Goal: Information Seeking & Learning: Learn about a topic

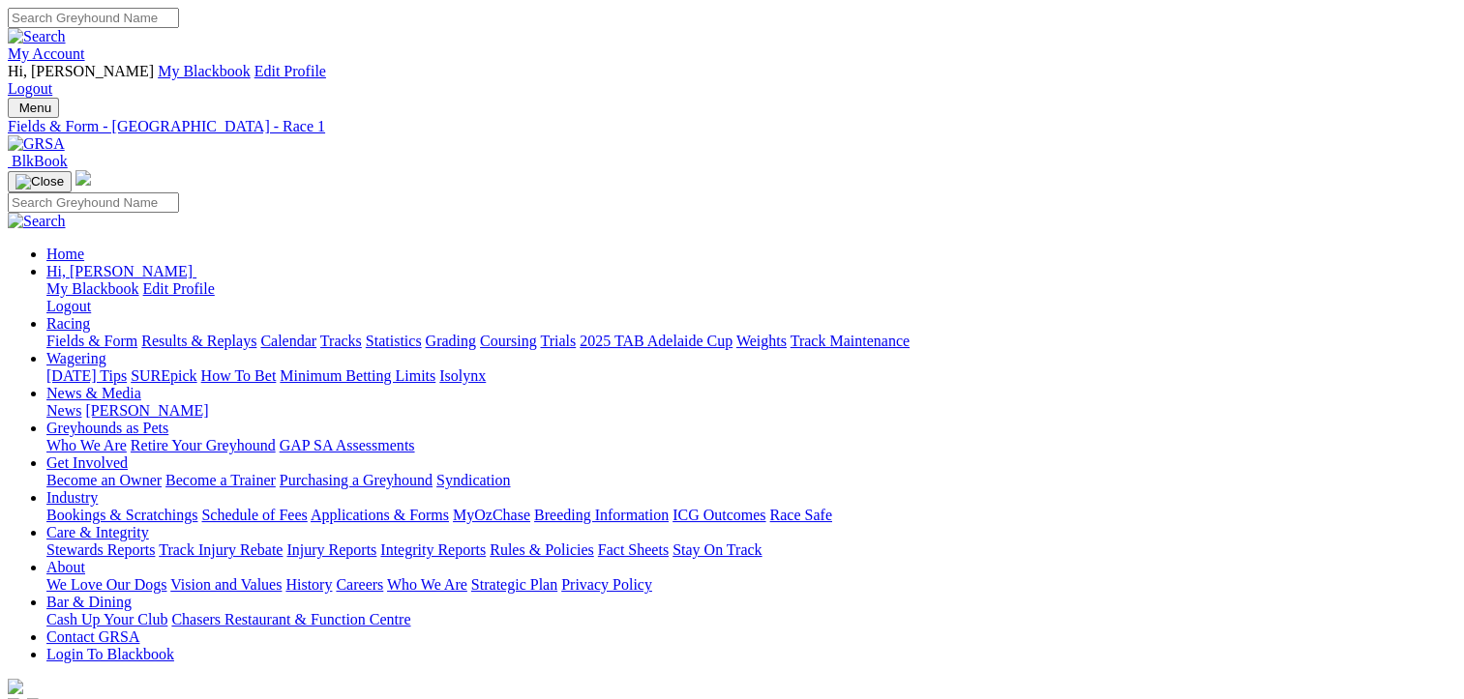
click at [422, 333] on link "Statistics" at bounding box center [394, 341] width 56 height 16
type input "elle limes"
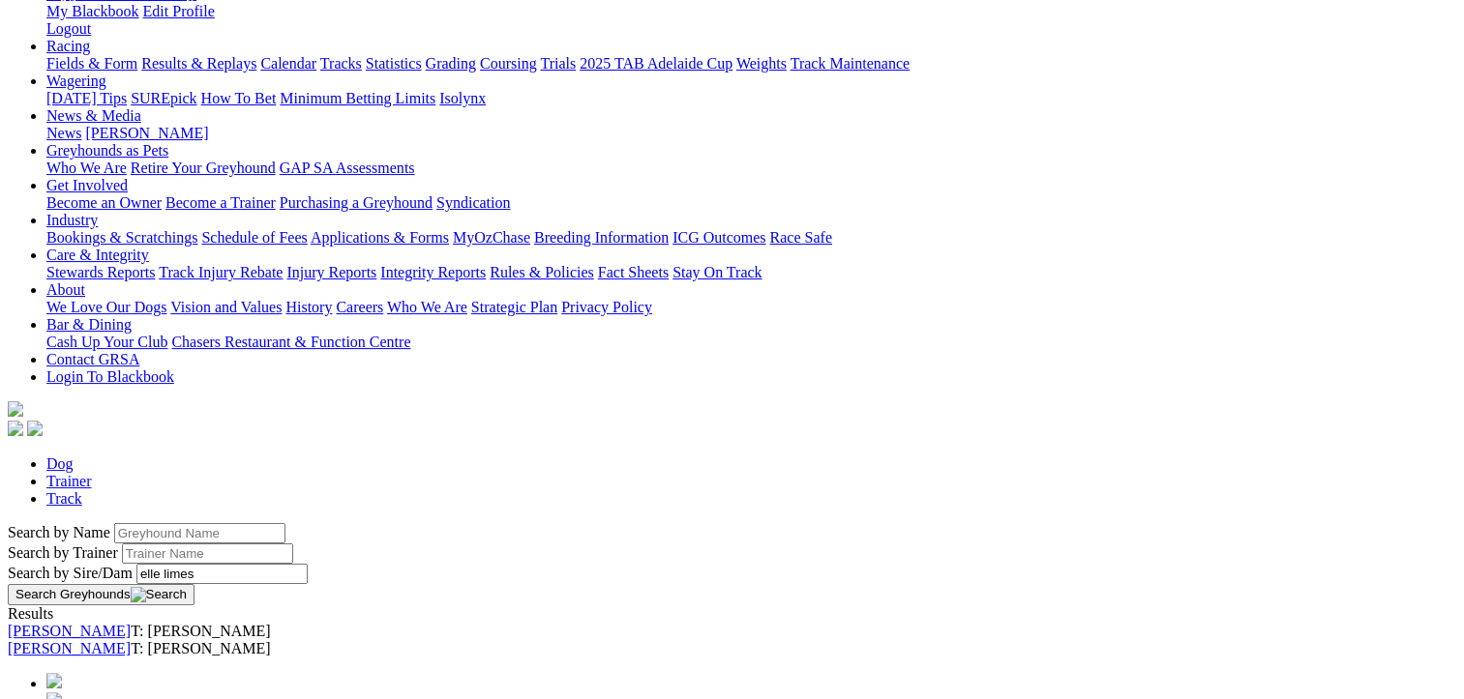
scroll to position [290, 0]
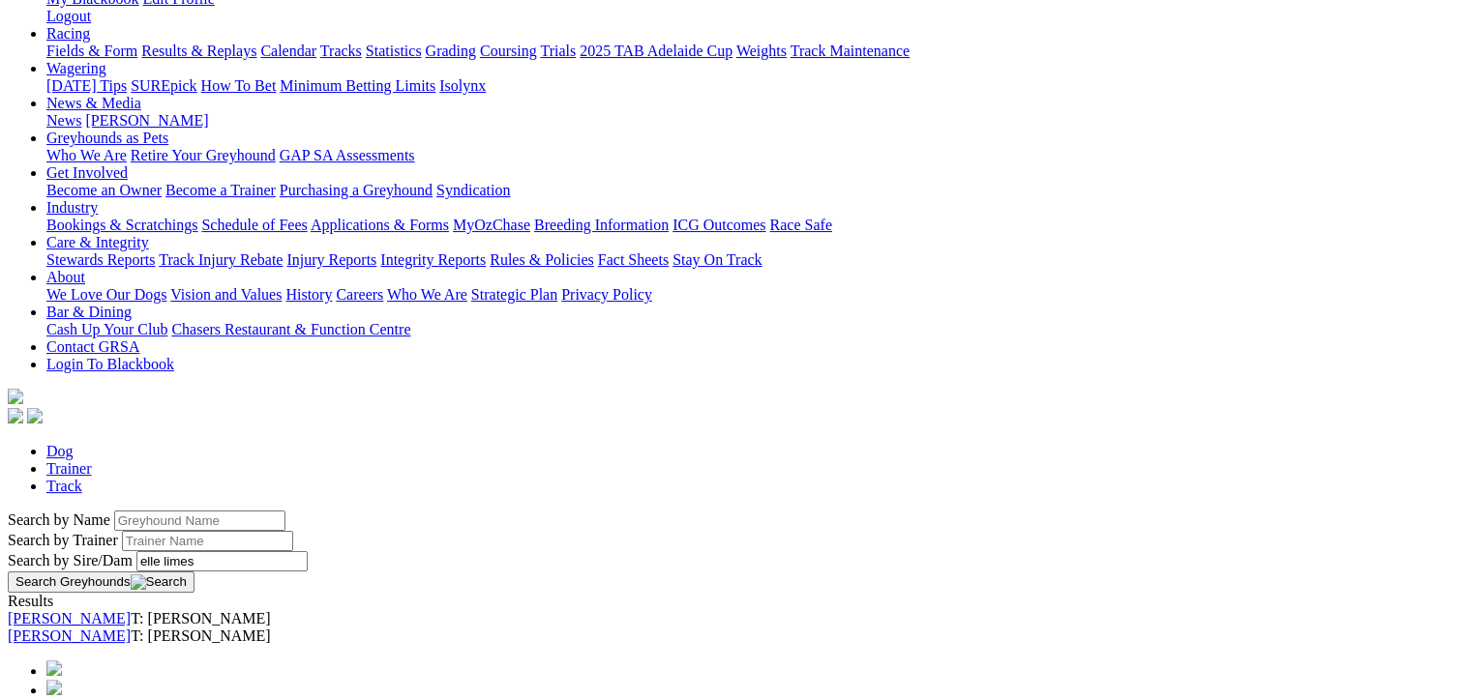
click at [131, 610] on link "Opal Limes" at bounding box center [69, 618] width 123 height 16
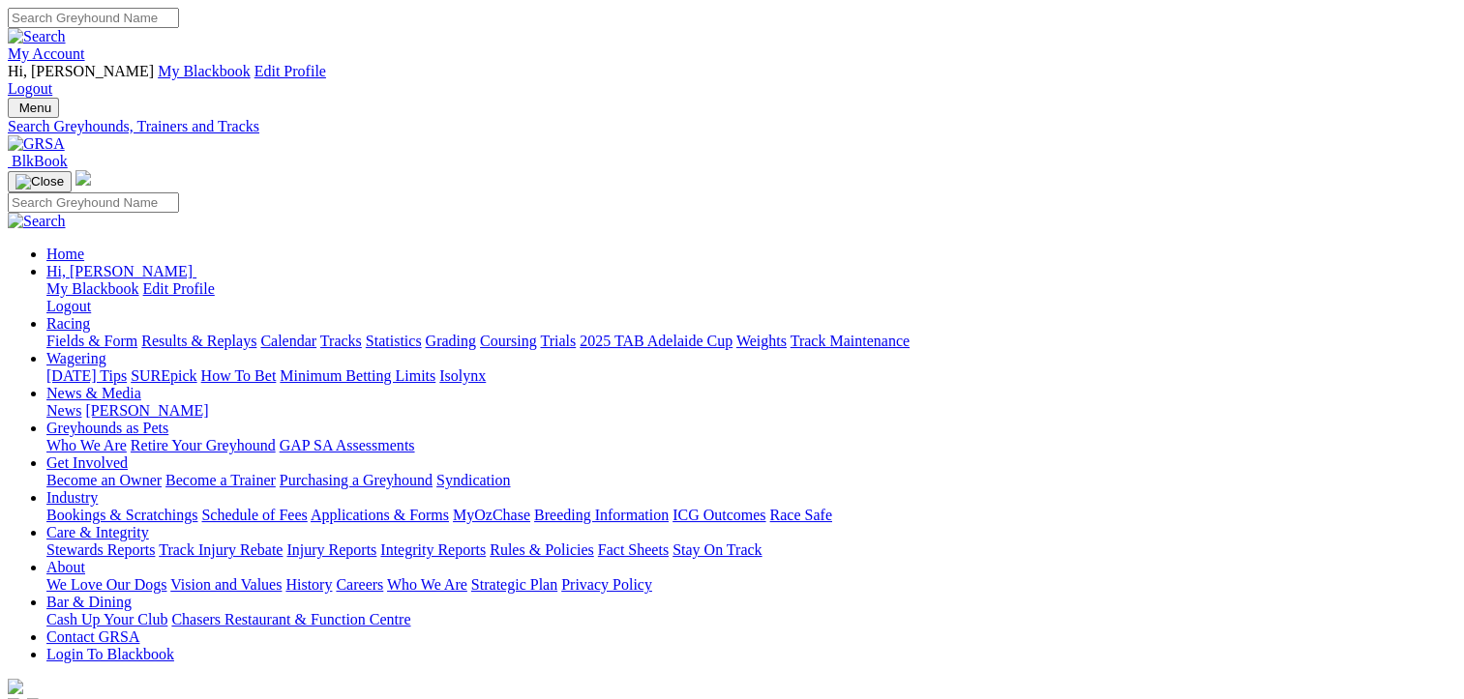
click at [576, 333] on link "Trials" at bounding box center [558, 341] width 36 height 16
click at [61, 333] on link "Fields & Form" at bounding box center [91, 341] width 91 height 16
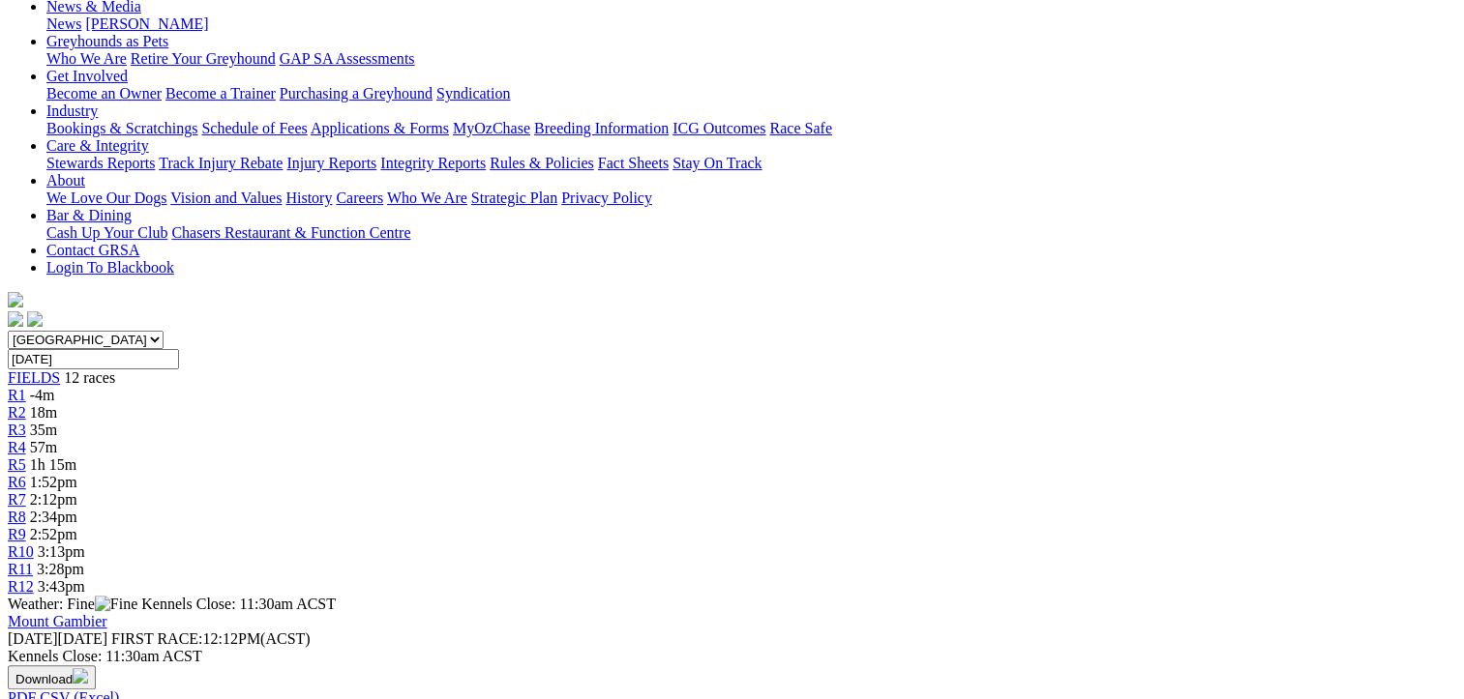
scroll to position [193, 0]
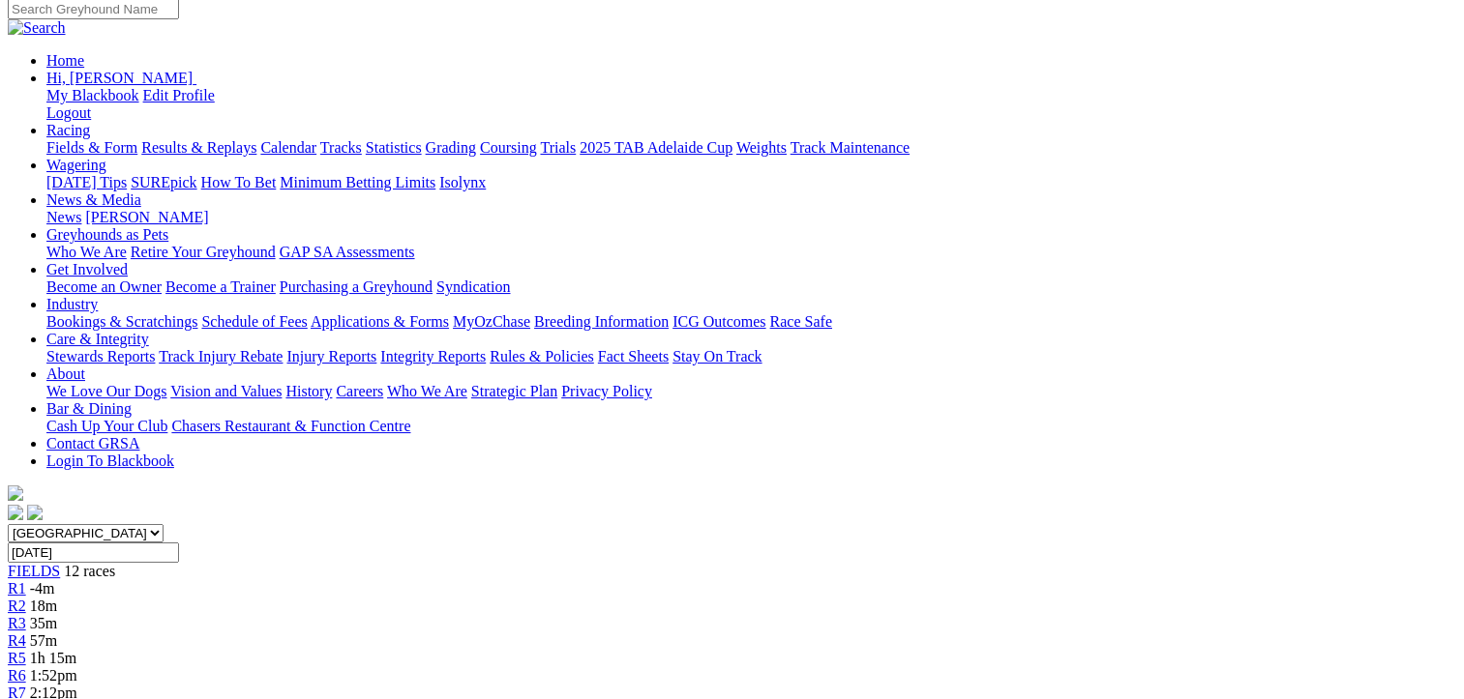
click at [26, 598] on span "R2" at bounding box center [17, 606] width 18 height 16
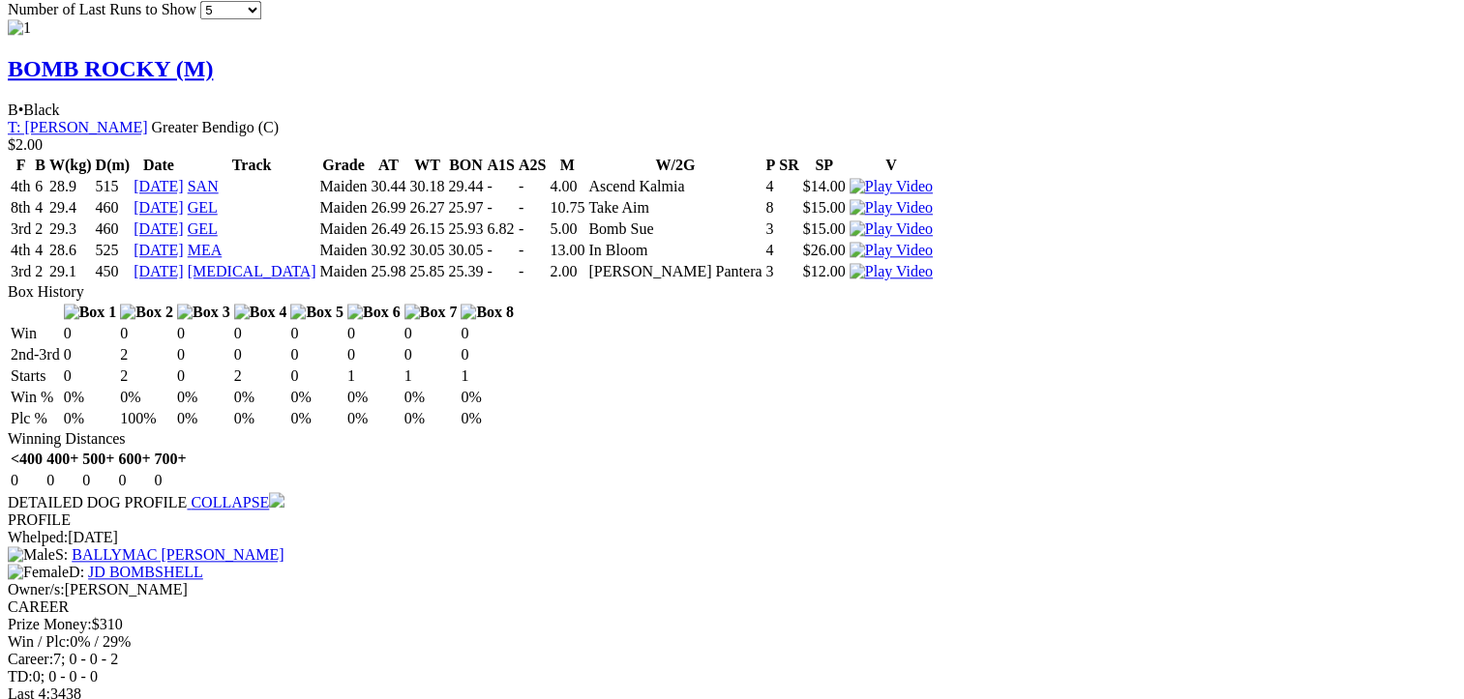
scroll to position [2128, 0]
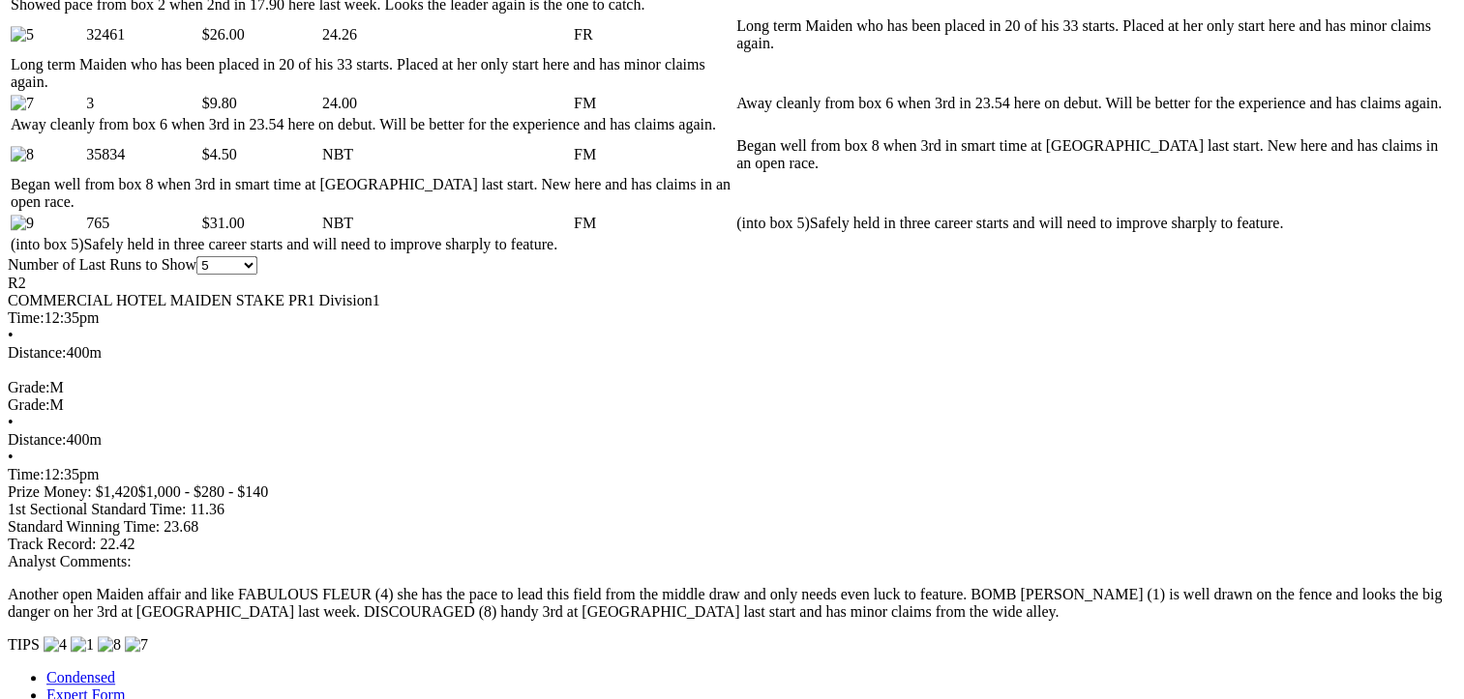
scroll to position [1258, 0]
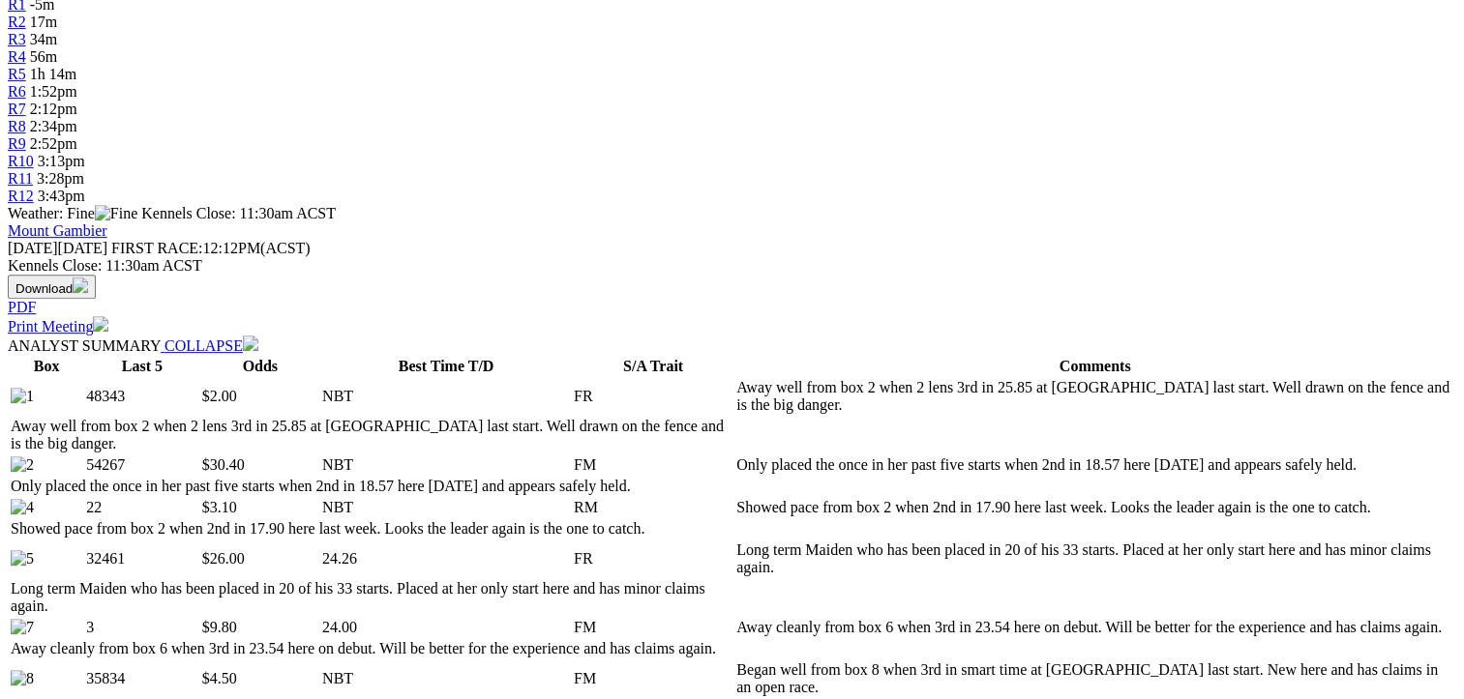
scroll to position [967, 0]
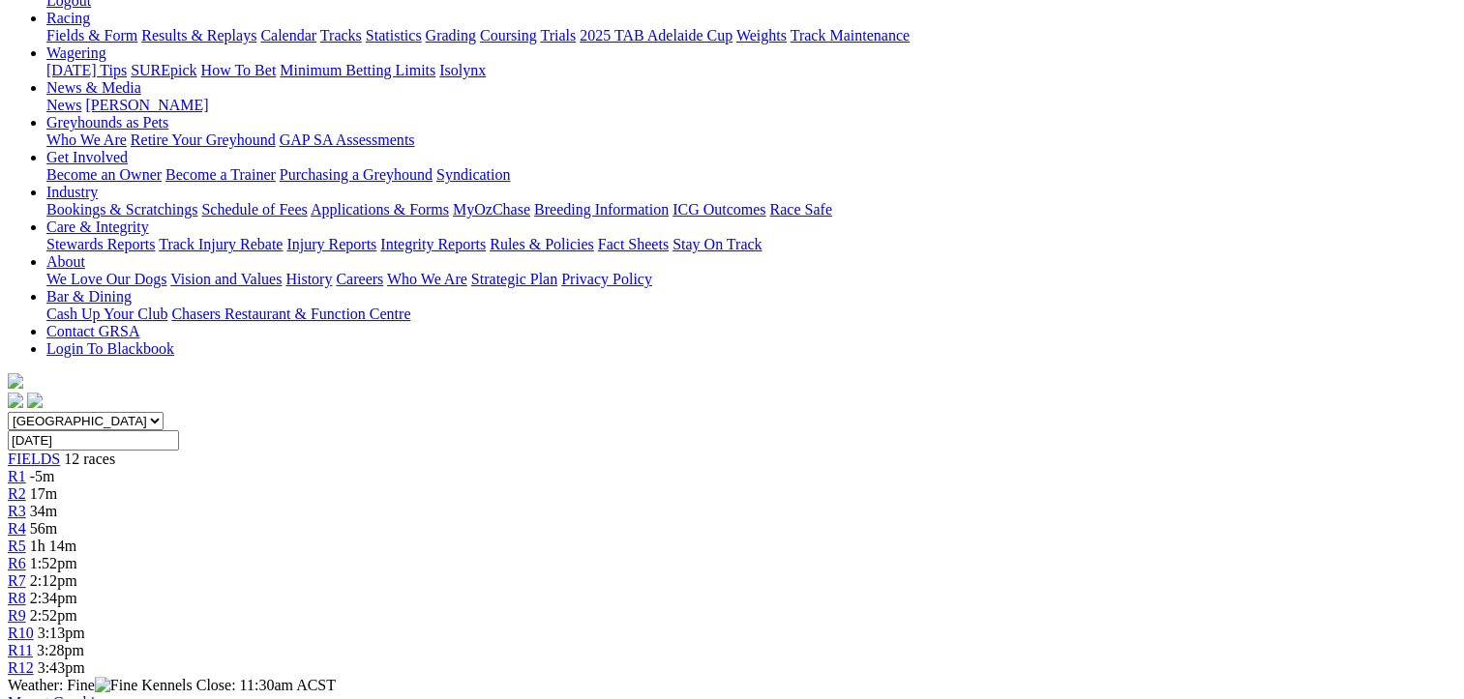
scroll to position [290, 0]
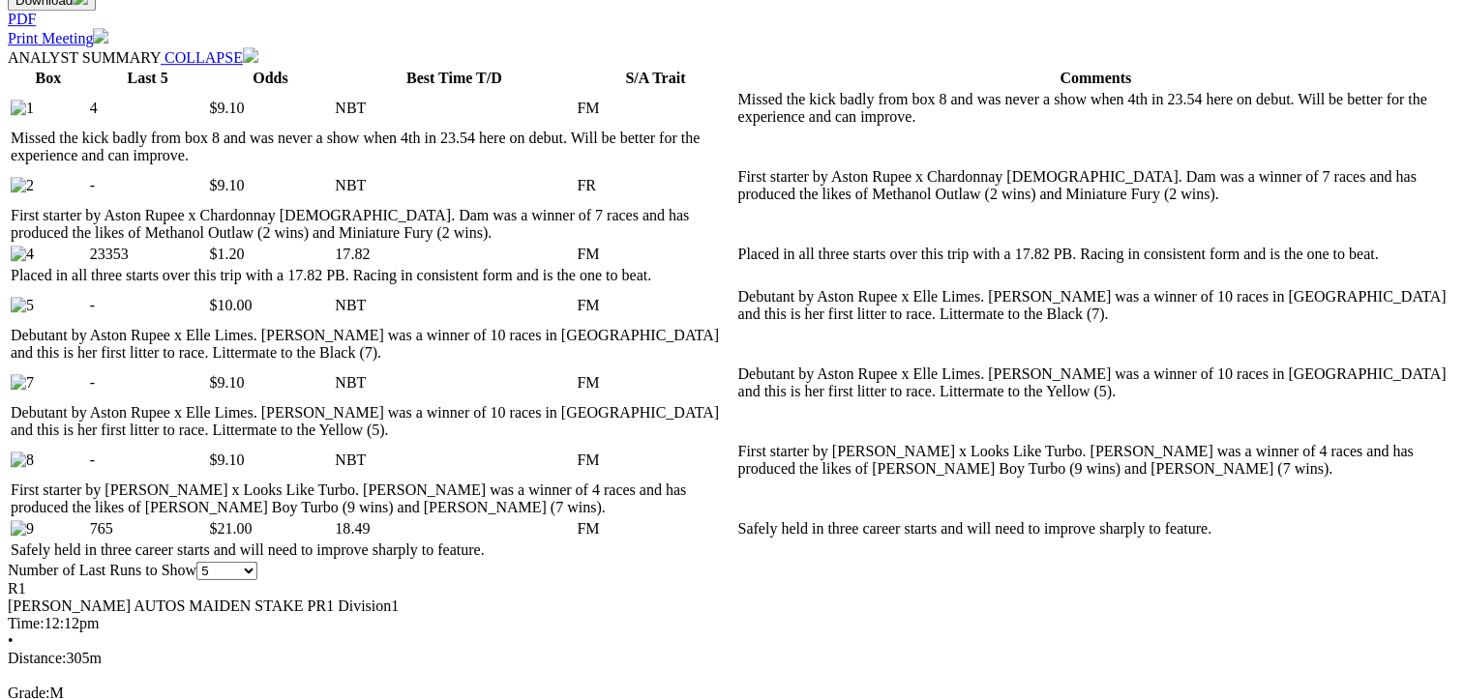
scroll to position [1064, 0]
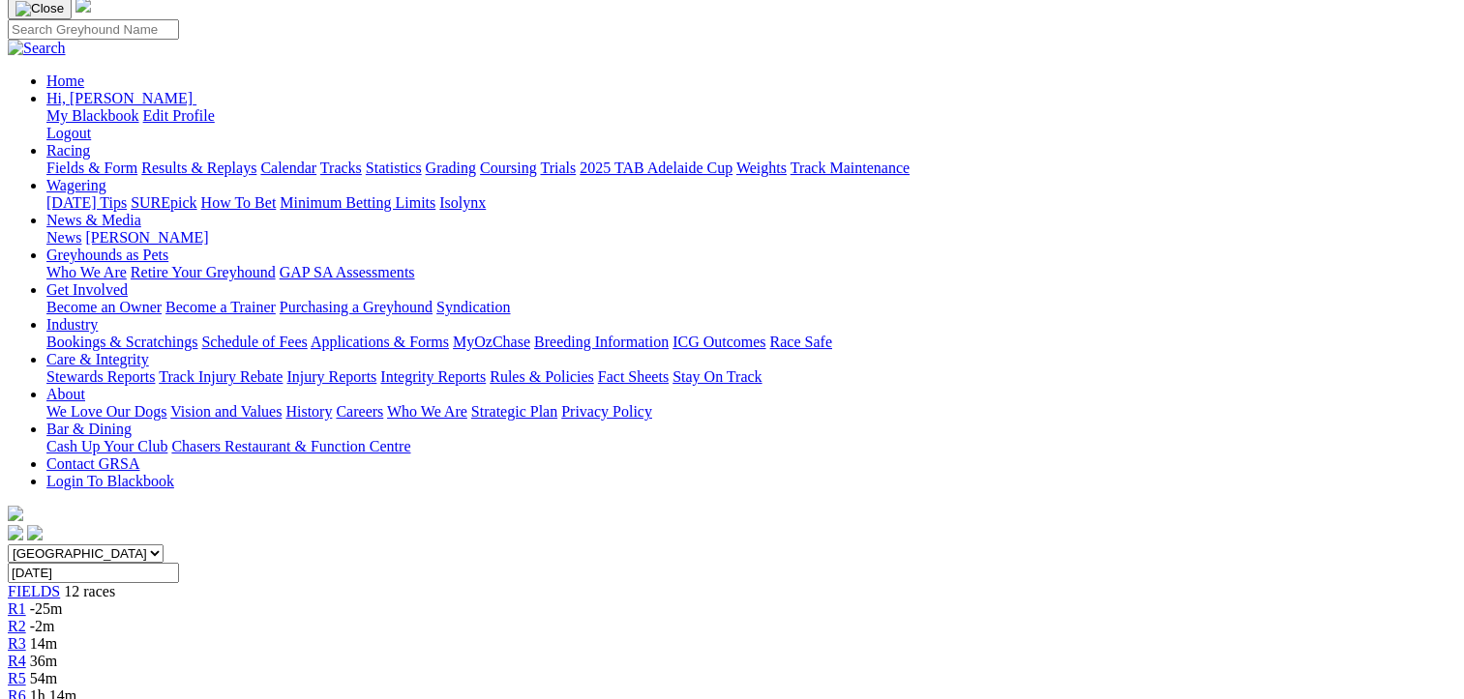
scroll to position [97, 0]
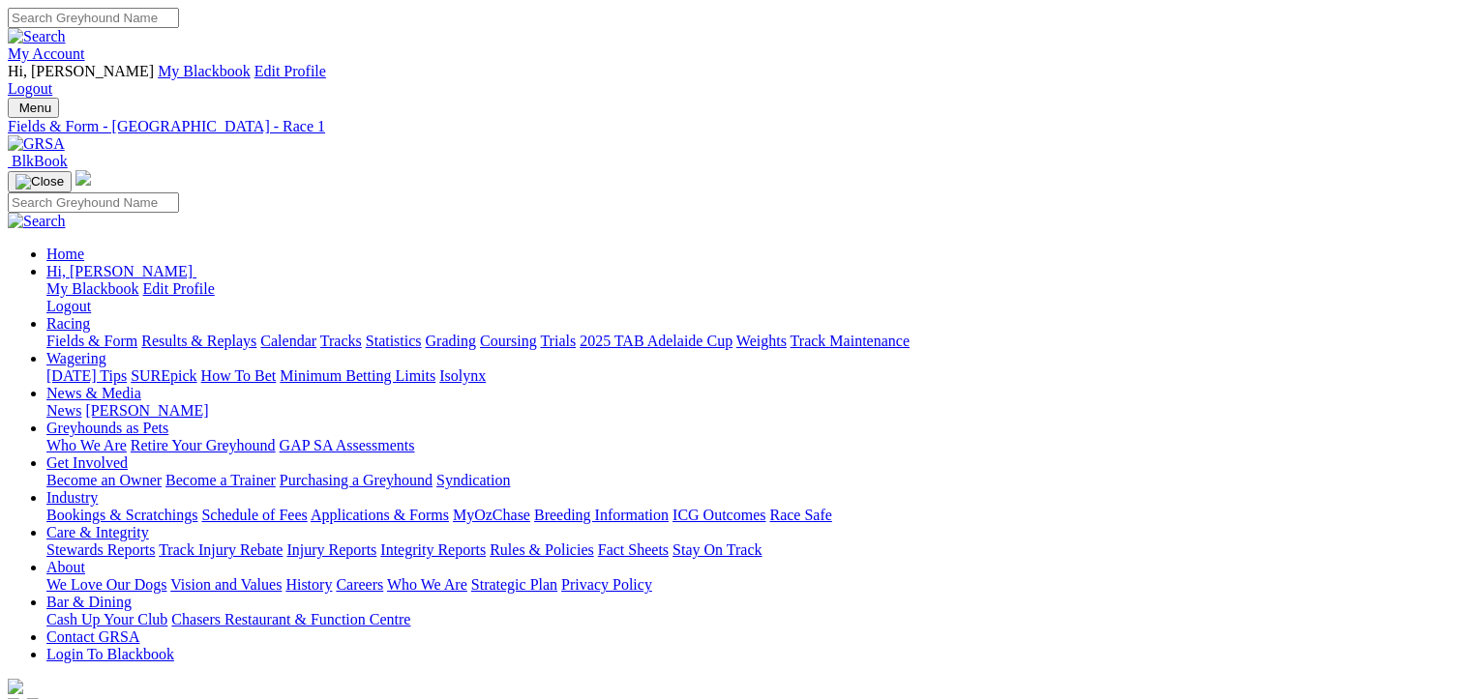
scroll to position [46, 0]
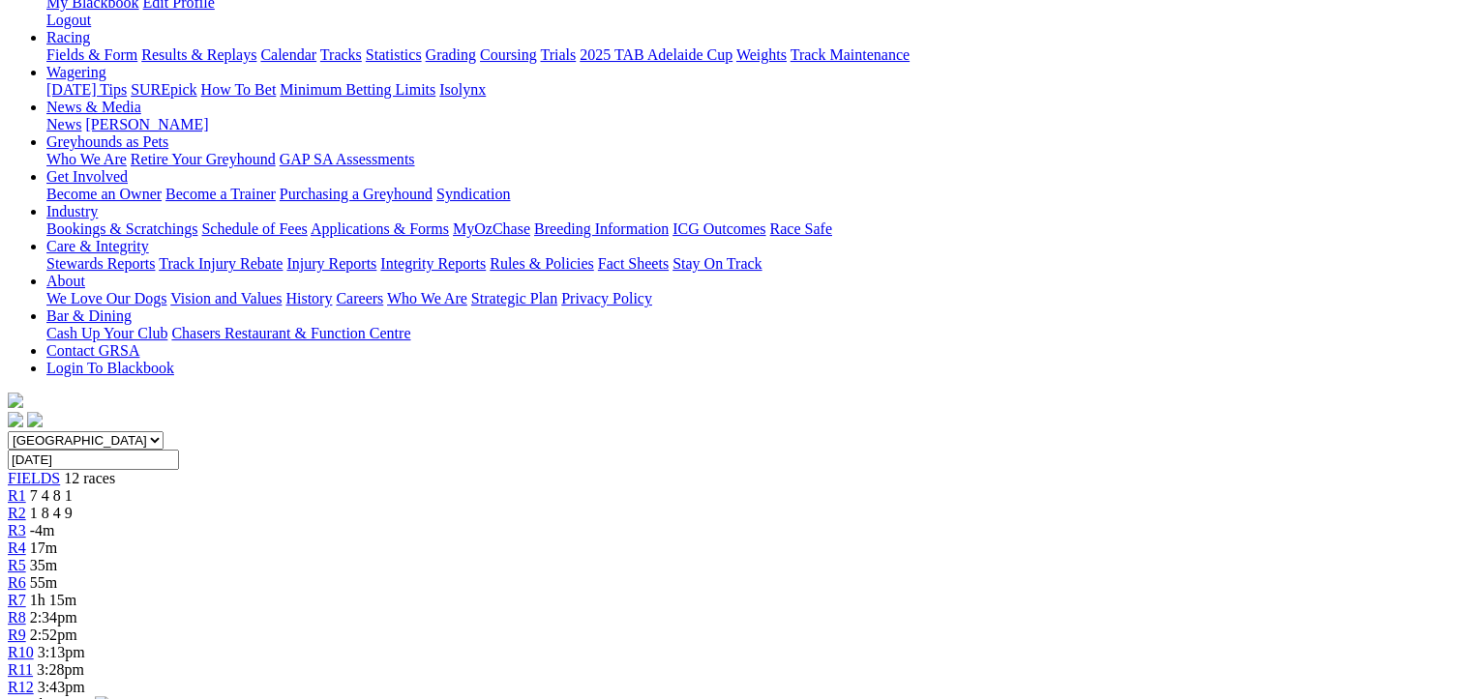
scroll to position [290, 0]
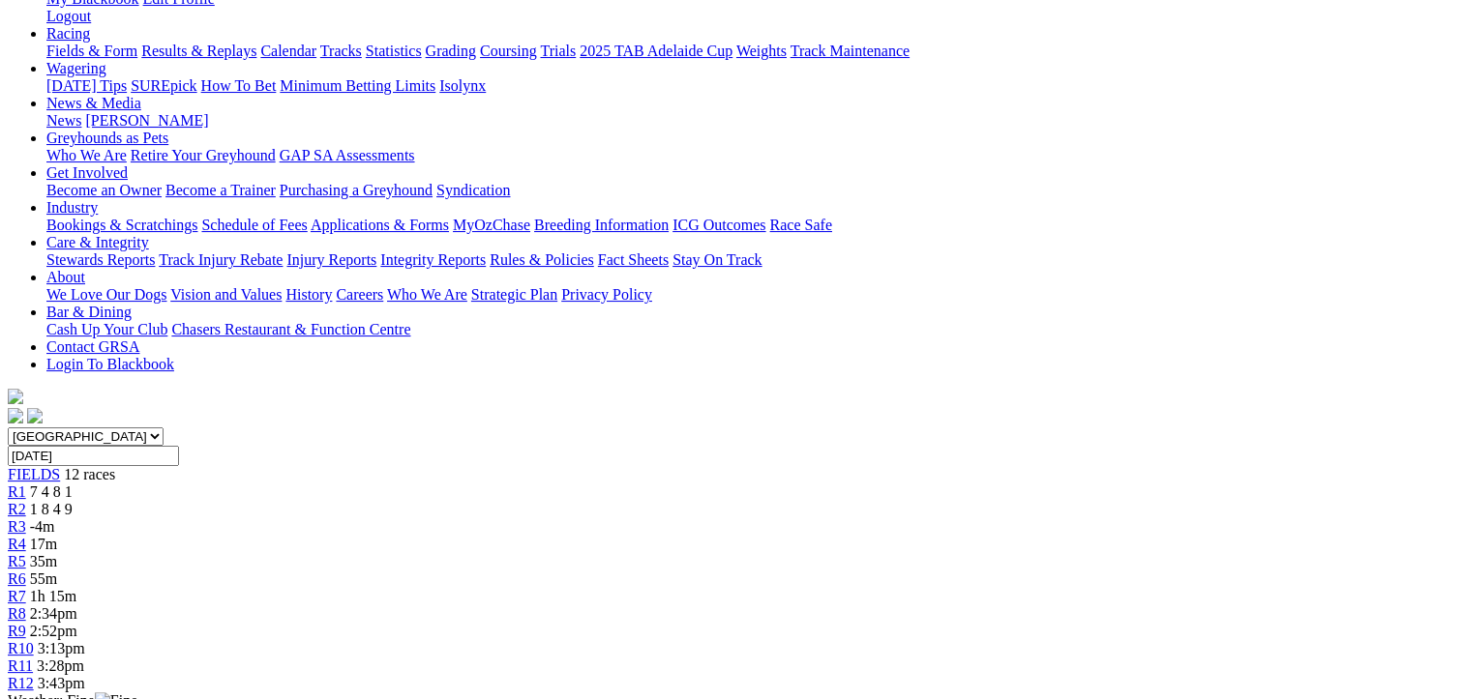
click at [57, 536] on span "17m" at bounding box center [43, 544] width 27 height 16
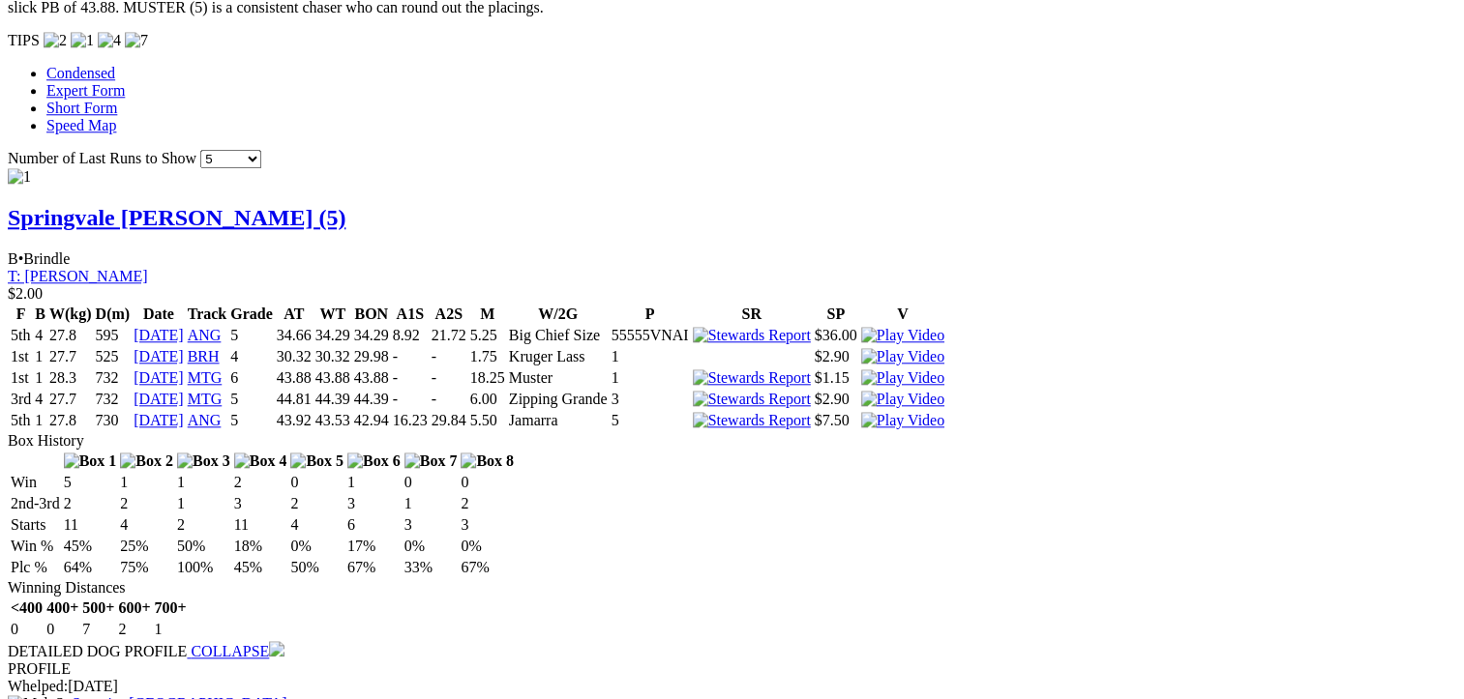
scroll to position [1935, 0]
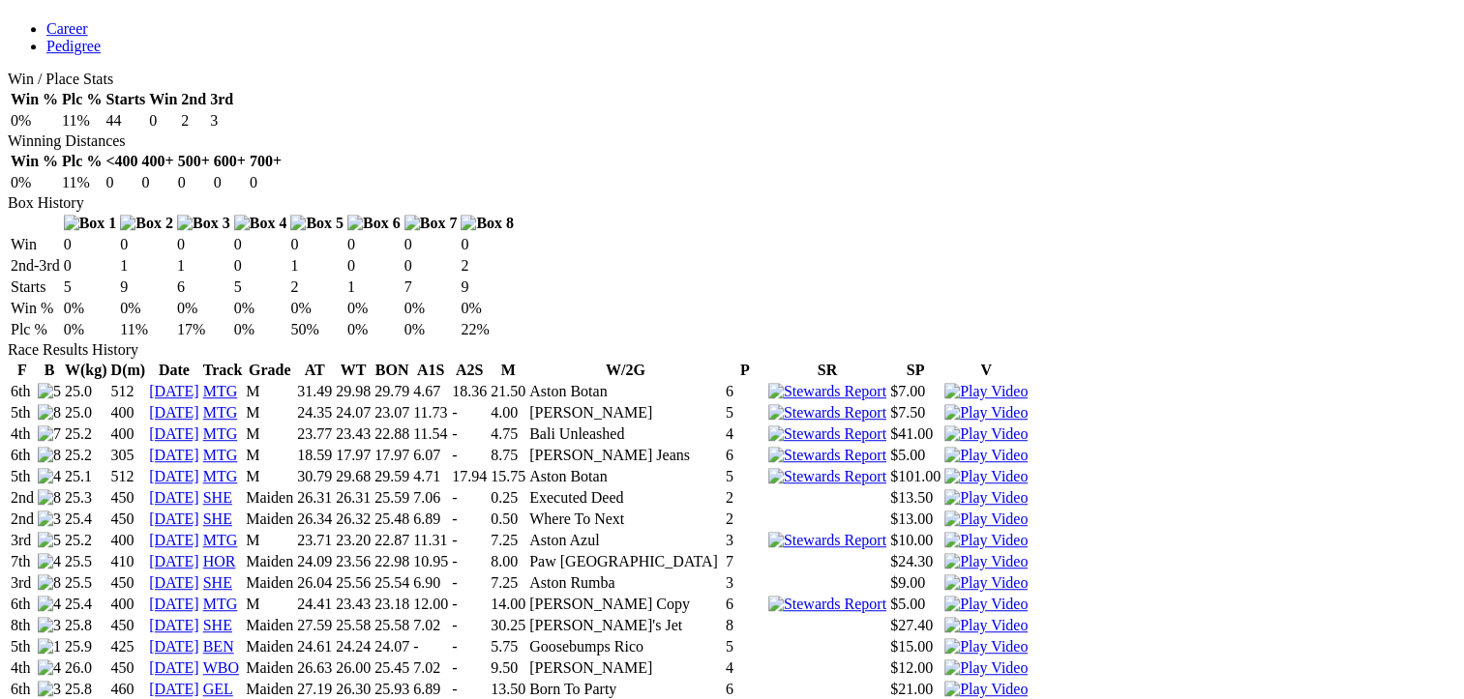
scroll to position [1064, 0]
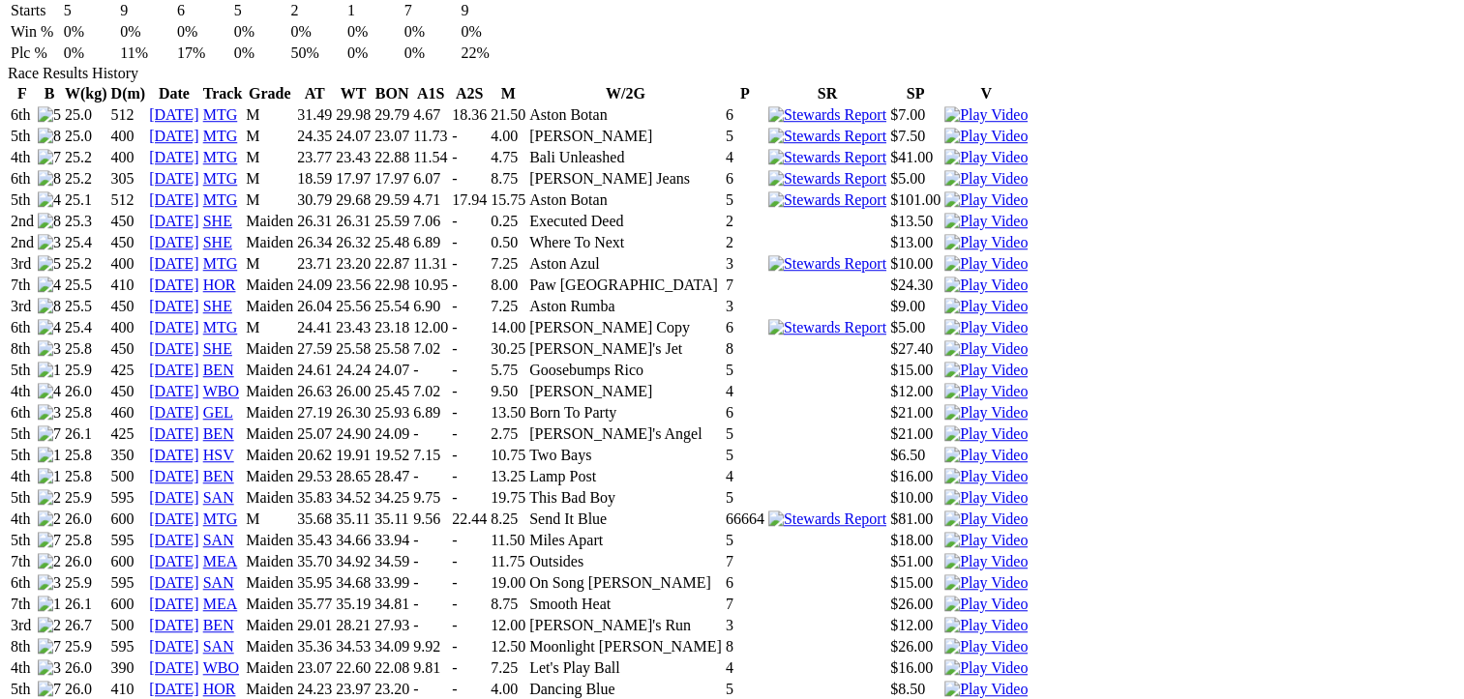
scroll to position [1451, 0]
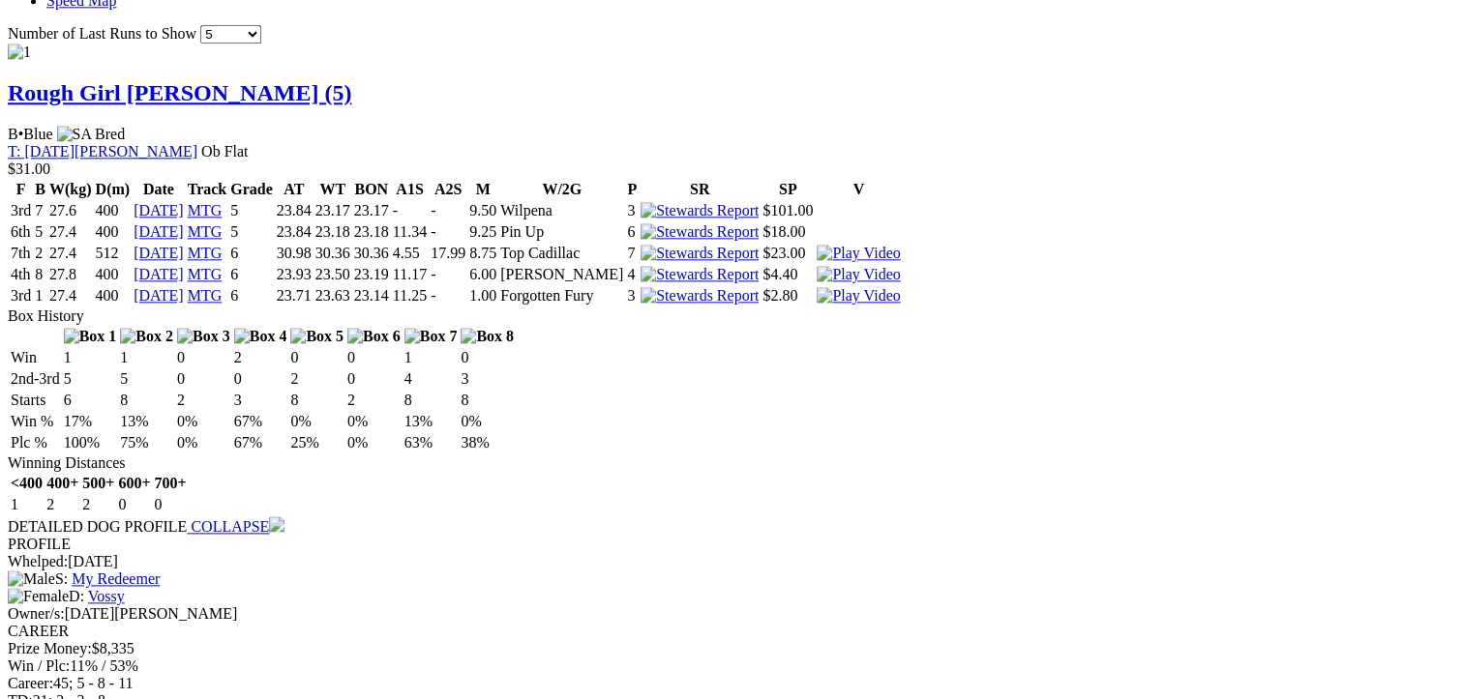
scroll to position [2322, 0]
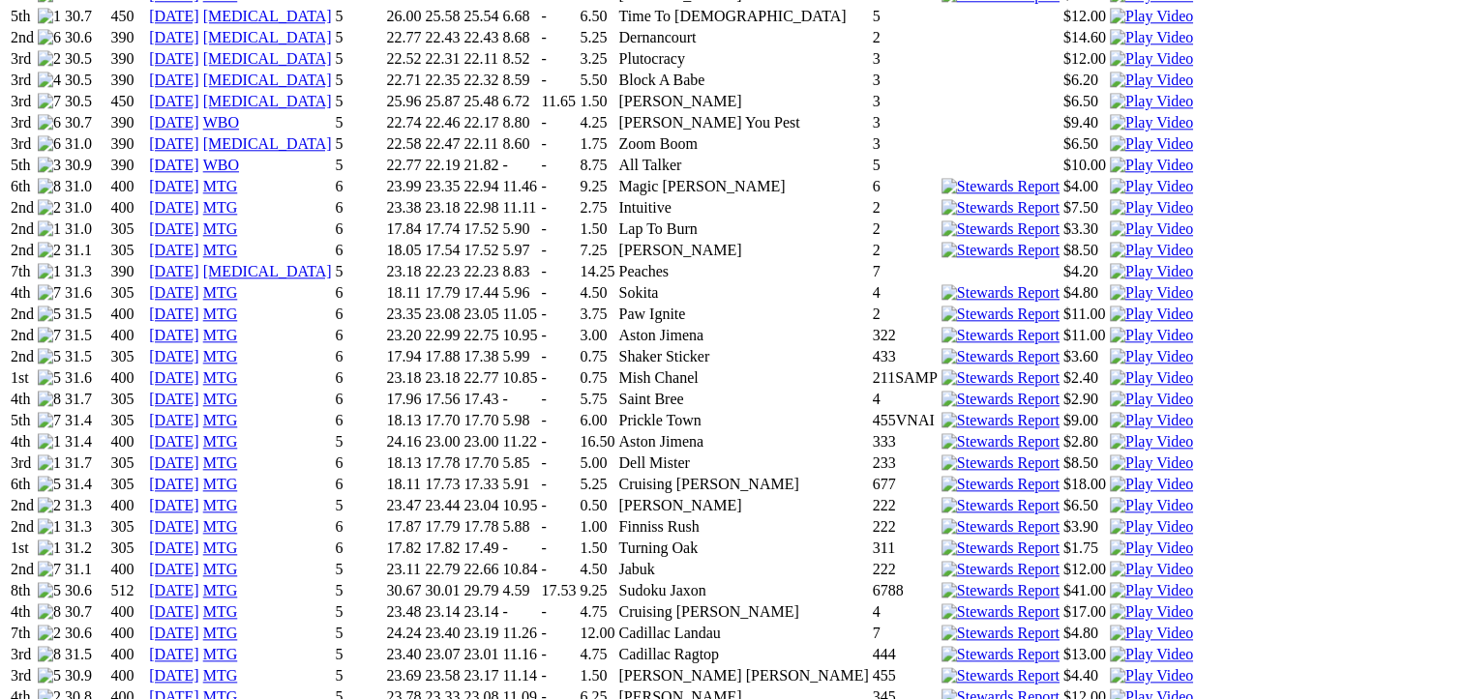
scroll to position [2031, 0]
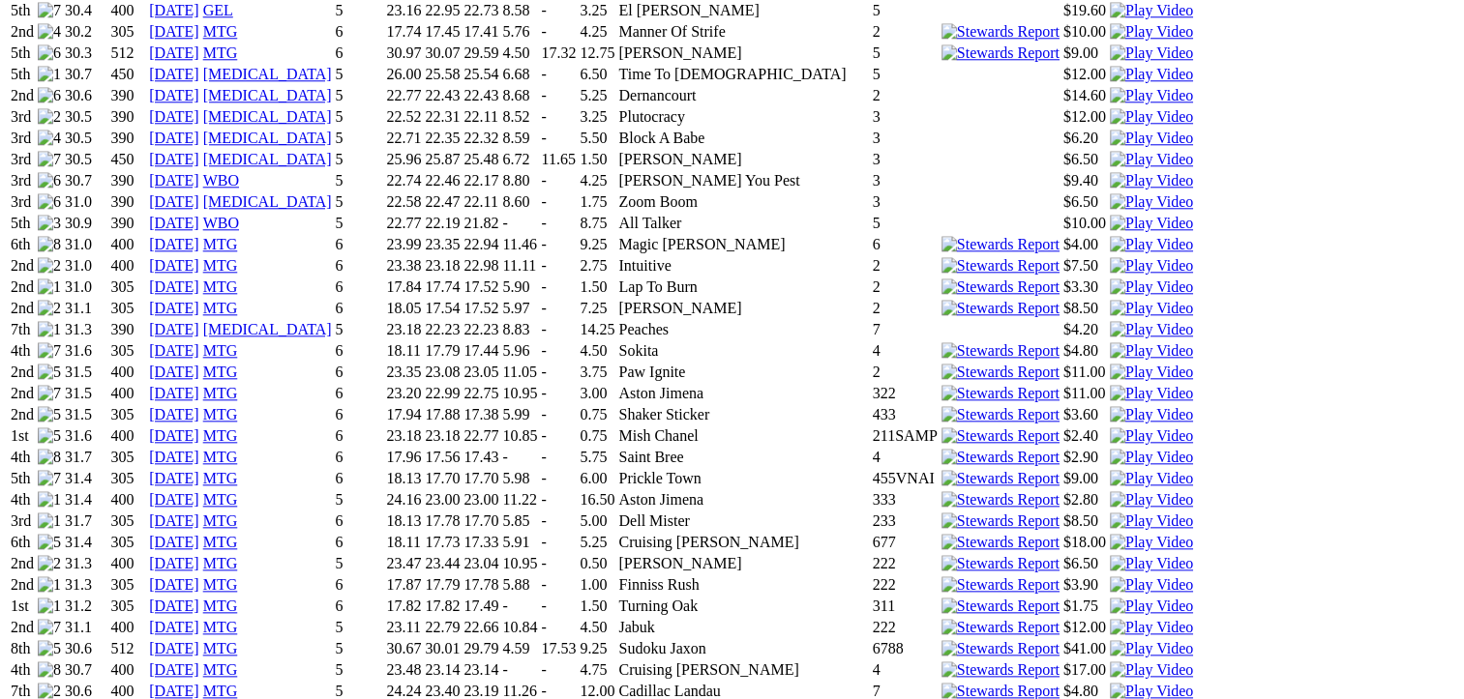
click at [1110, 662] on img at bounding box center [1151, 670] width 83 height 17
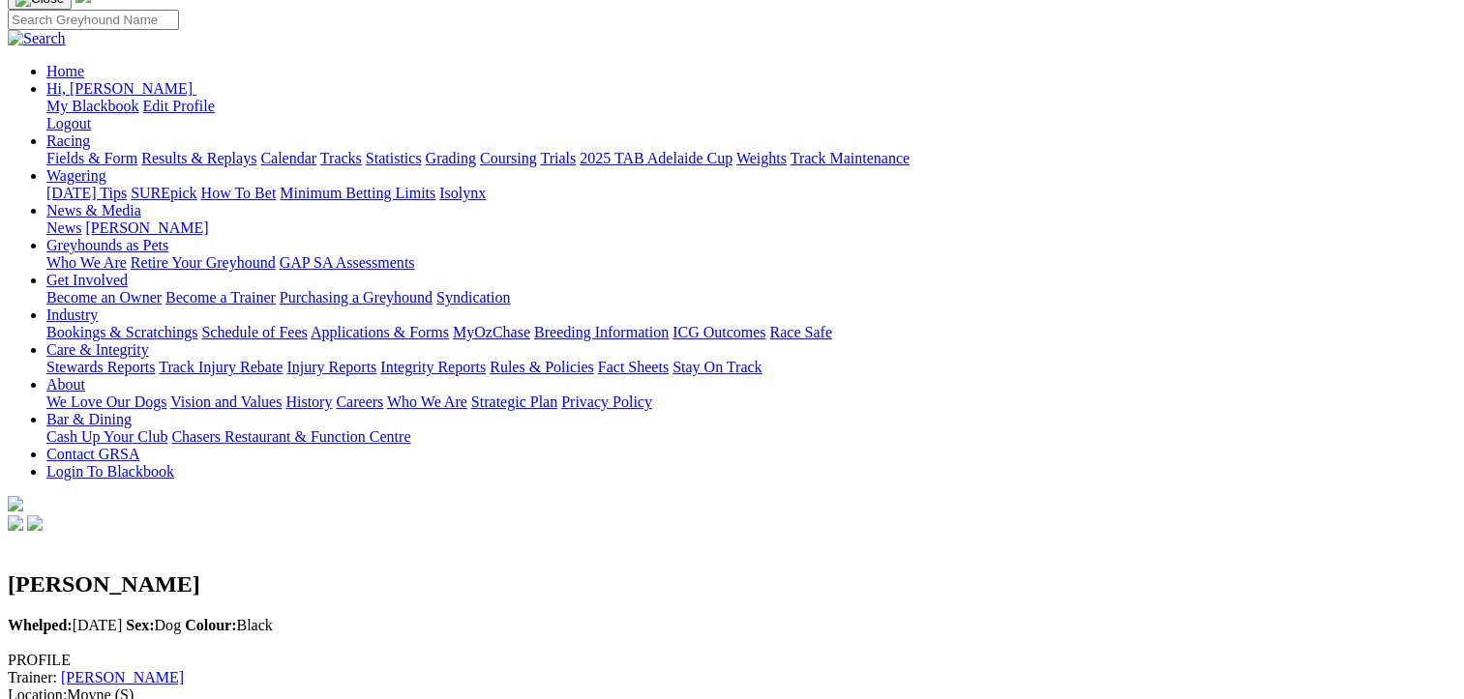
scroll to position [0, 0]
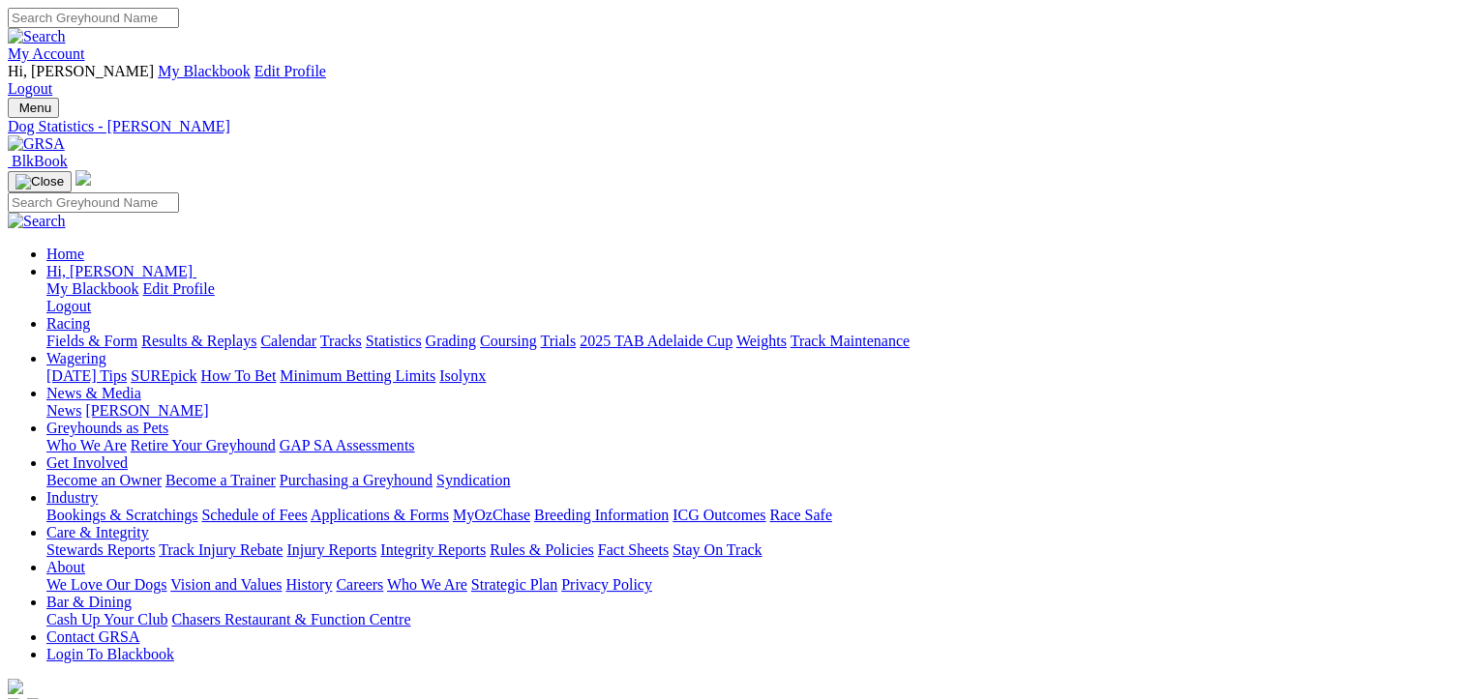
click at [97, 333] on link "Fields & Form" at bounding box center [91, 341] width 91 height 16
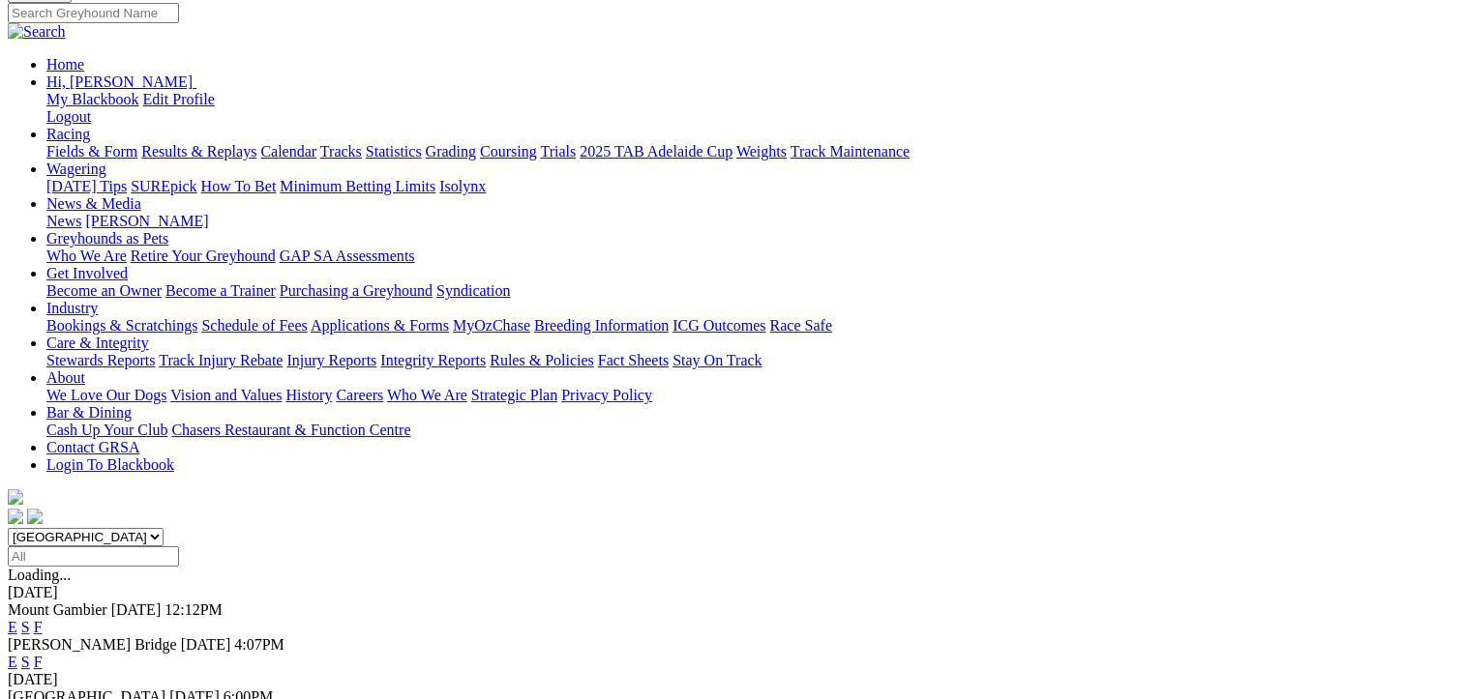
scroll to position [193, 0]
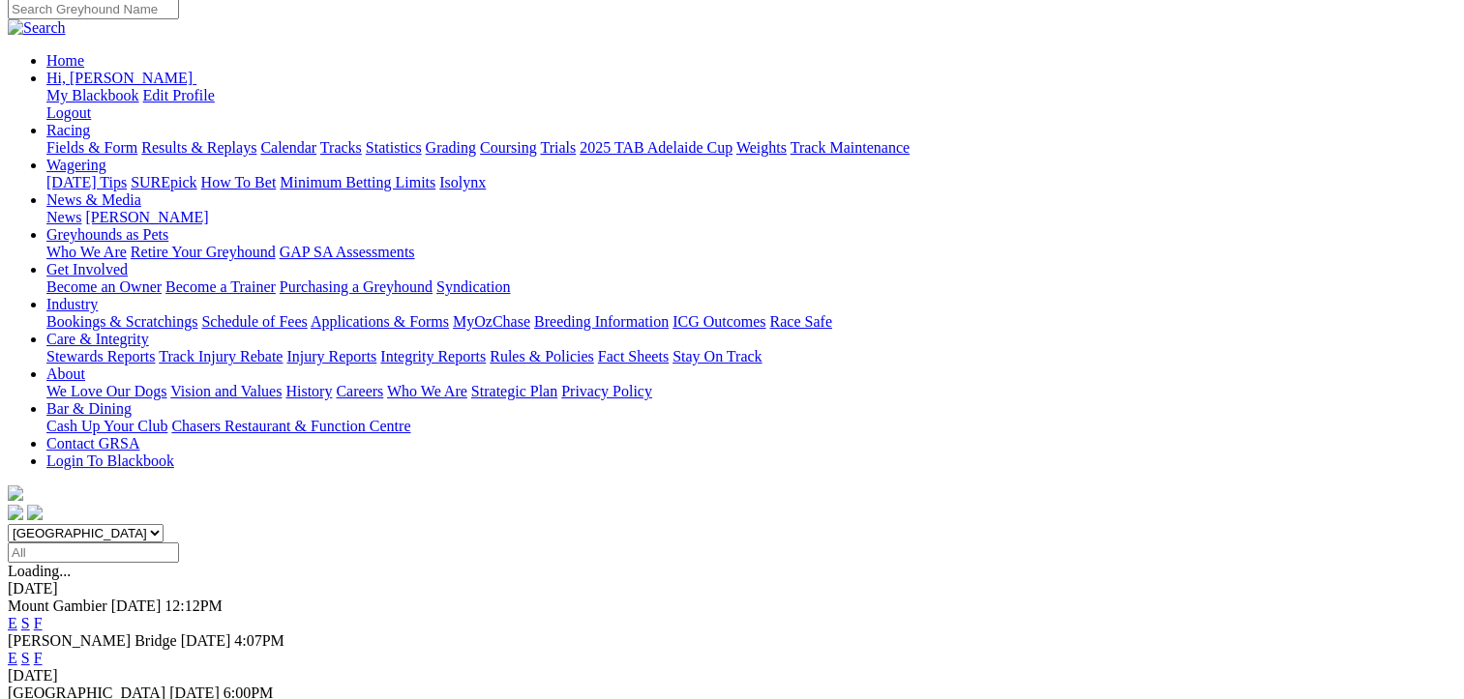
click at [43, 615] on link "F" at bounding box center [38, 623] width 9 height 16
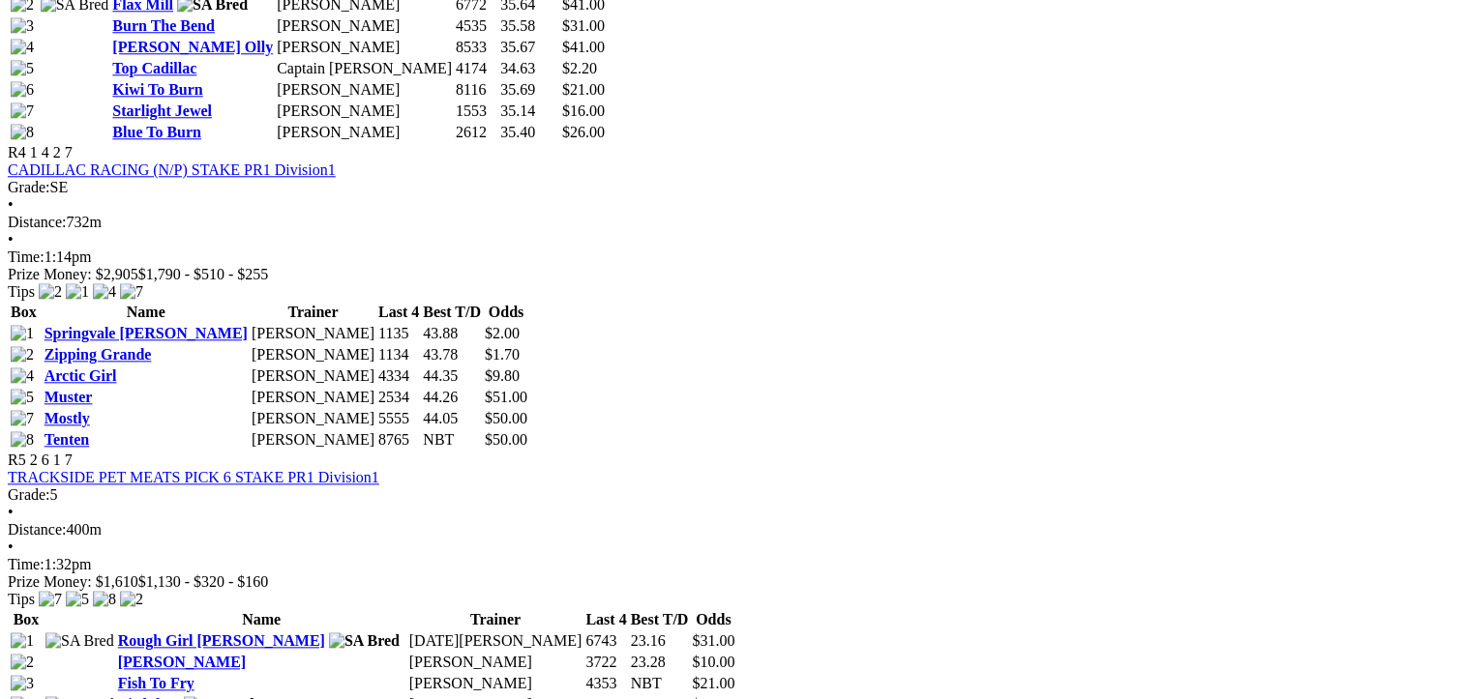
scroll to position [1935, 0]
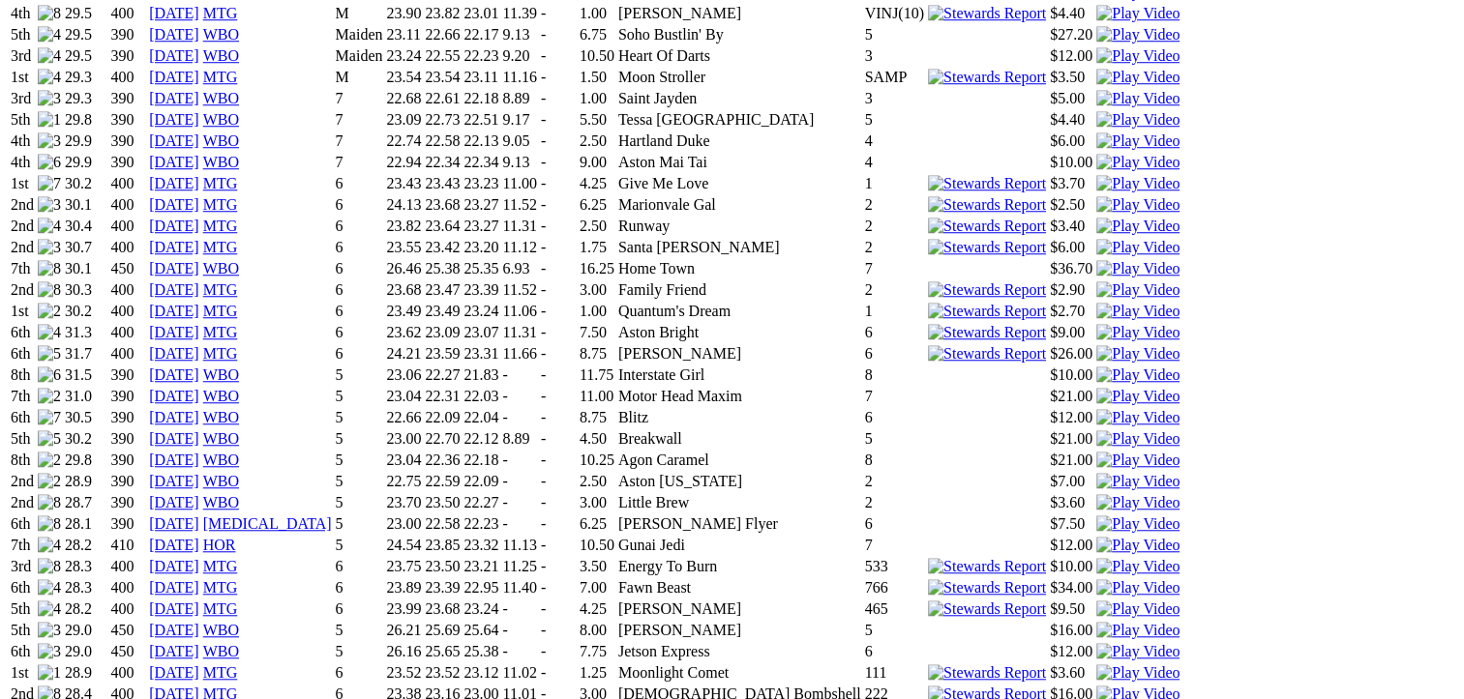
scroll to position [1741, 0]
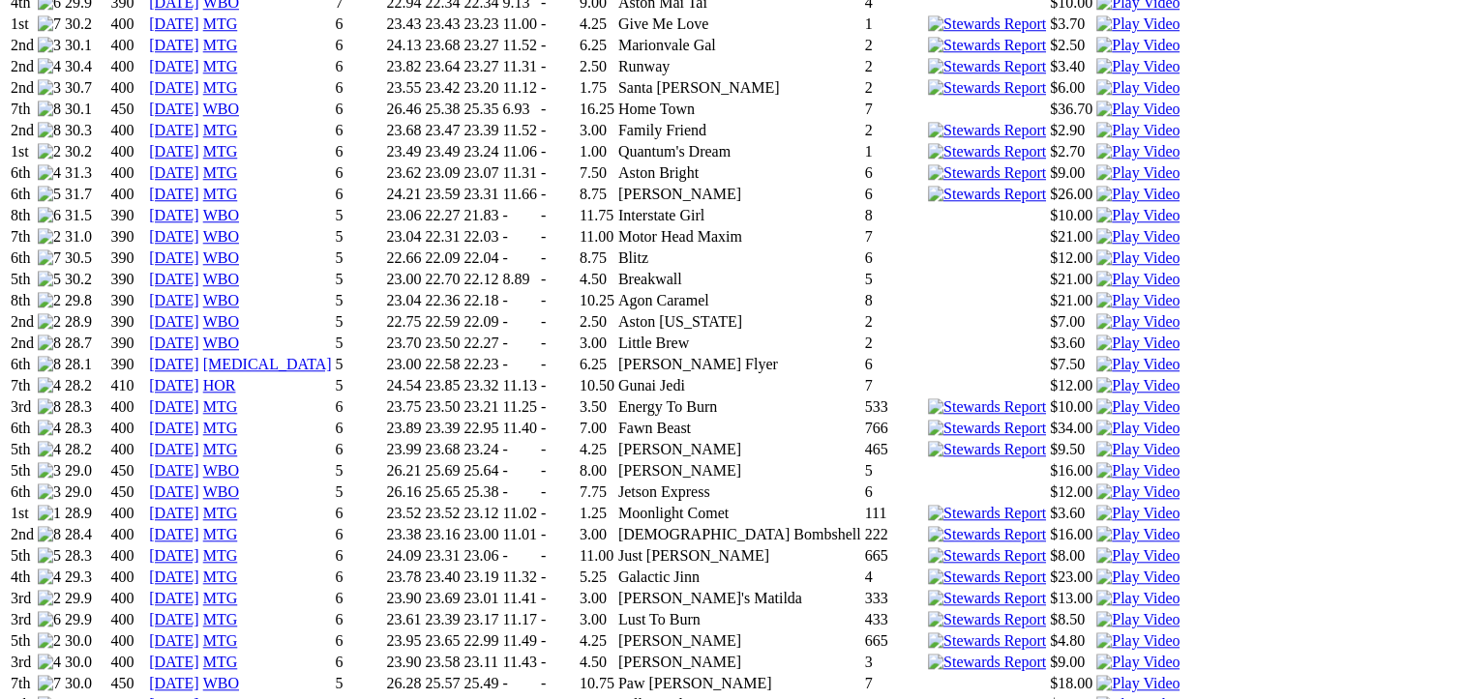
click at [1096, 611] on img at bounding box center [1137, 619] width 83 height 17
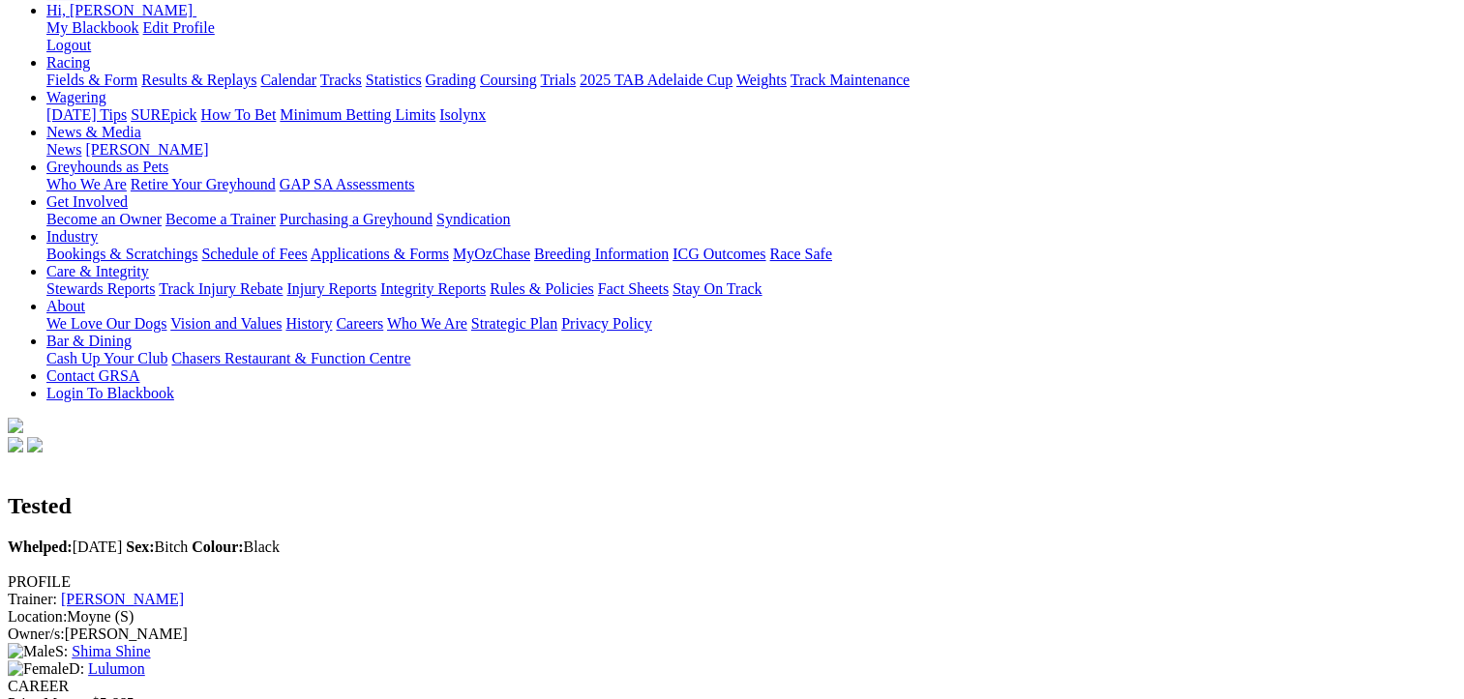
scroll to position [0, 0]
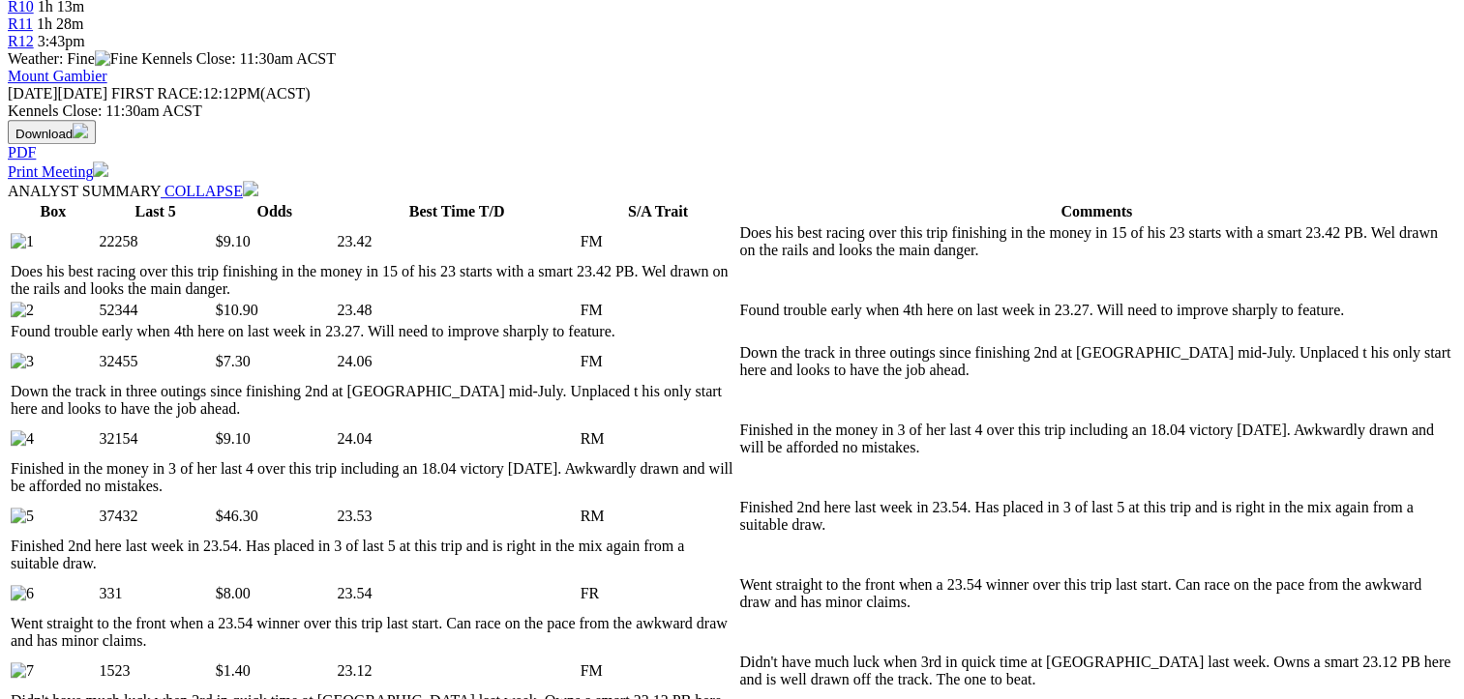
scroll to position [1069, 0]
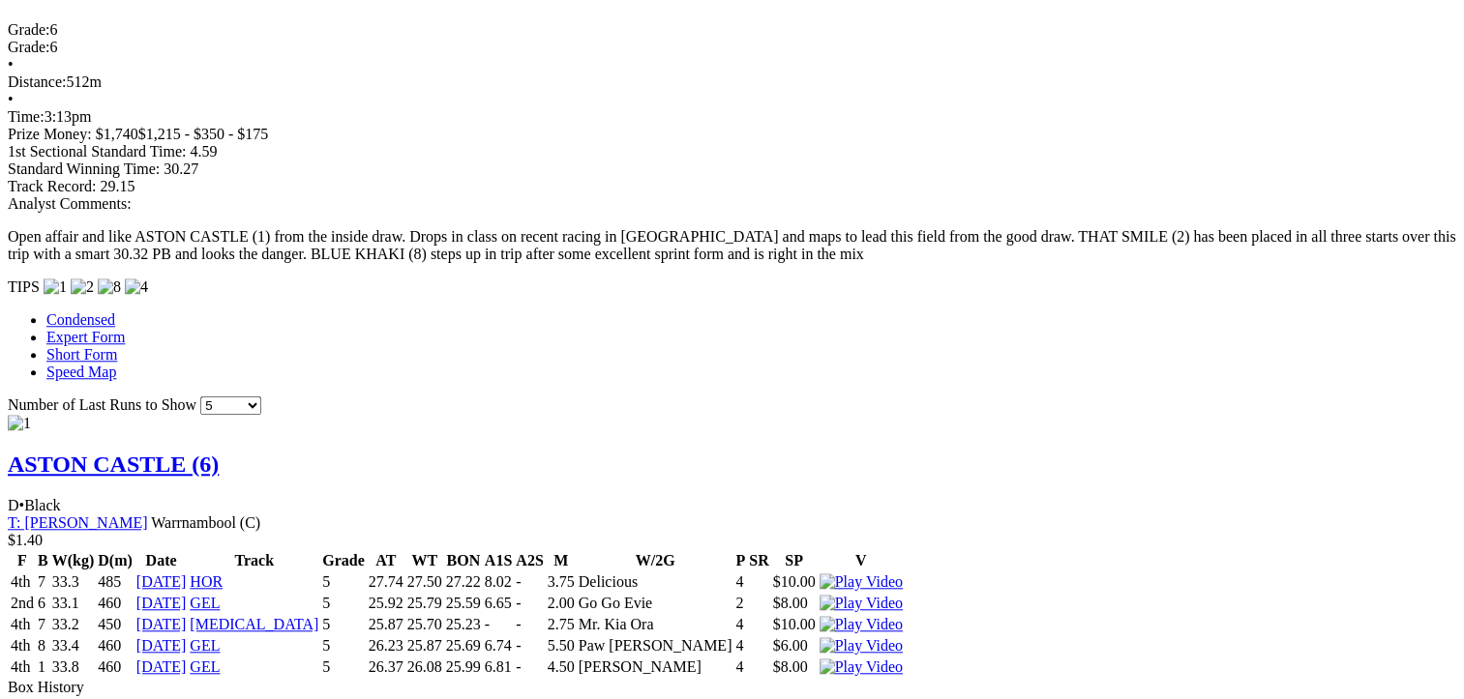
scroll to position [1645, 0]
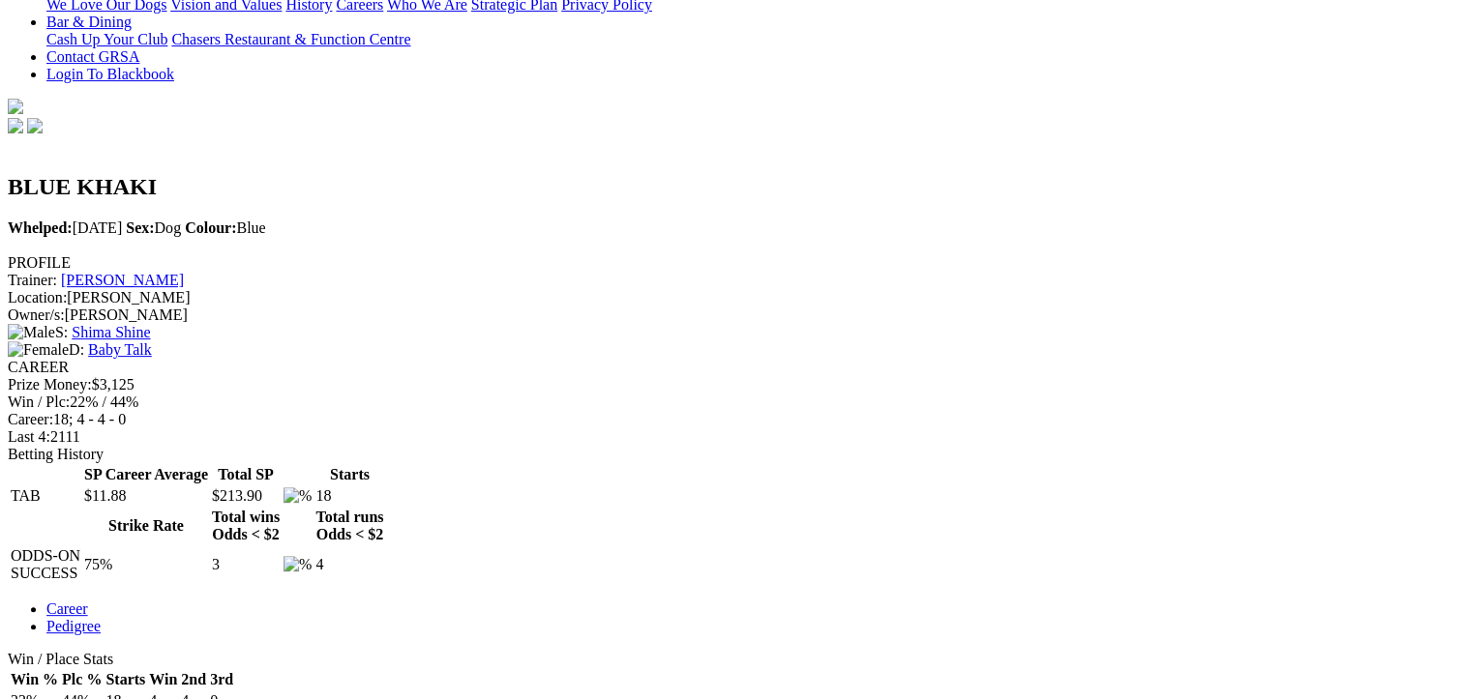
scroll to position [677, 0]
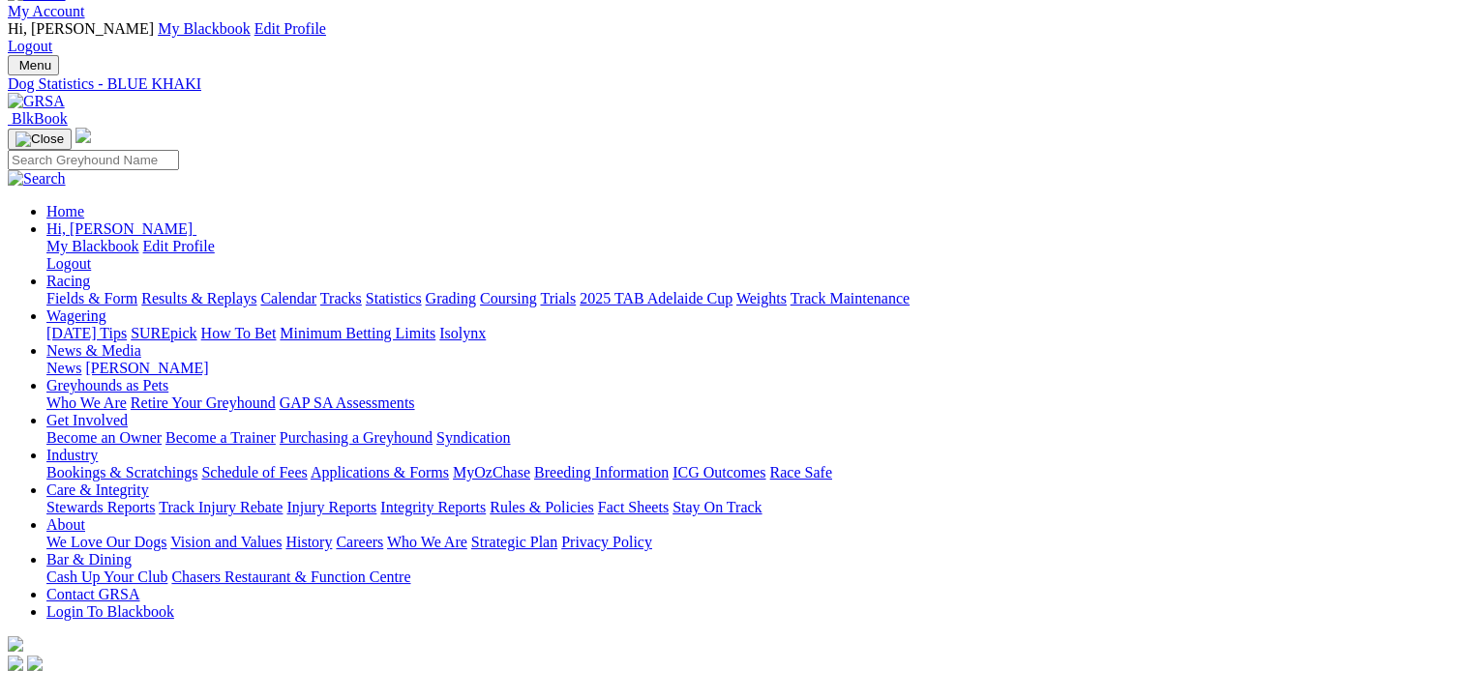
scroll to position [0, 0]
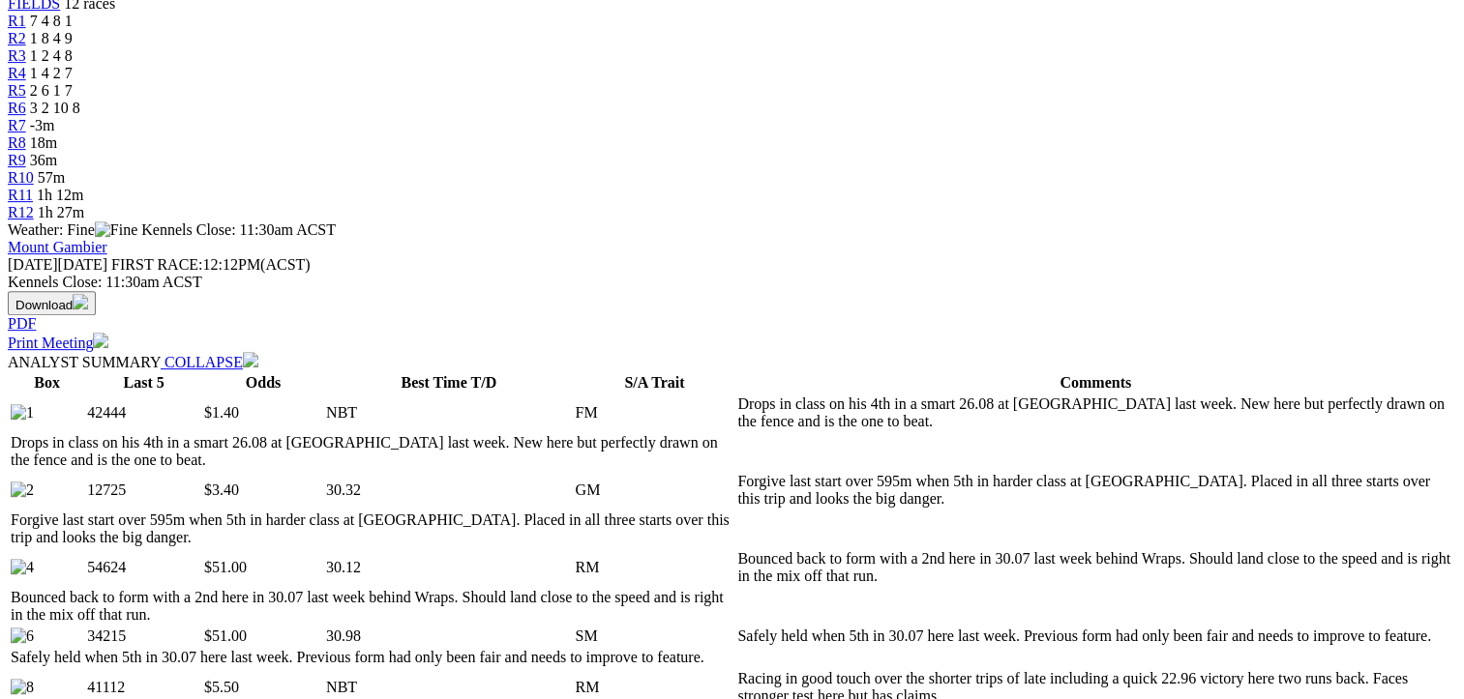
scroll to position [774, 0]
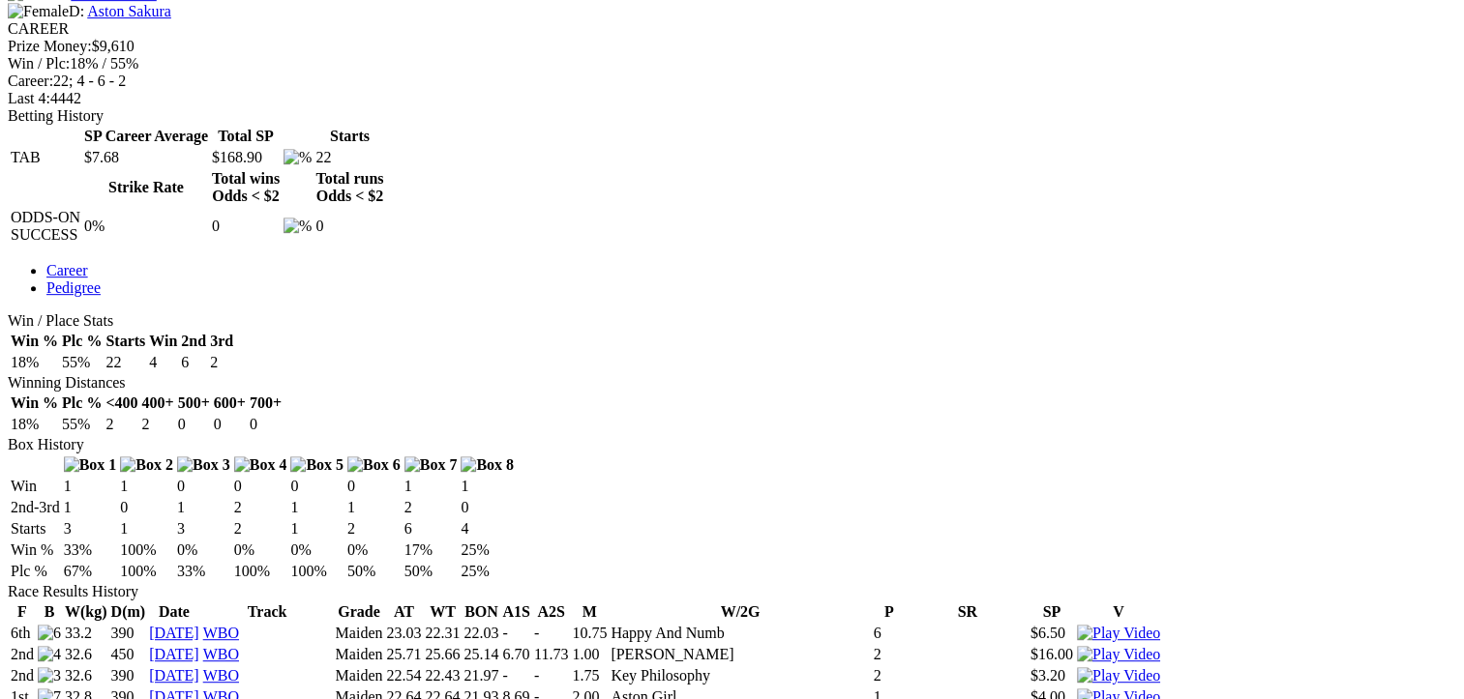
scroll to position [967, 0]
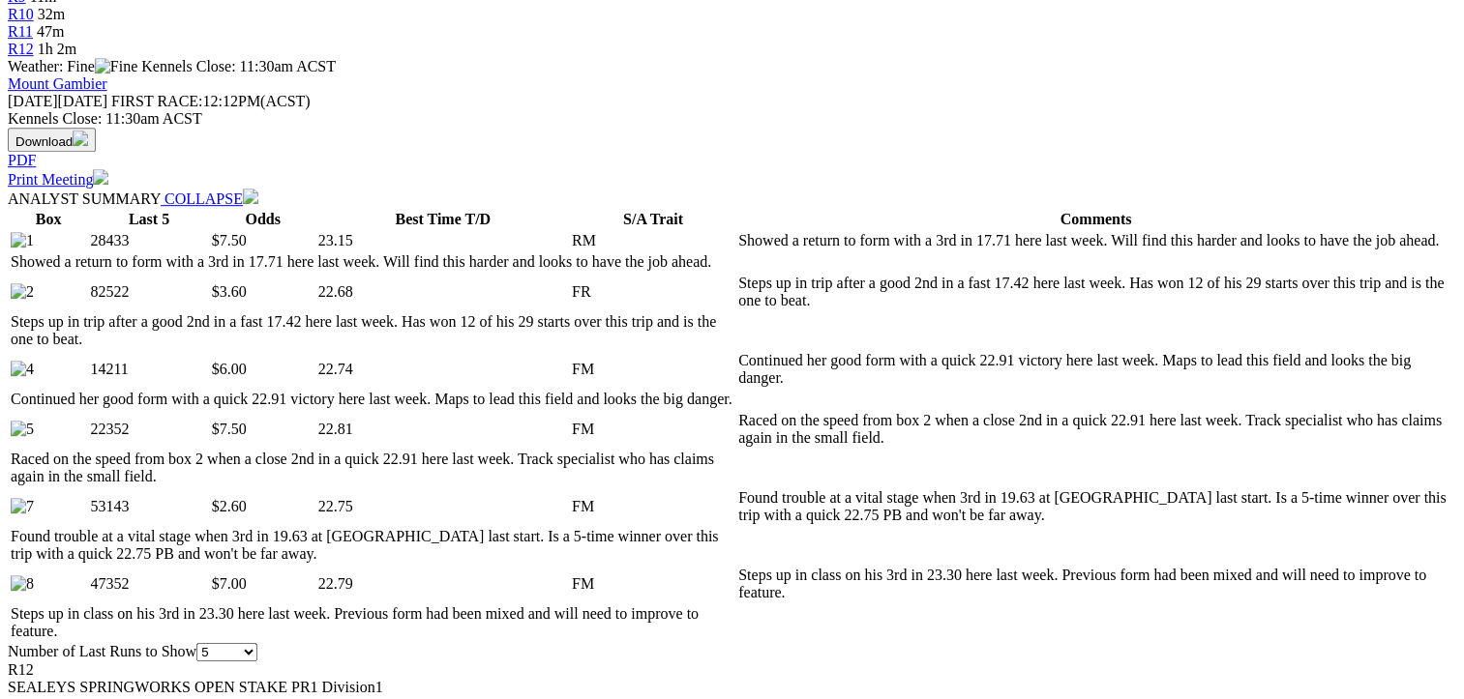
scroll to position [967, 0]
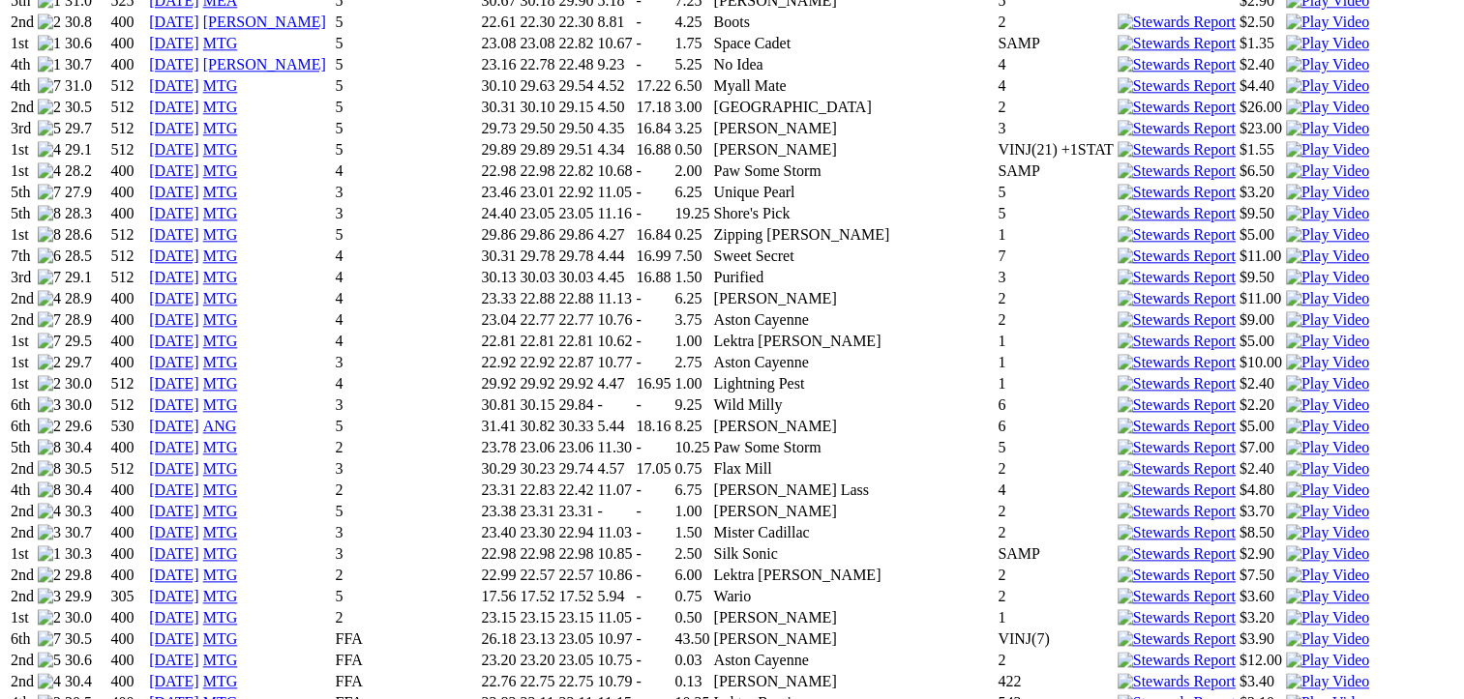
scroll to position [2128, 0]
click at [1286, 671] on img at bounding box center [1327, 679] width 83 height 17
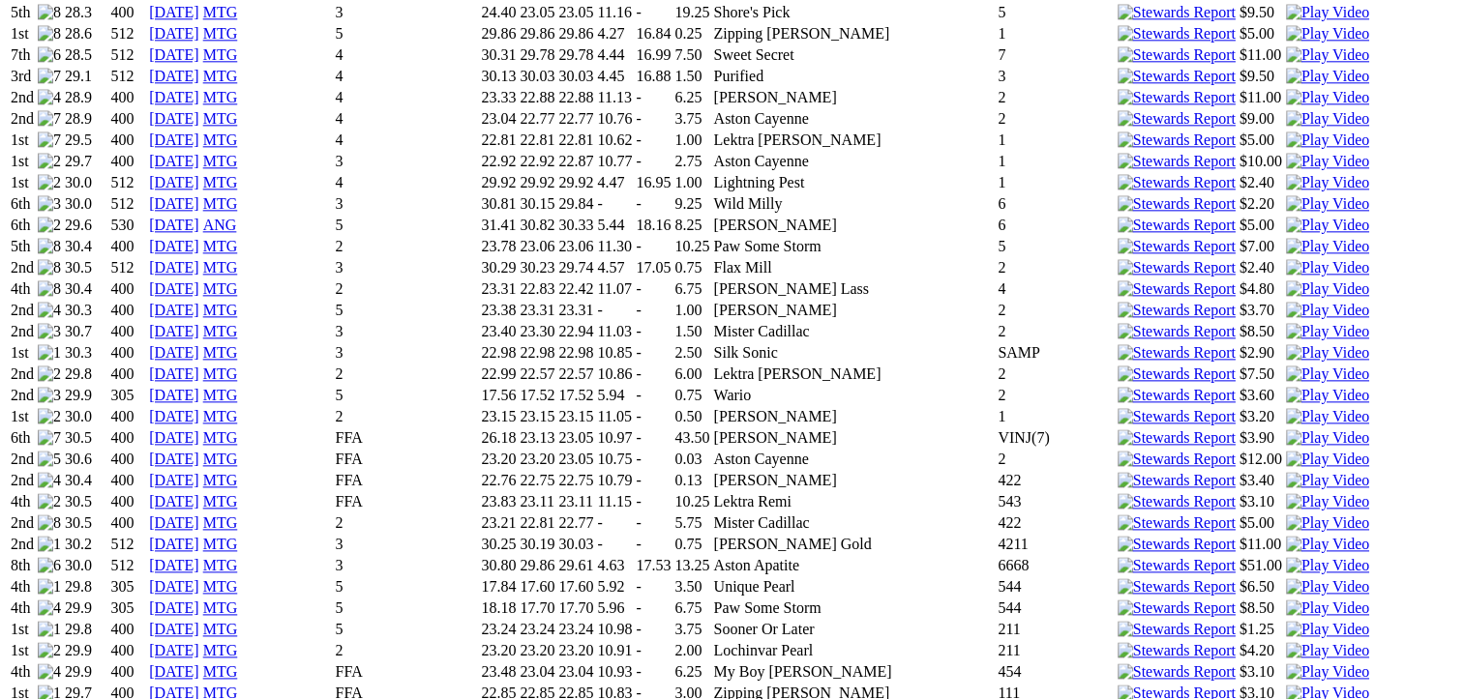
scroll to position [2418, 0]
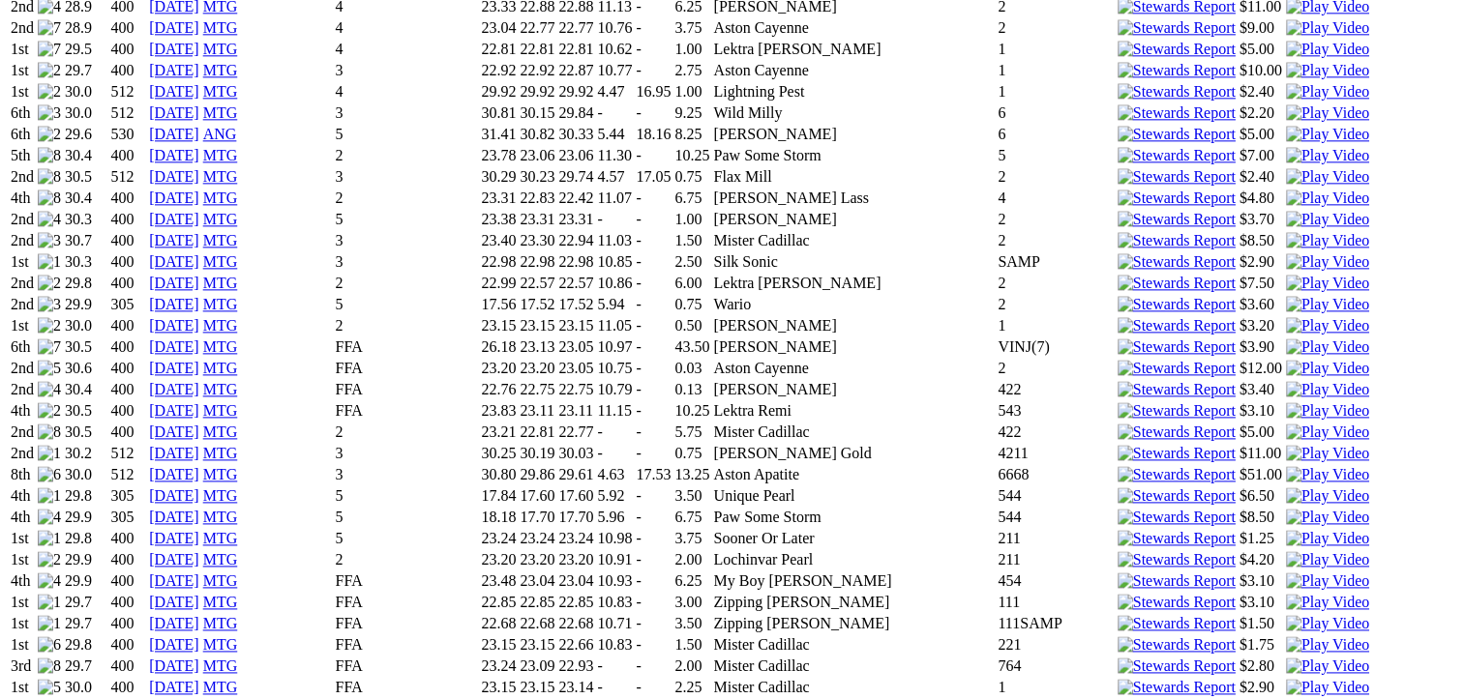
click at [1286, 615] on img at bounding box center [1327, 623] width 83 height 17
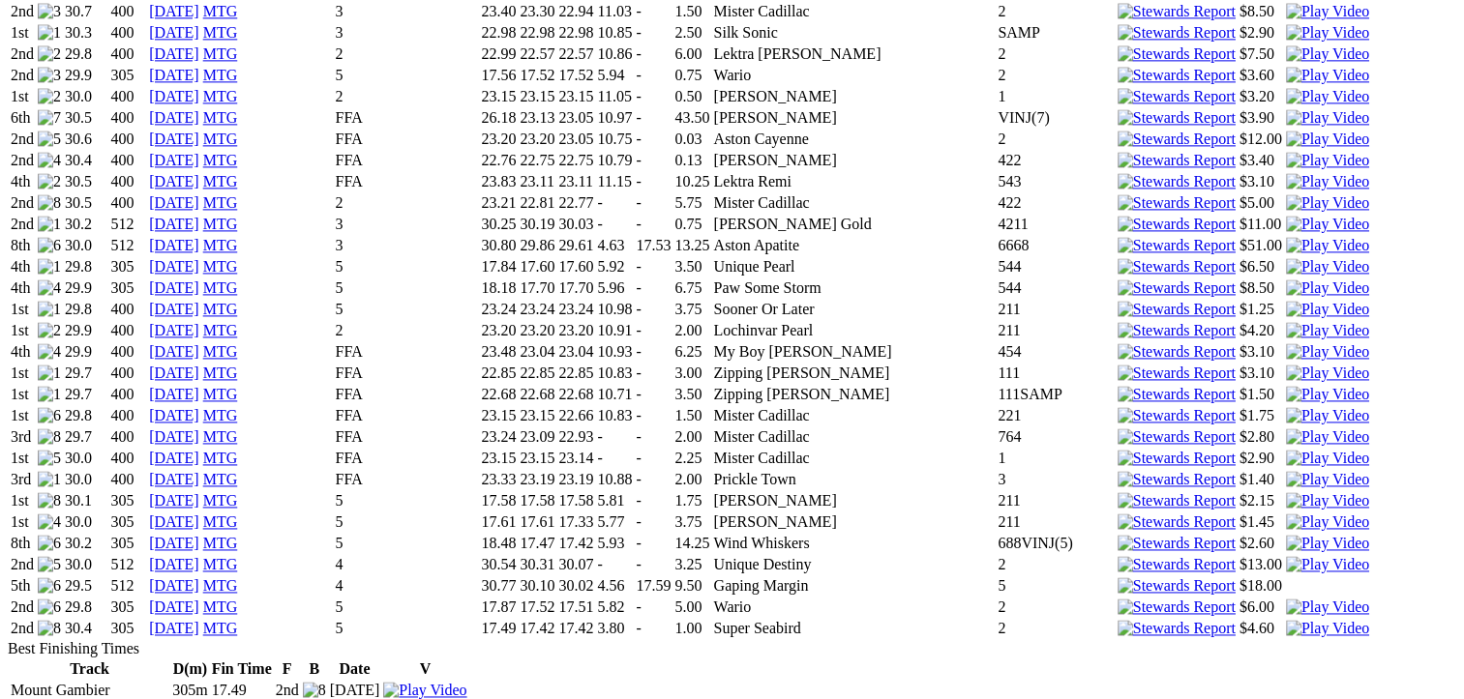
scroll to position [2709, 0]
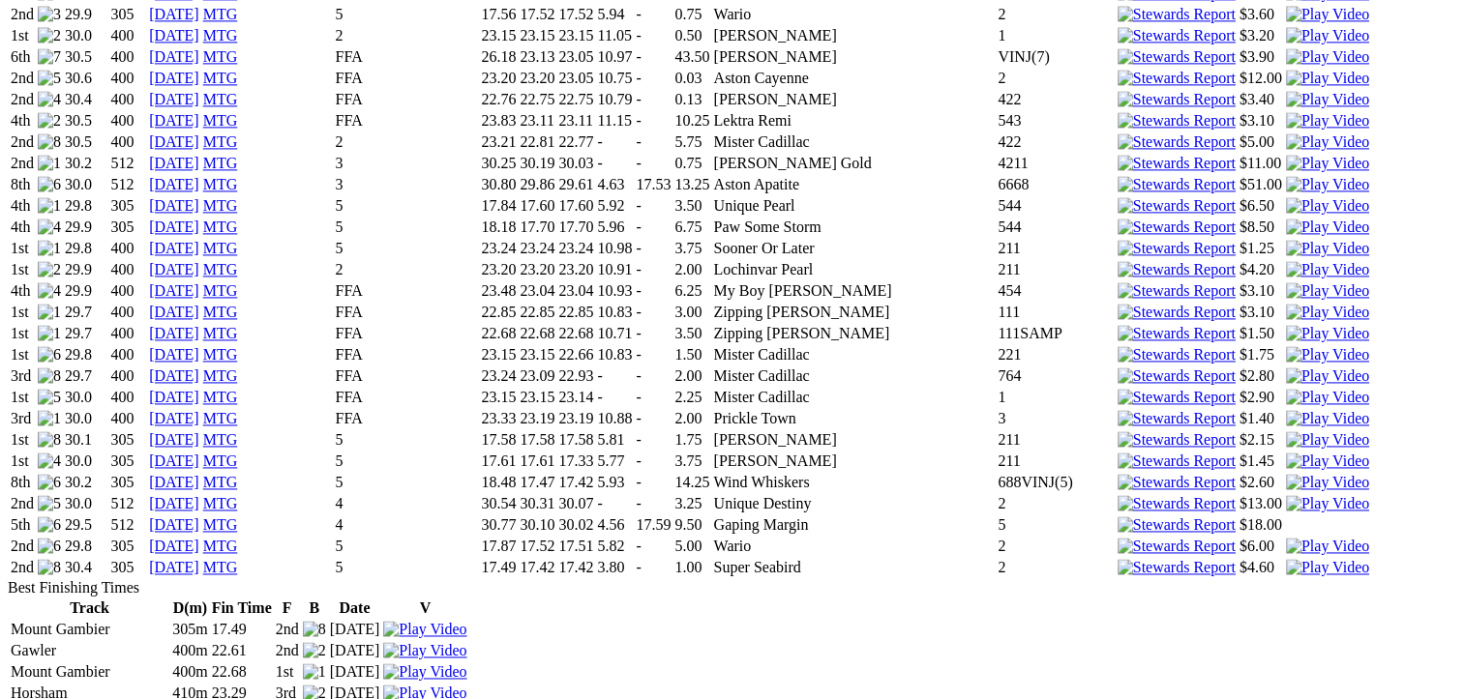
click at [1286, 389] on img at bounding box center [1327, 397] width 83 height 17
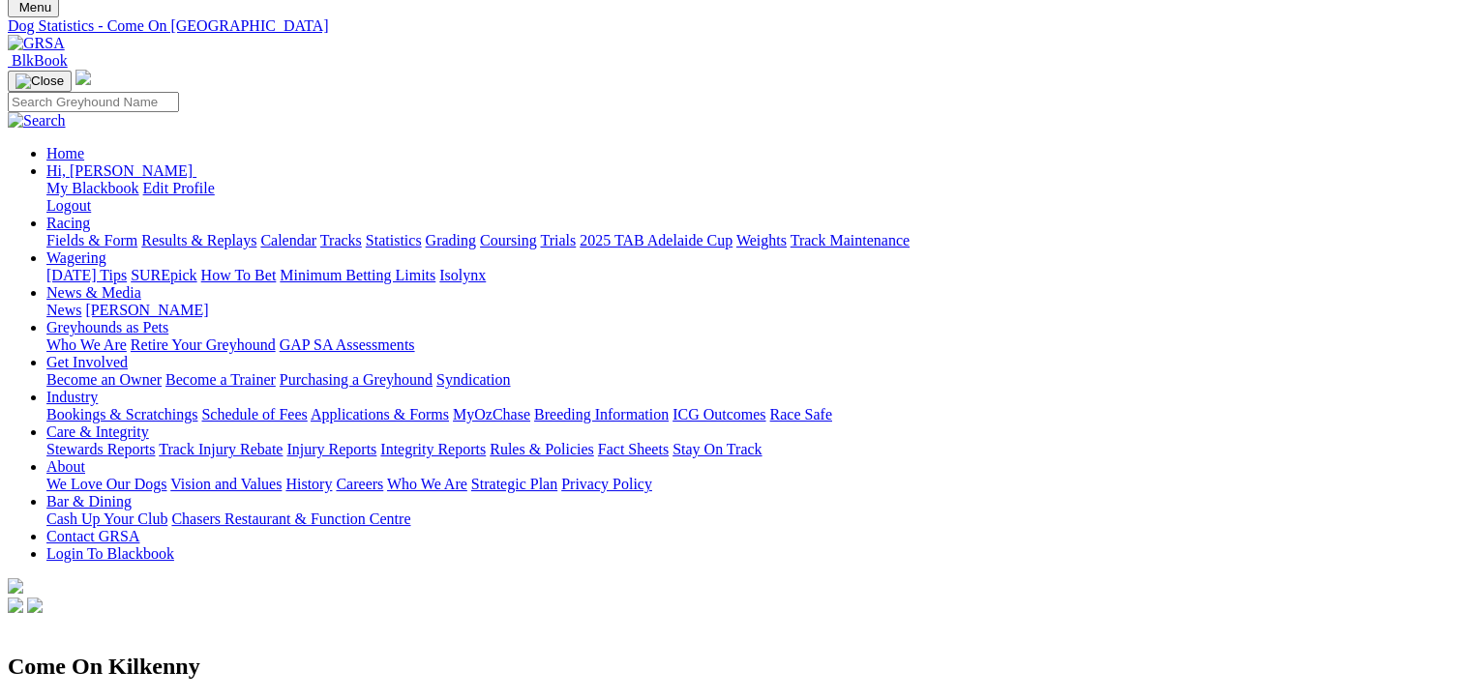
scroll to position [0, 0]
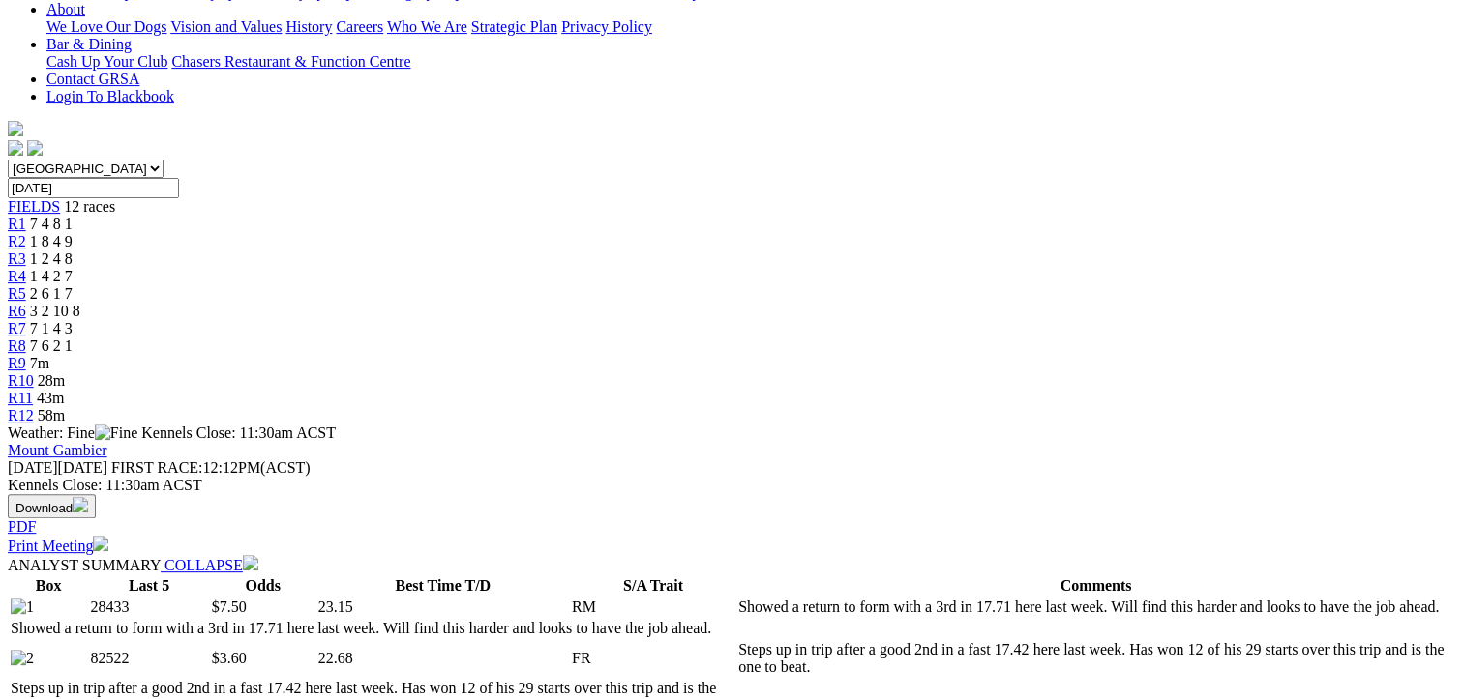
scroll to position [774, 0]
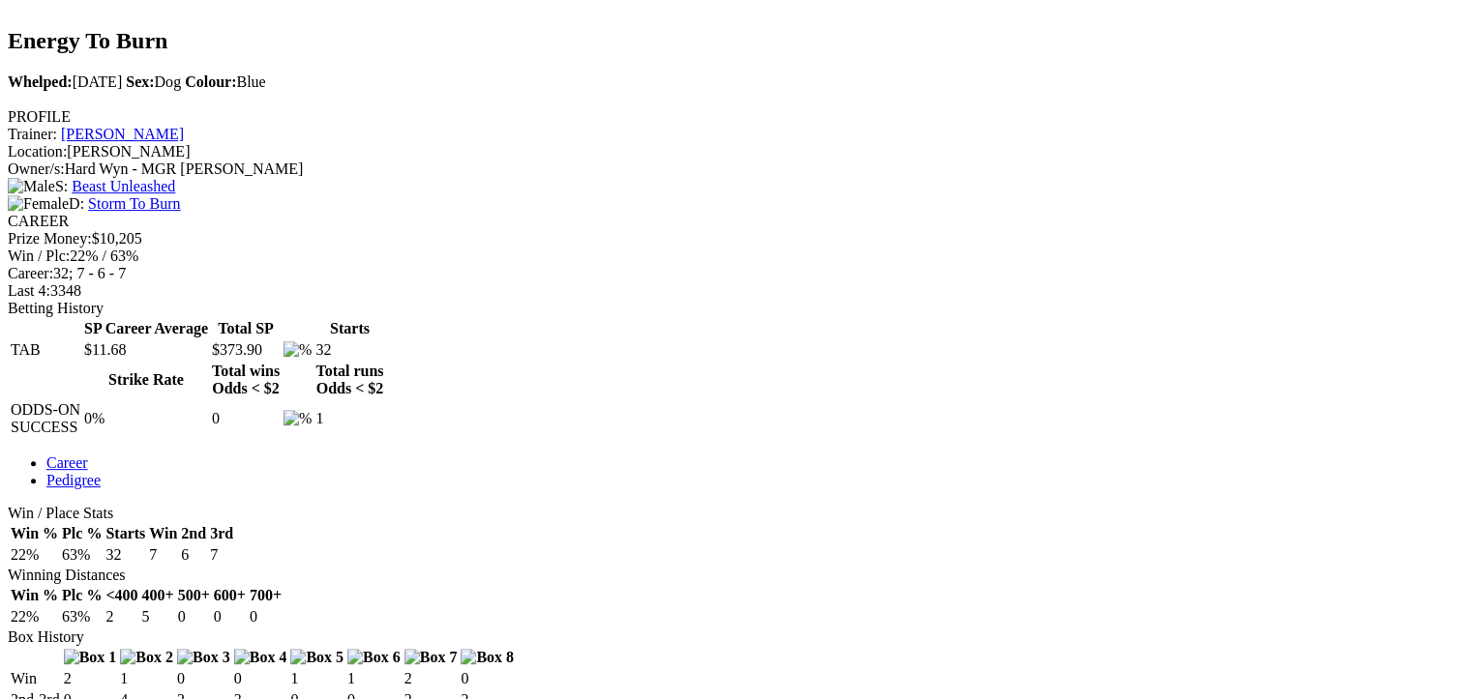
scroll to position [774, 0]
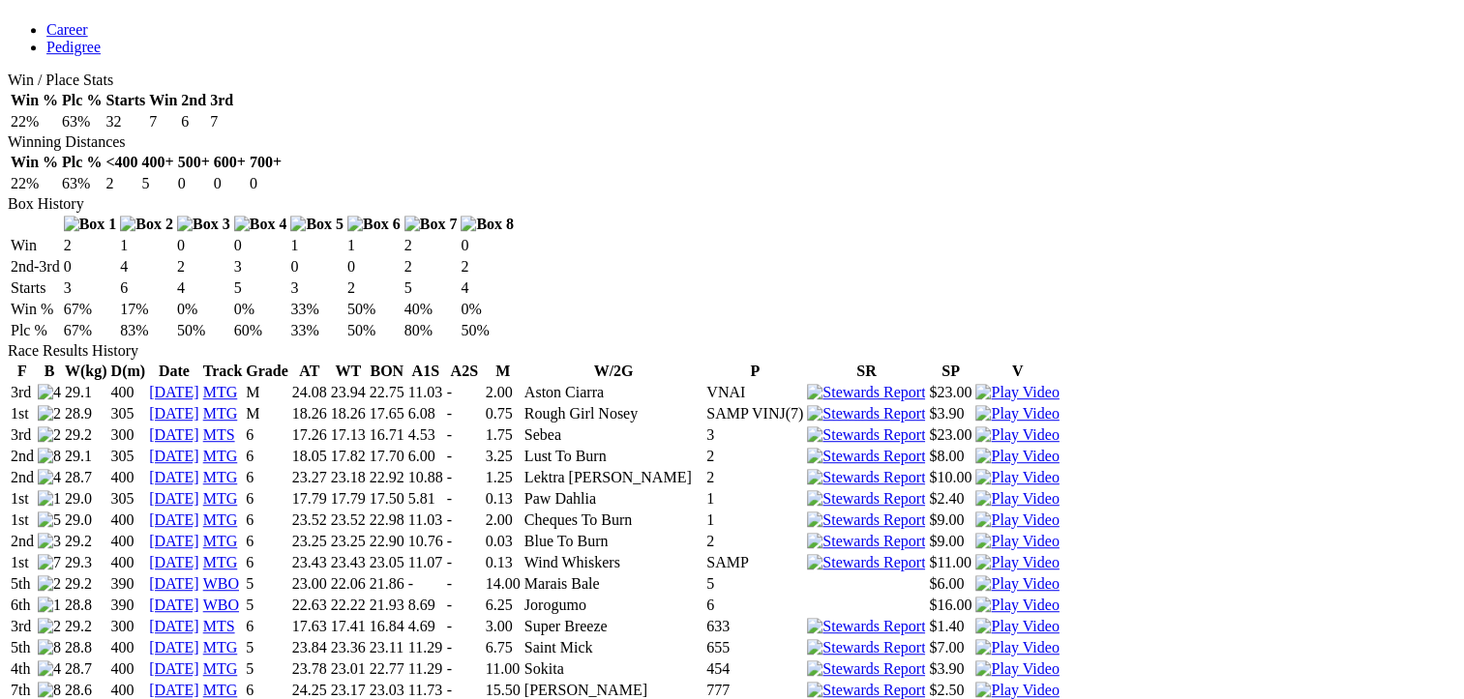
scroll to position [1161, 0]
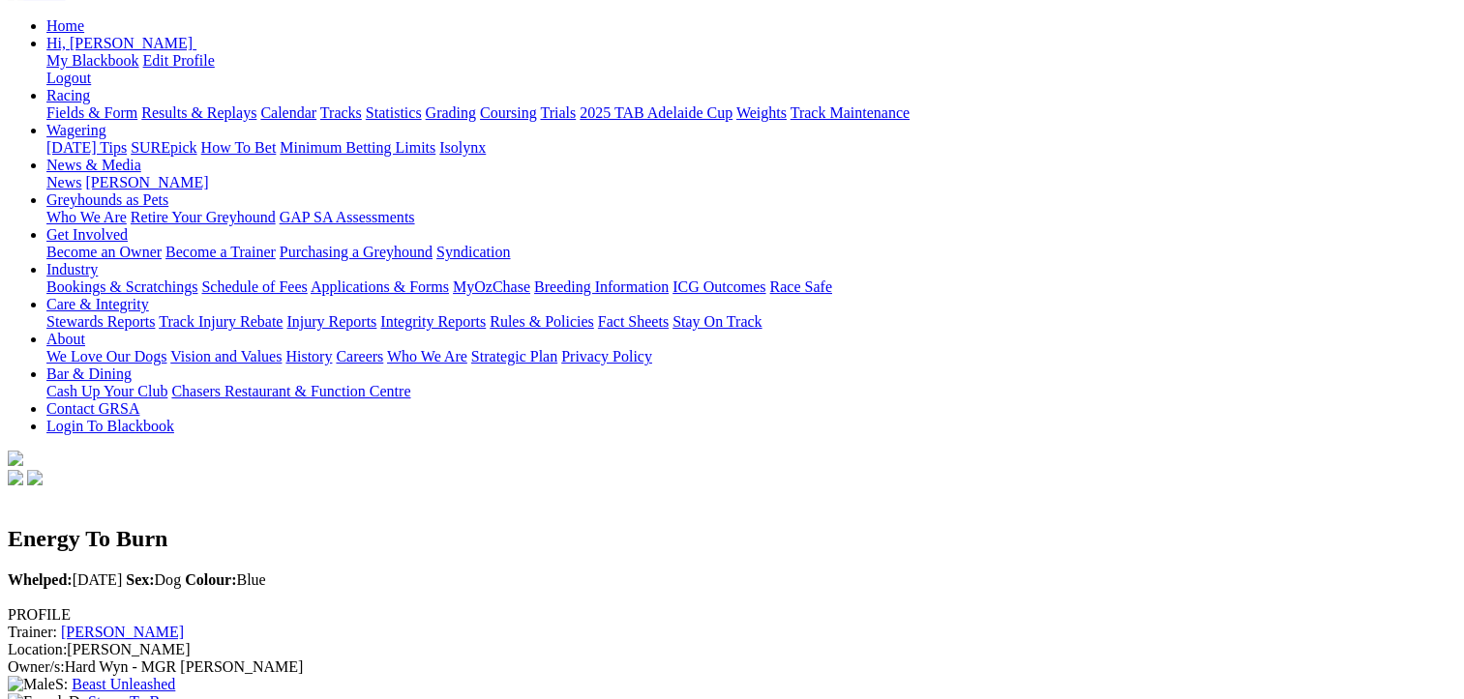
scroll to position [0, 0]
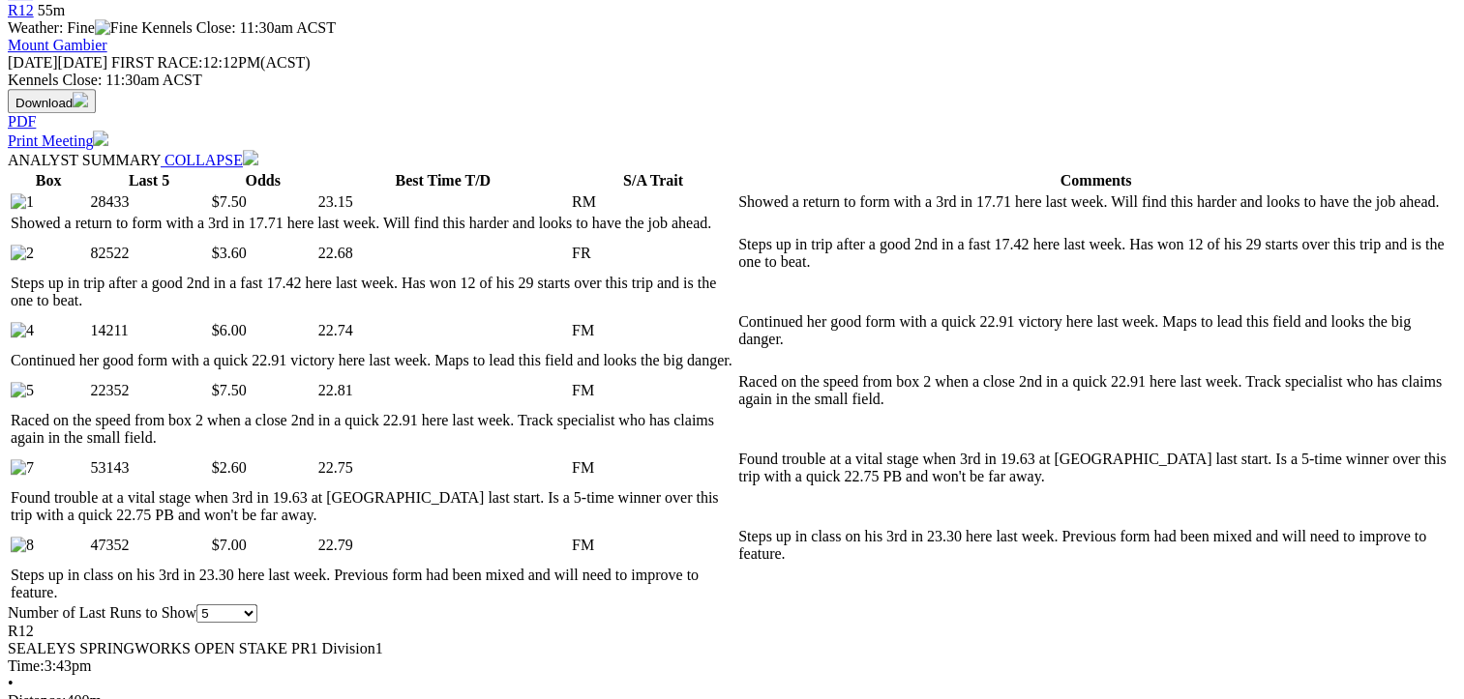
scroll to position [967, 0]
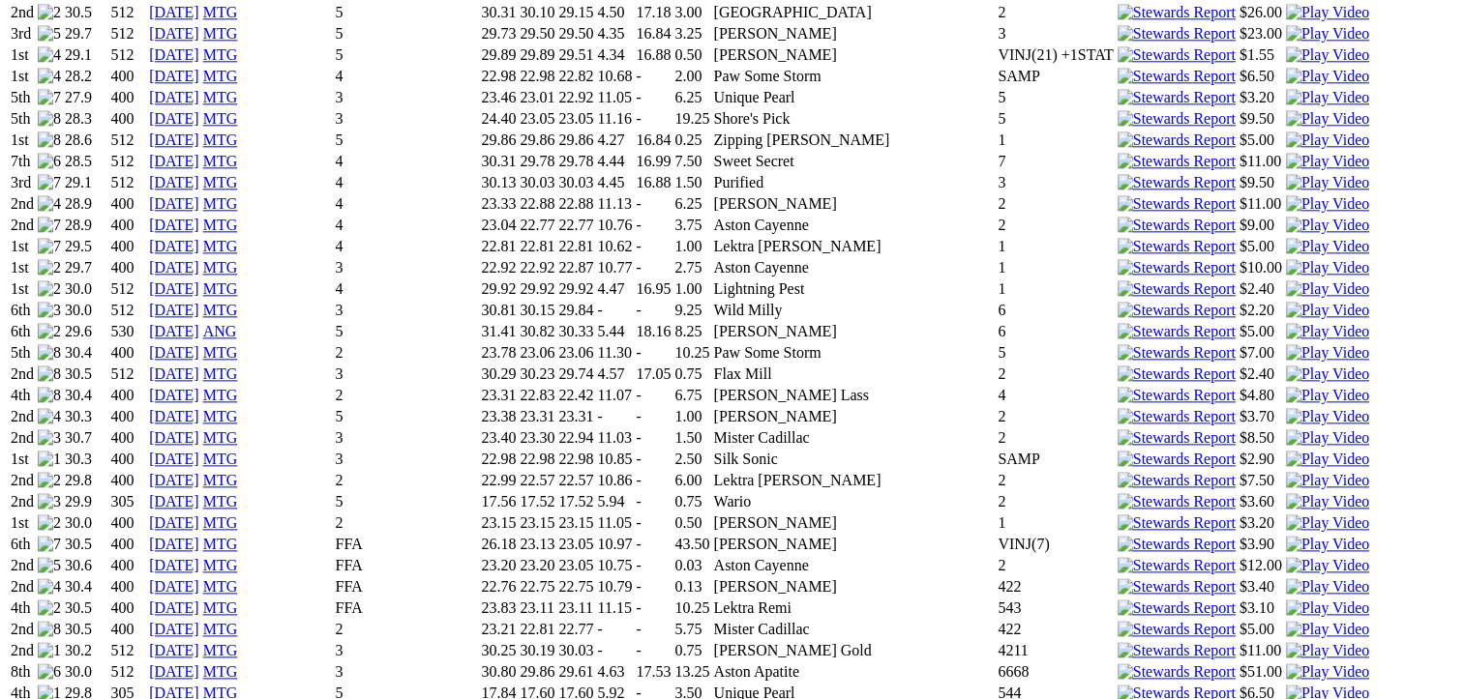
scroll to position [2225, 0]
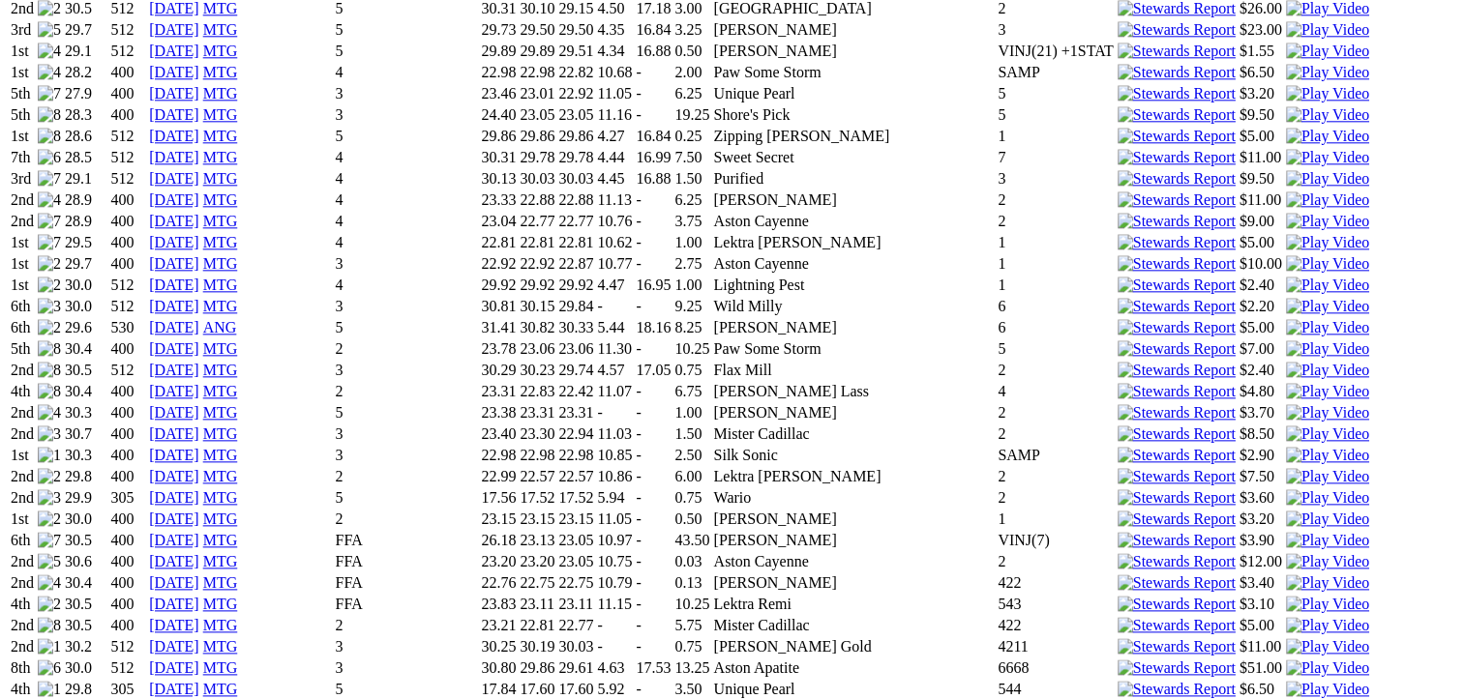
click at [1286, 426] on img at bounding box center [1327, 434] width 83 height 17
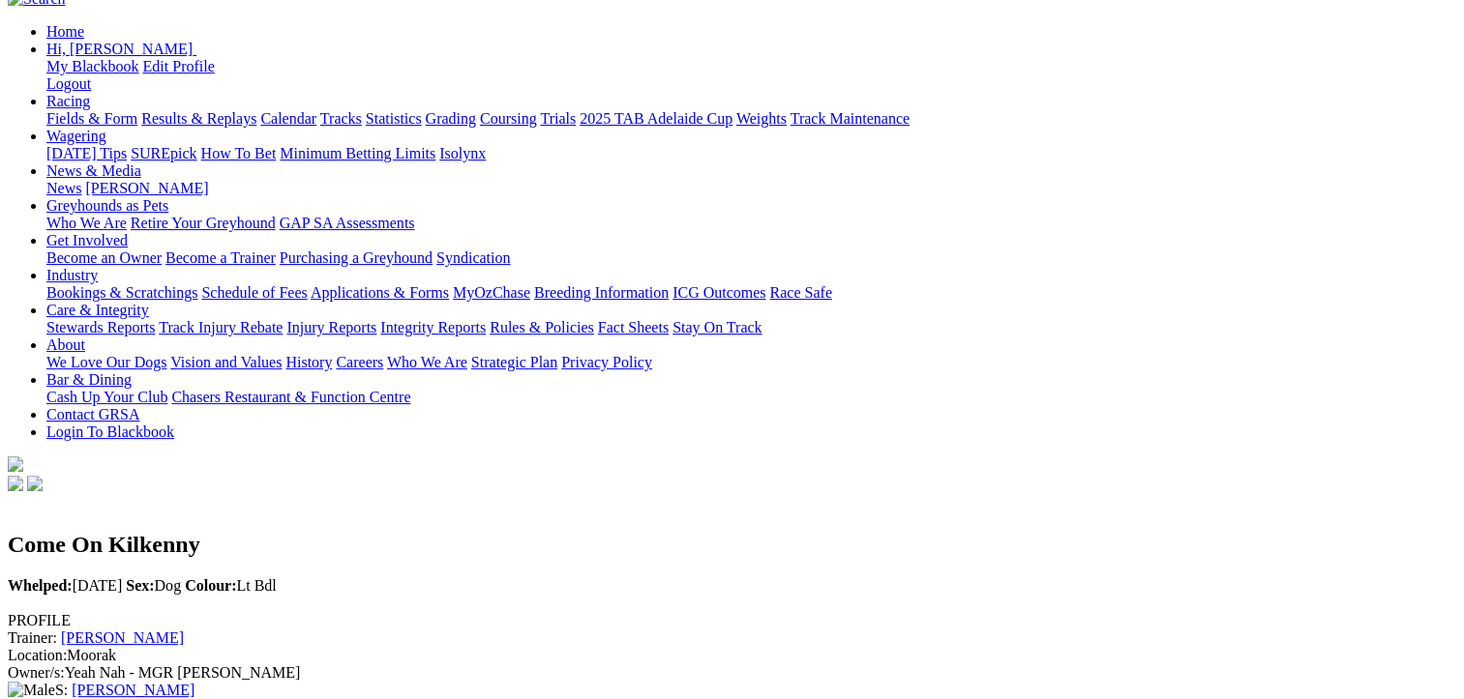
scroll to position [0, 0]
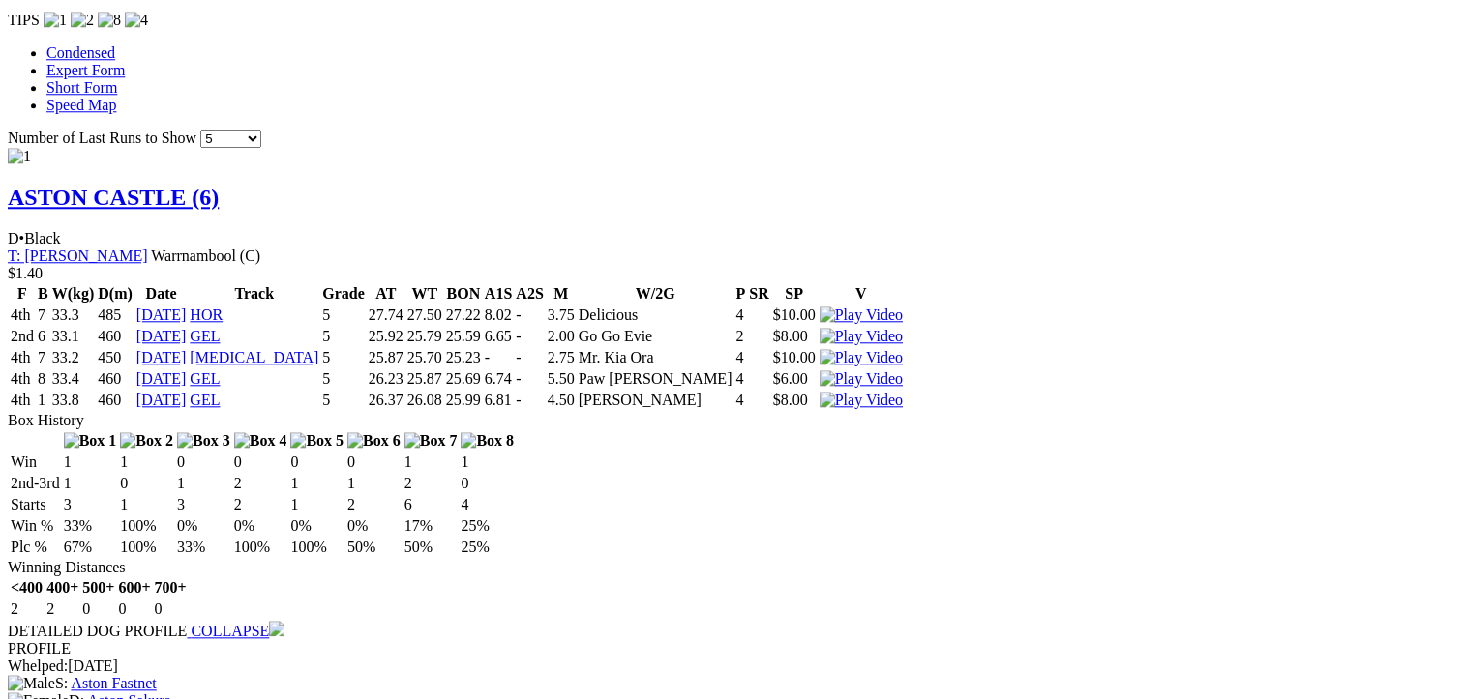
scroll to position [1645, 0]
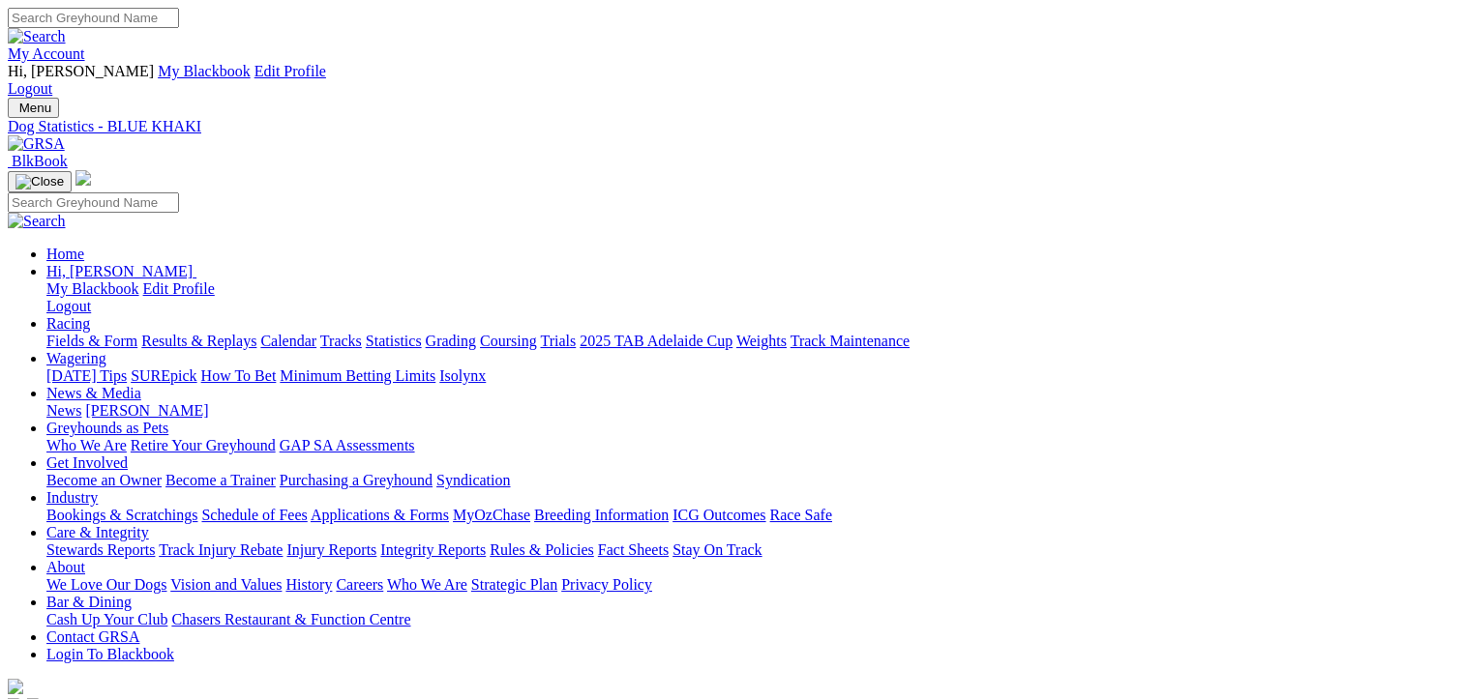
click at [422, 333] on link "Statistics" at bounding box center [394, 341] width 56 height 16
type input "baby talk"
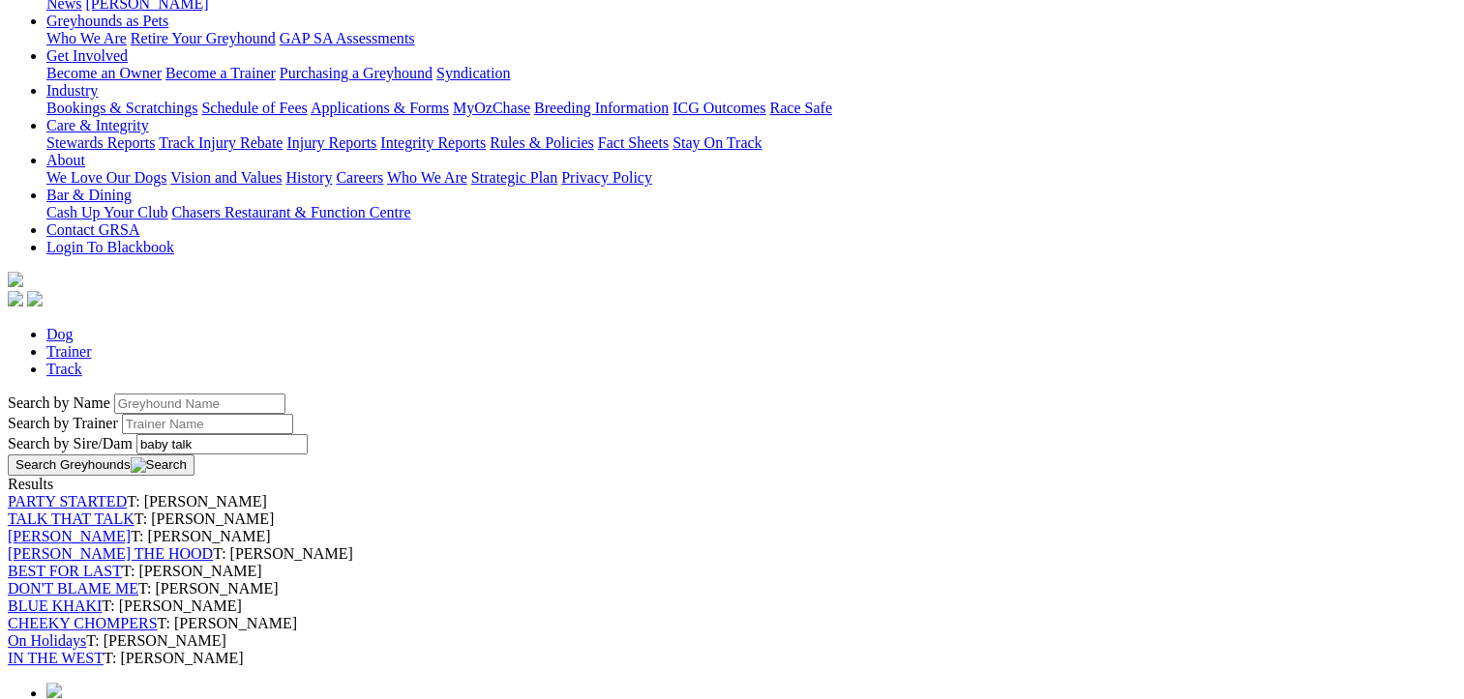
scroll to position [580, 0]
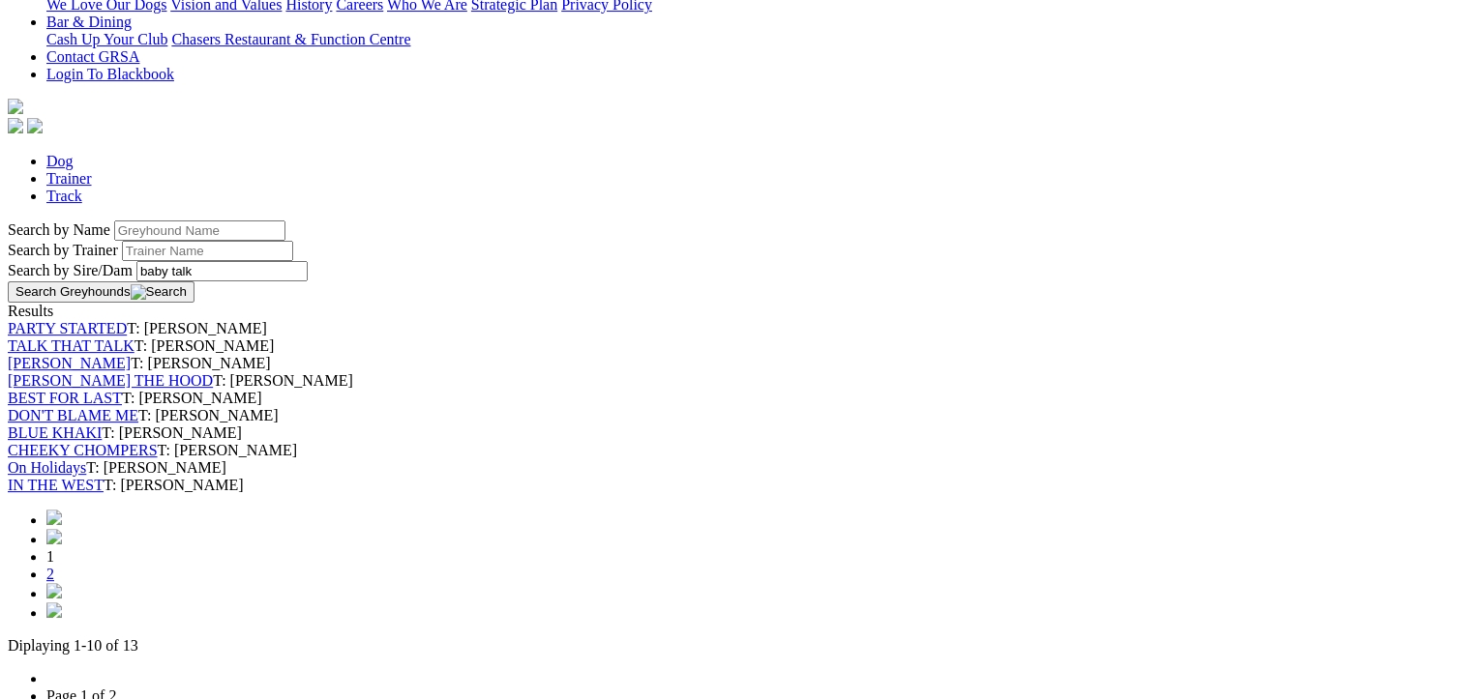
click at [127, 320] on link "PARTY STARTED" at bounding box center [67, 328] width 119 height 16
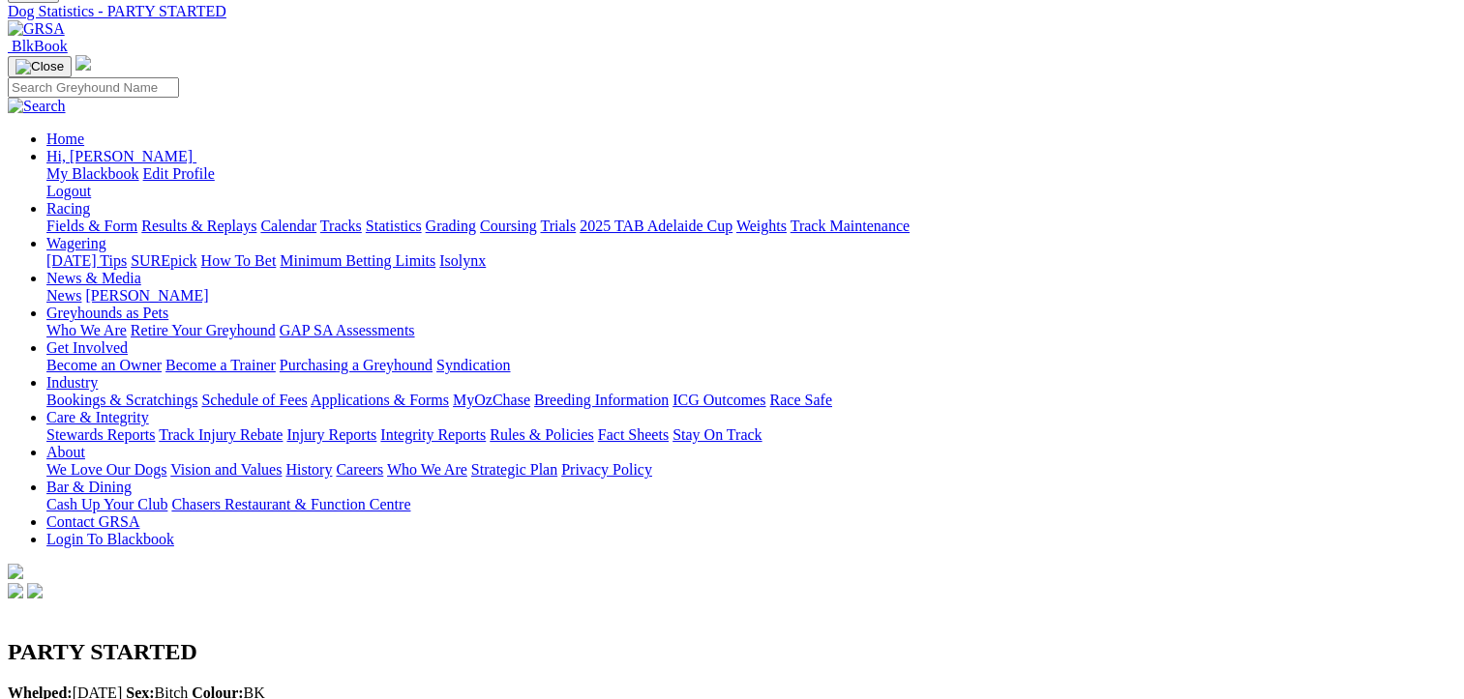
scroll to position [97, 0]
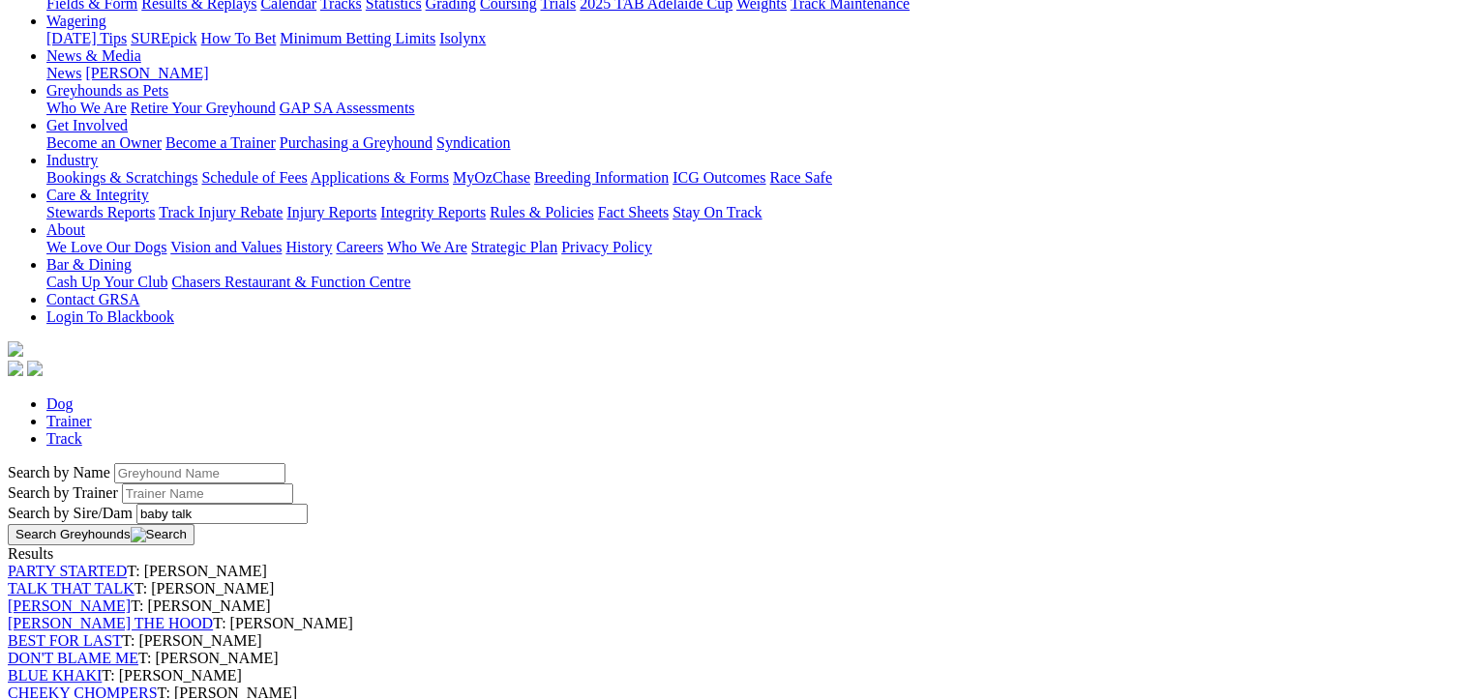
scroll to position [387, 0]
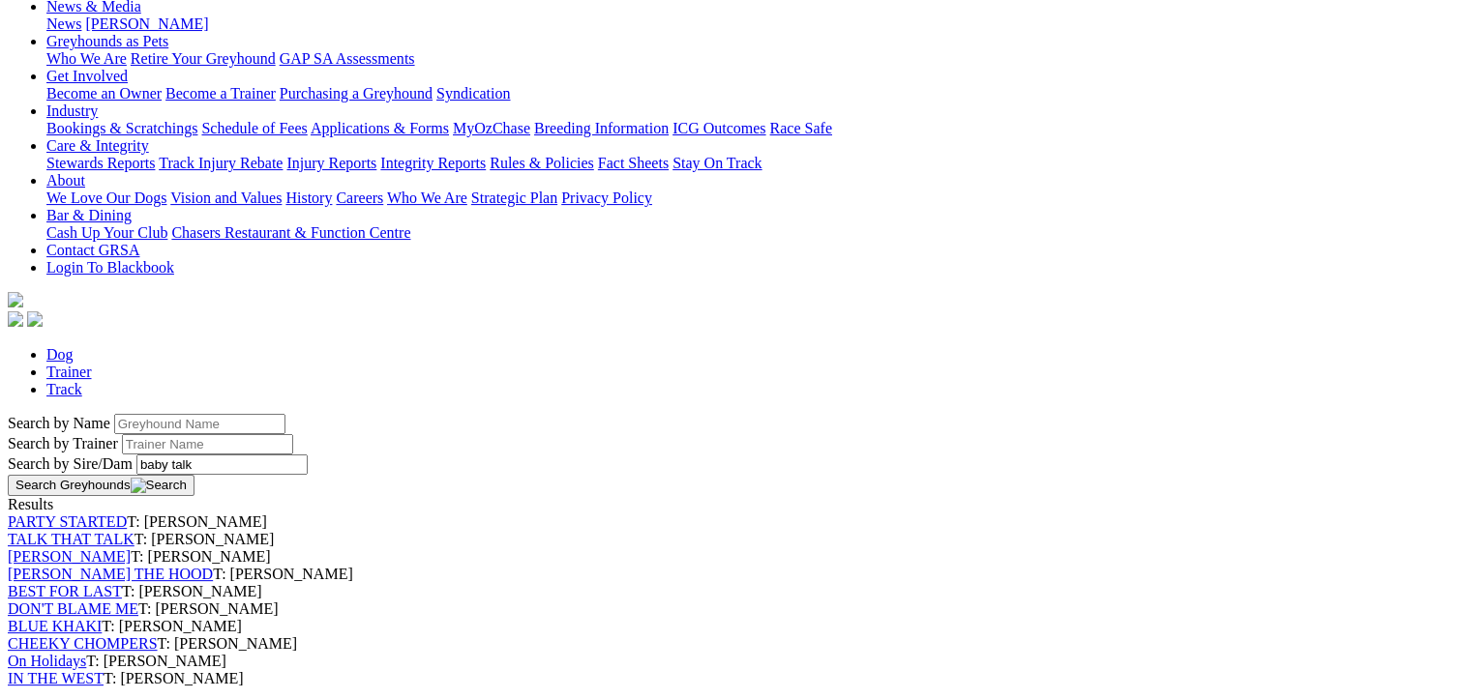
click at [134, 531] on link "TALK THAT TALK" at bounding box center [71, 539] width 127 height 16
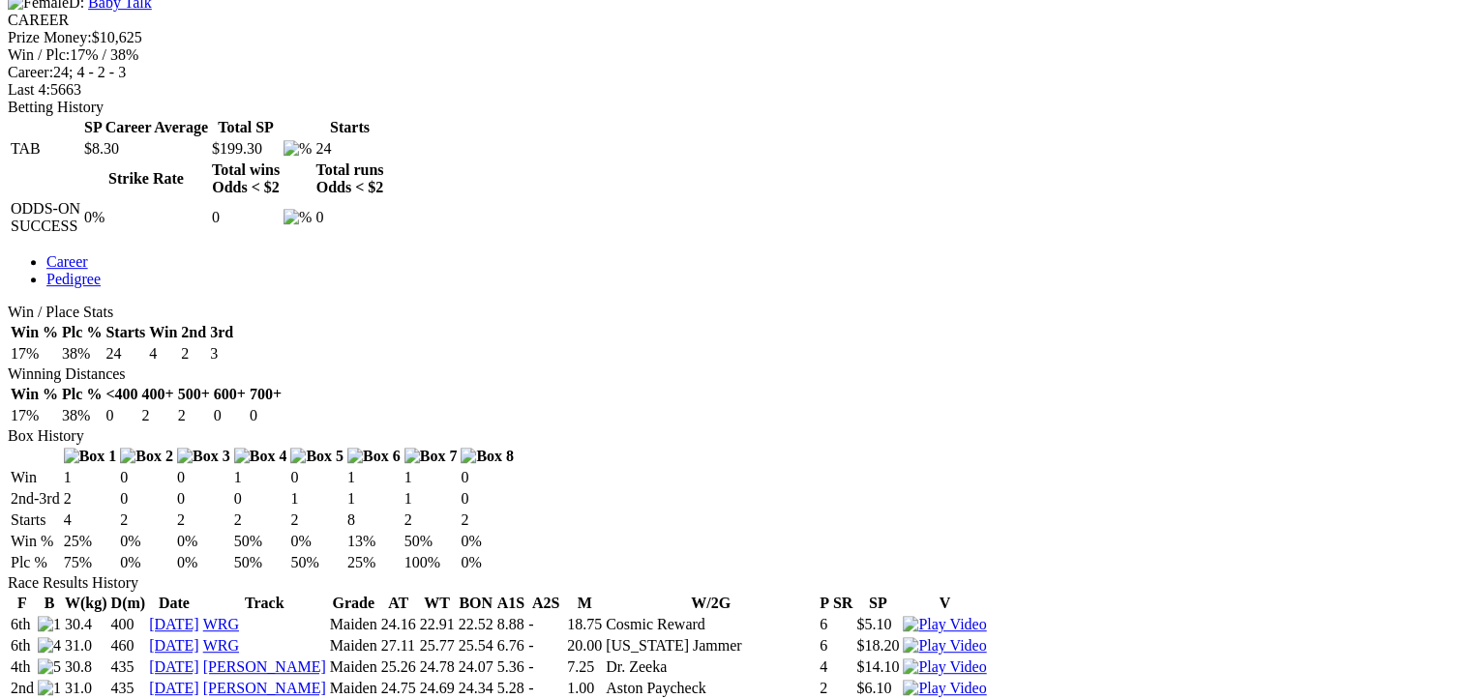
scroll to position [1064, 0]
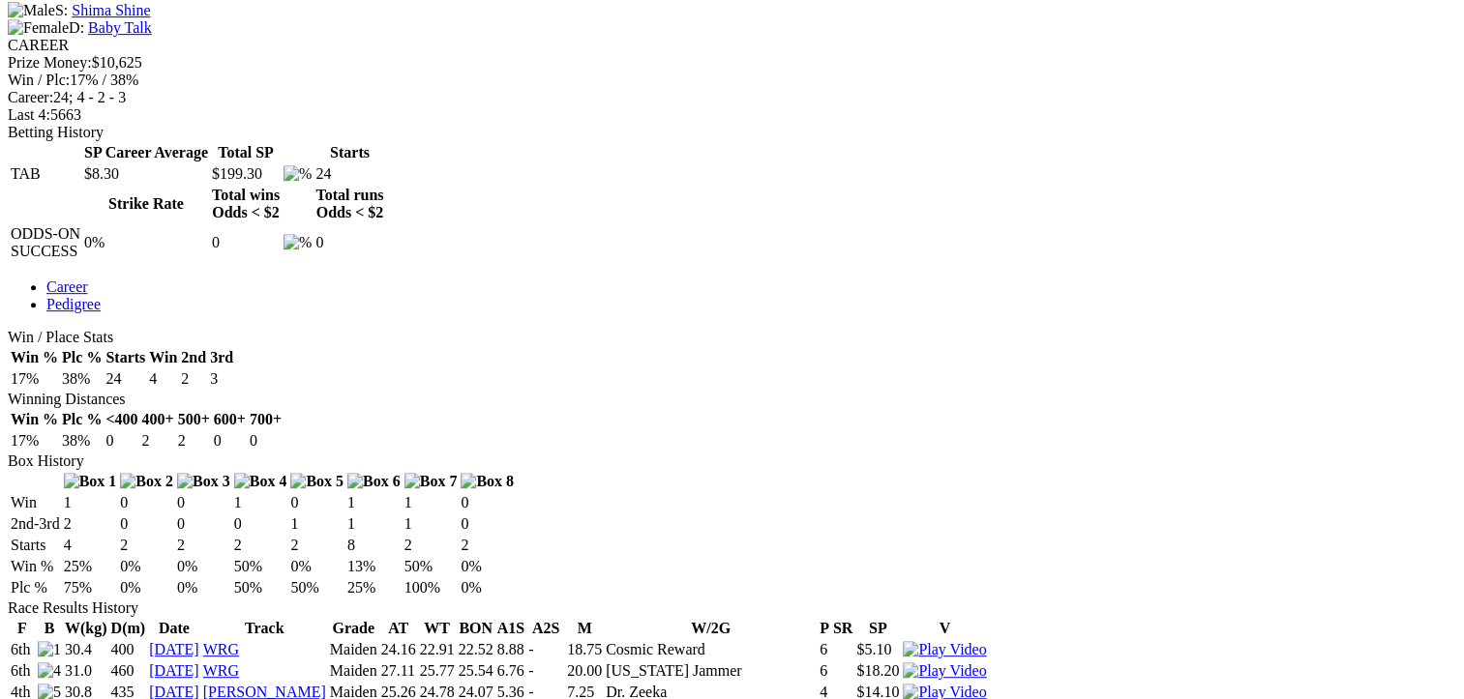
scroll to position [290, 0]
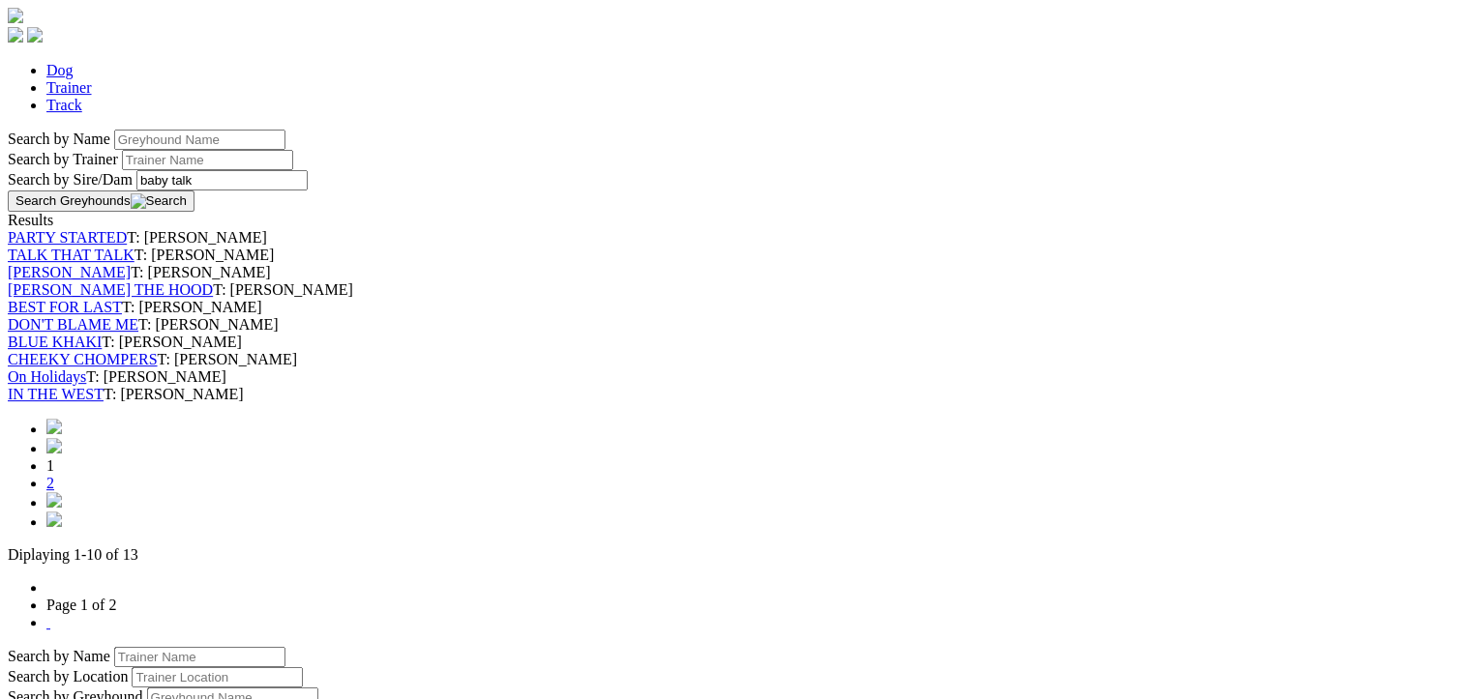
scroll to position [677, 0]
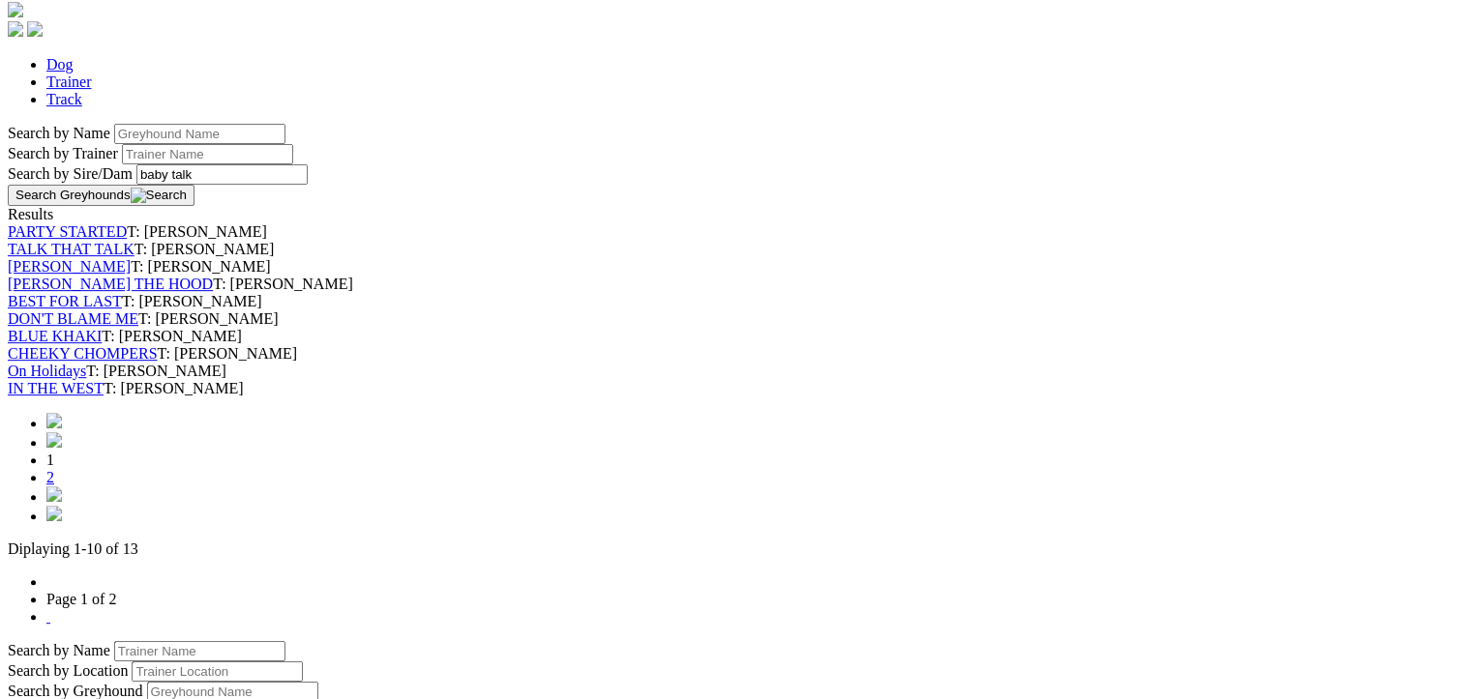
click at [131, 258] on link "LUCA SKYWALKER" at bounding box center [69, 266] width 123 height 16
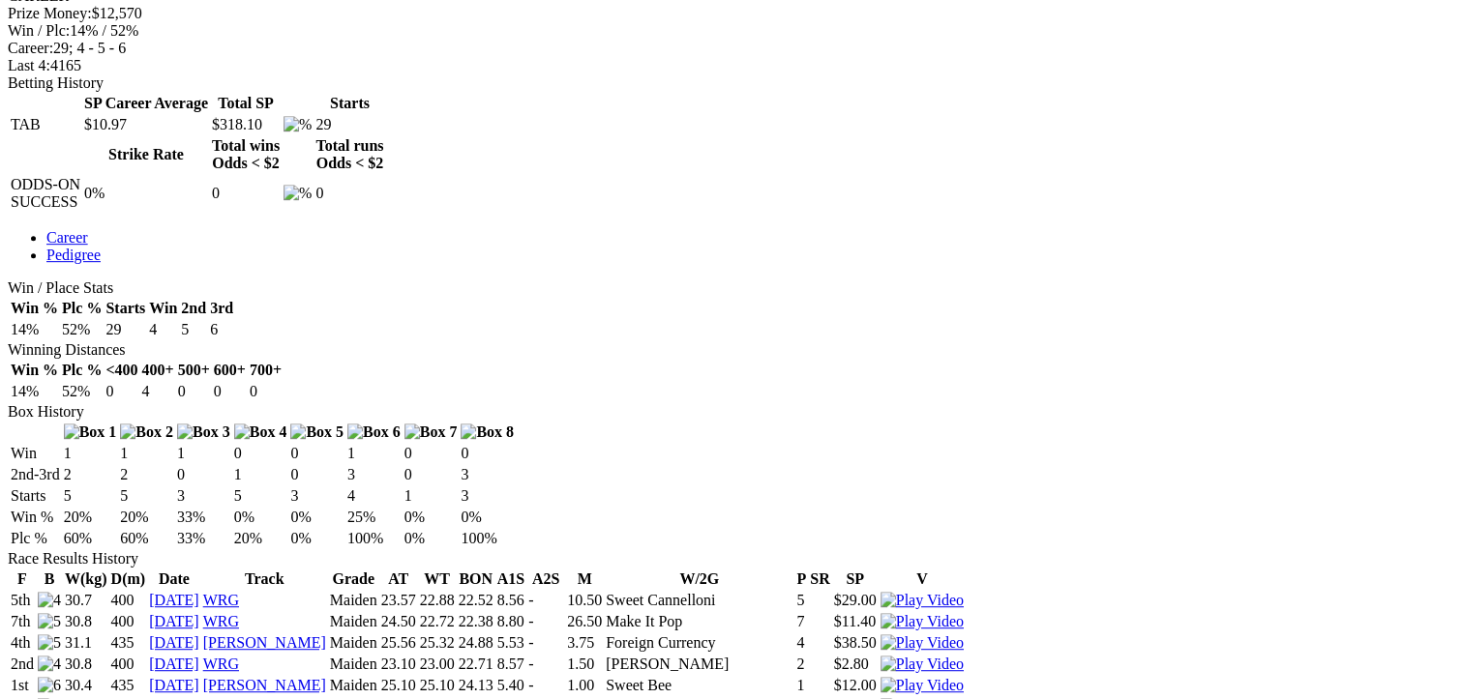
scroll to position [967, 0]
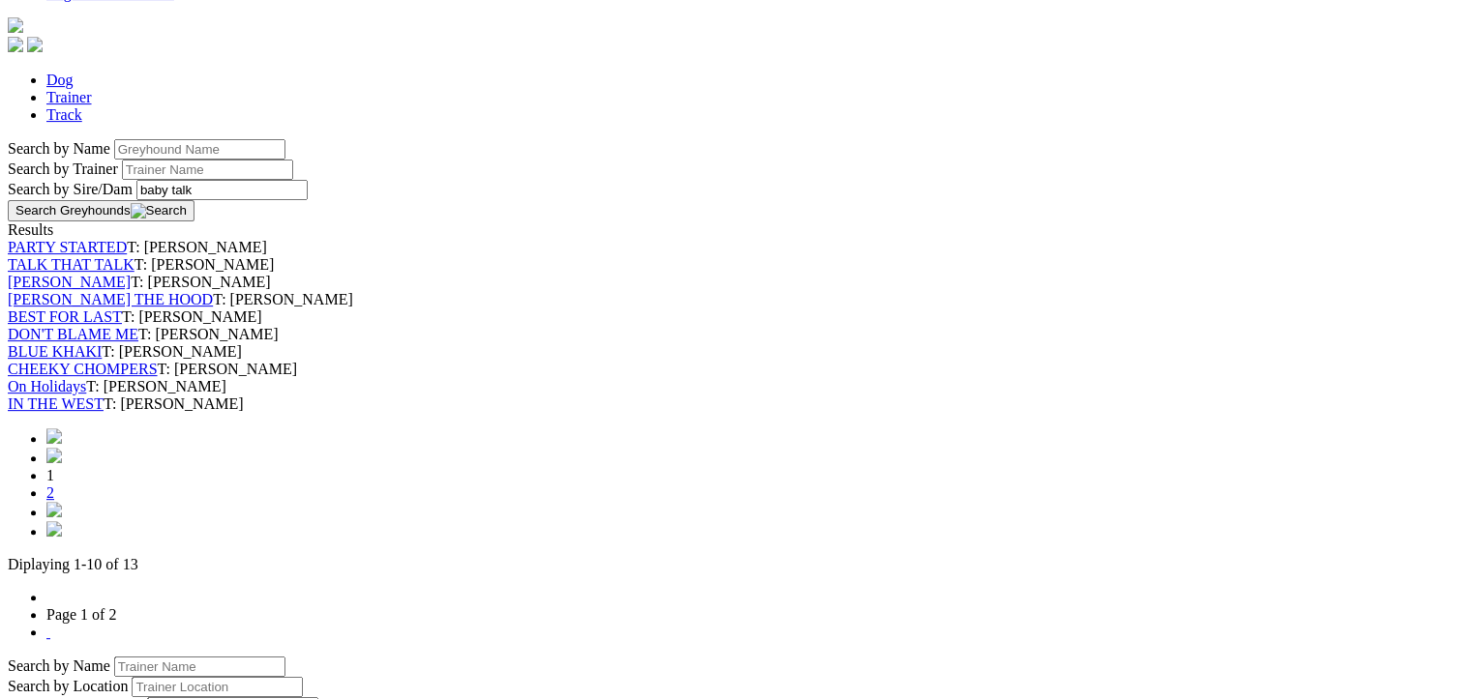
scroll to position [677, 0]
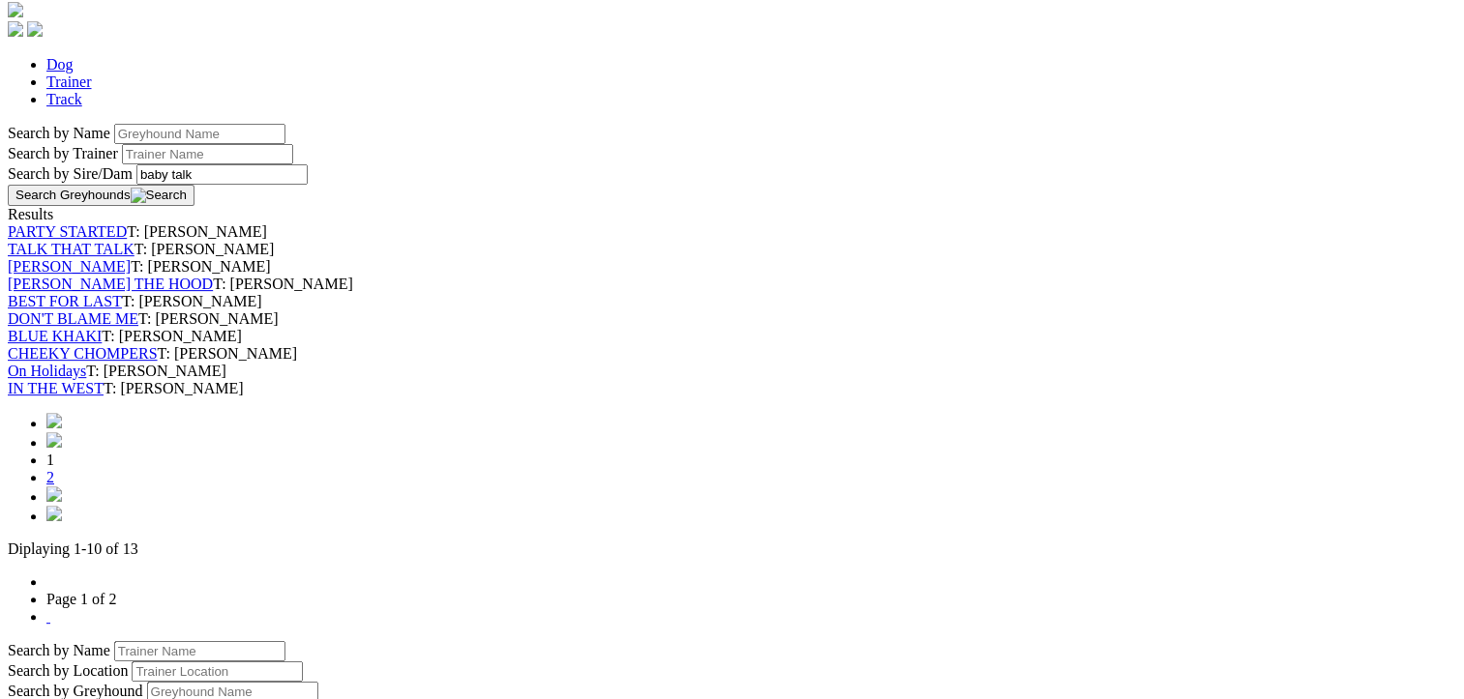
click at [138, 327] on link "DON'T BLAME ME" at bounding box center [73, 319] width 131 height 16
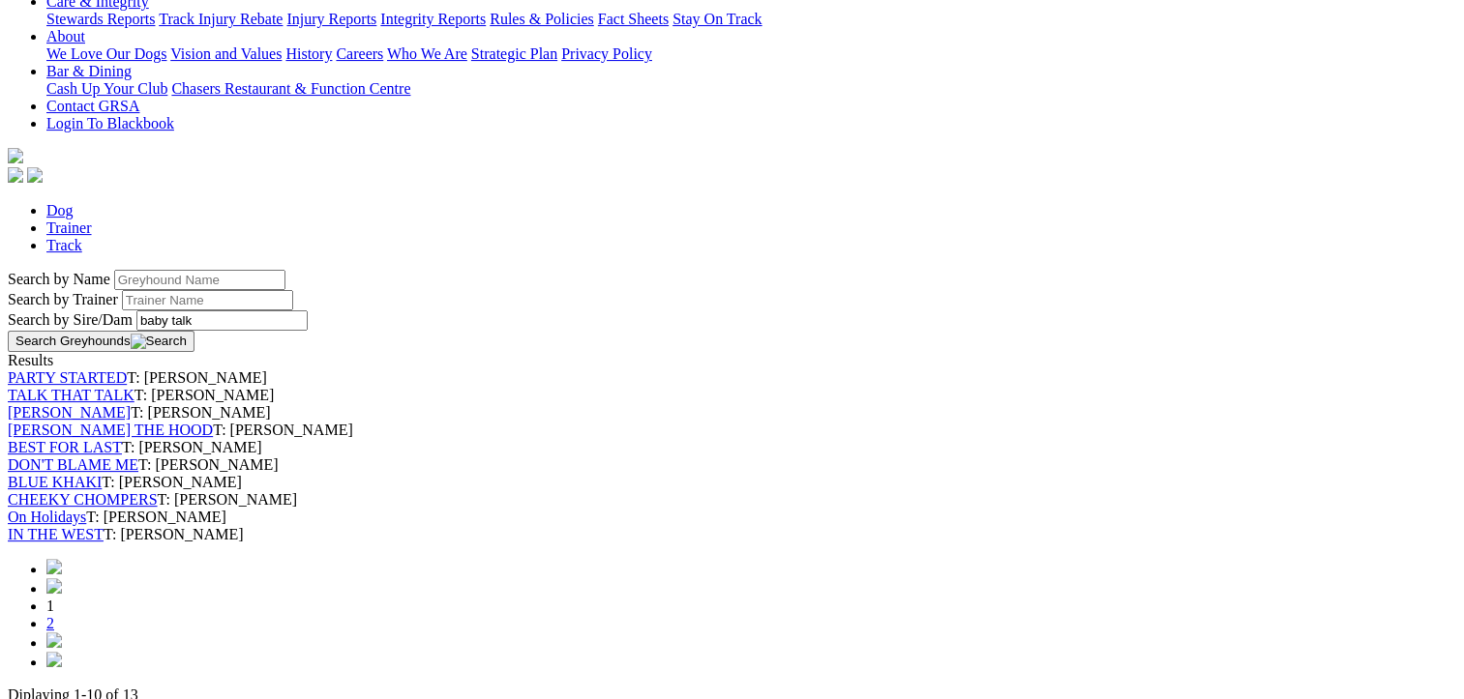
scroll to position [580, 0]
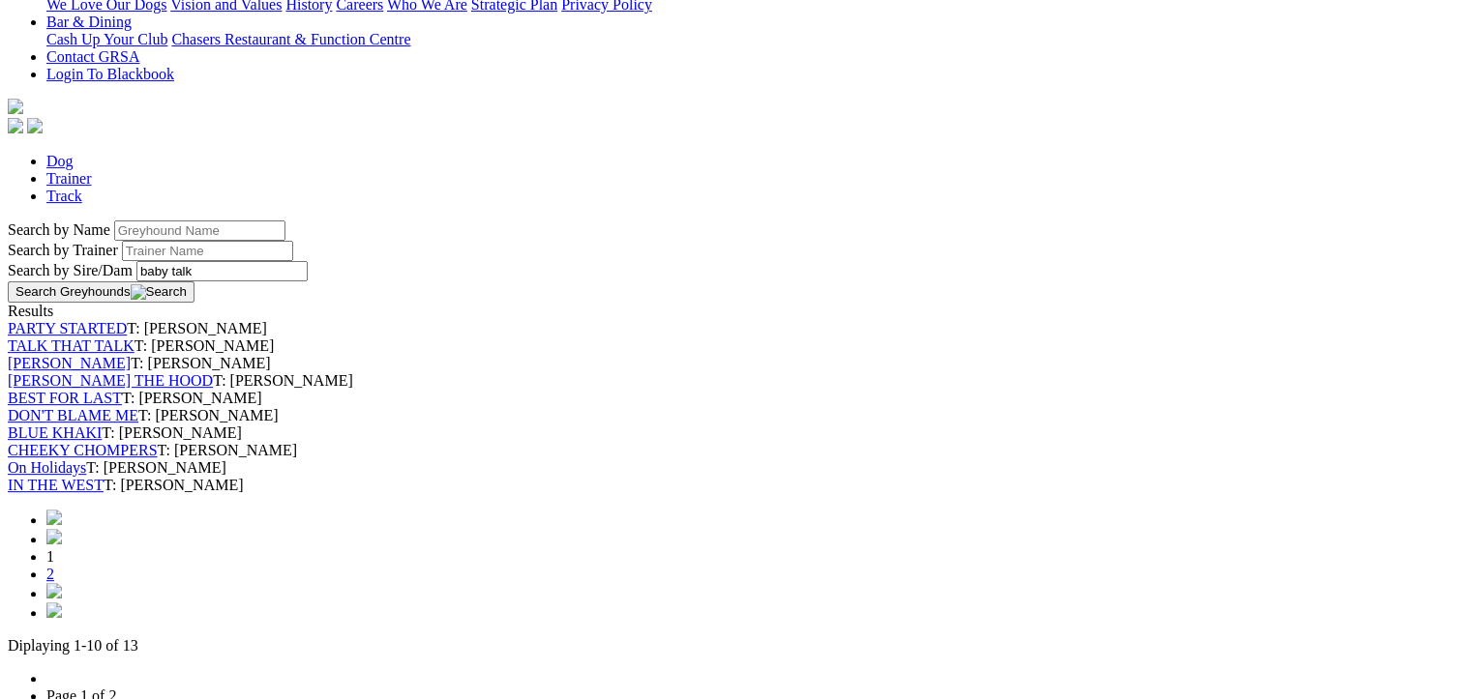
click at [122, 390] on link "BEST FOR LAST" at bounding box center [65, 398] width 114 height 16
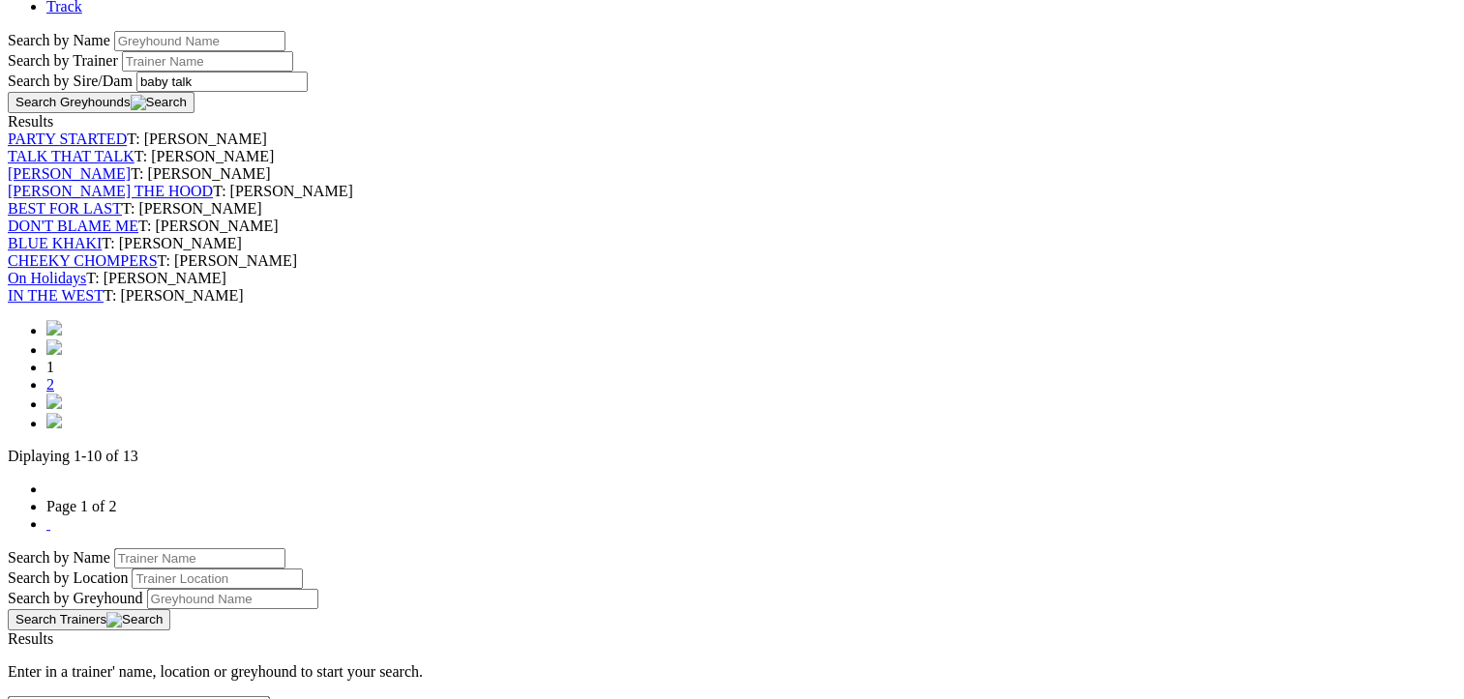
scroll to position [774, 0]
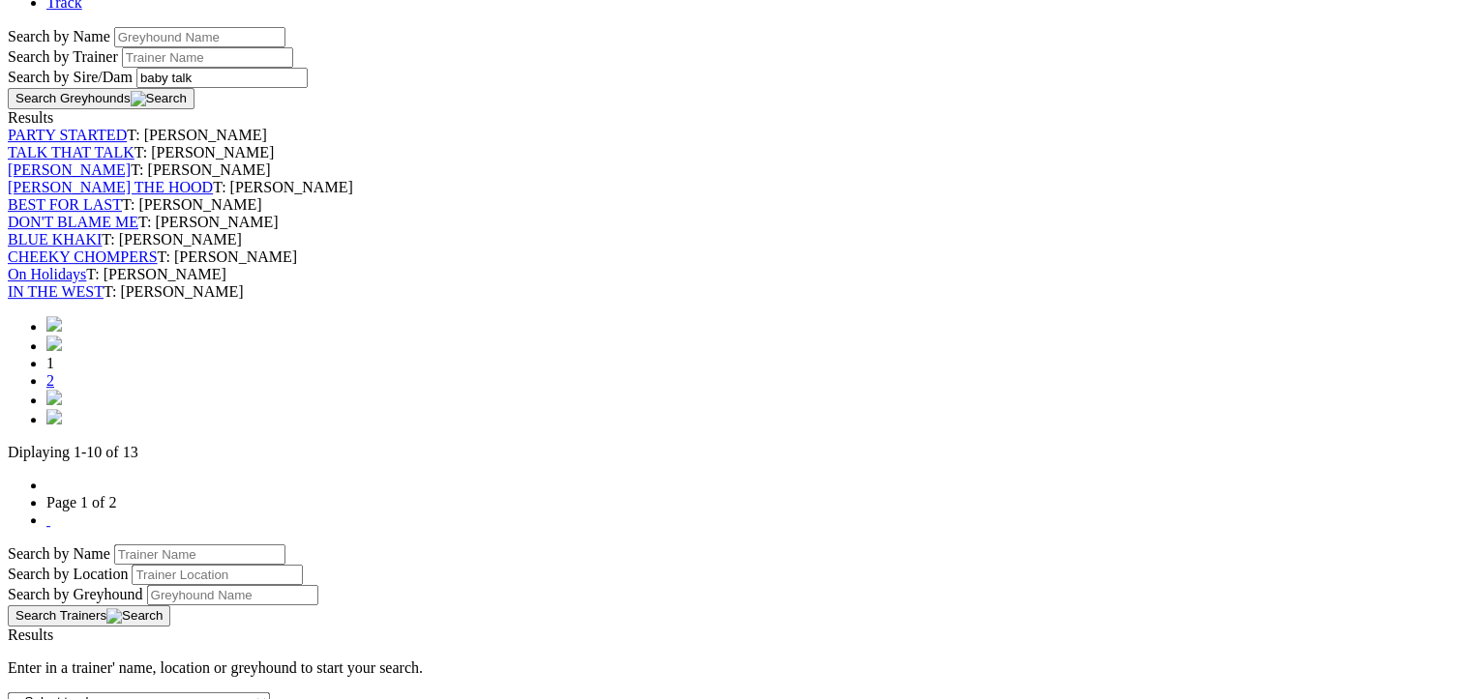
click at [158, 265] on link "CHEEKY CHOMPERS" at bounding box center [83, 257] width 150 height 16
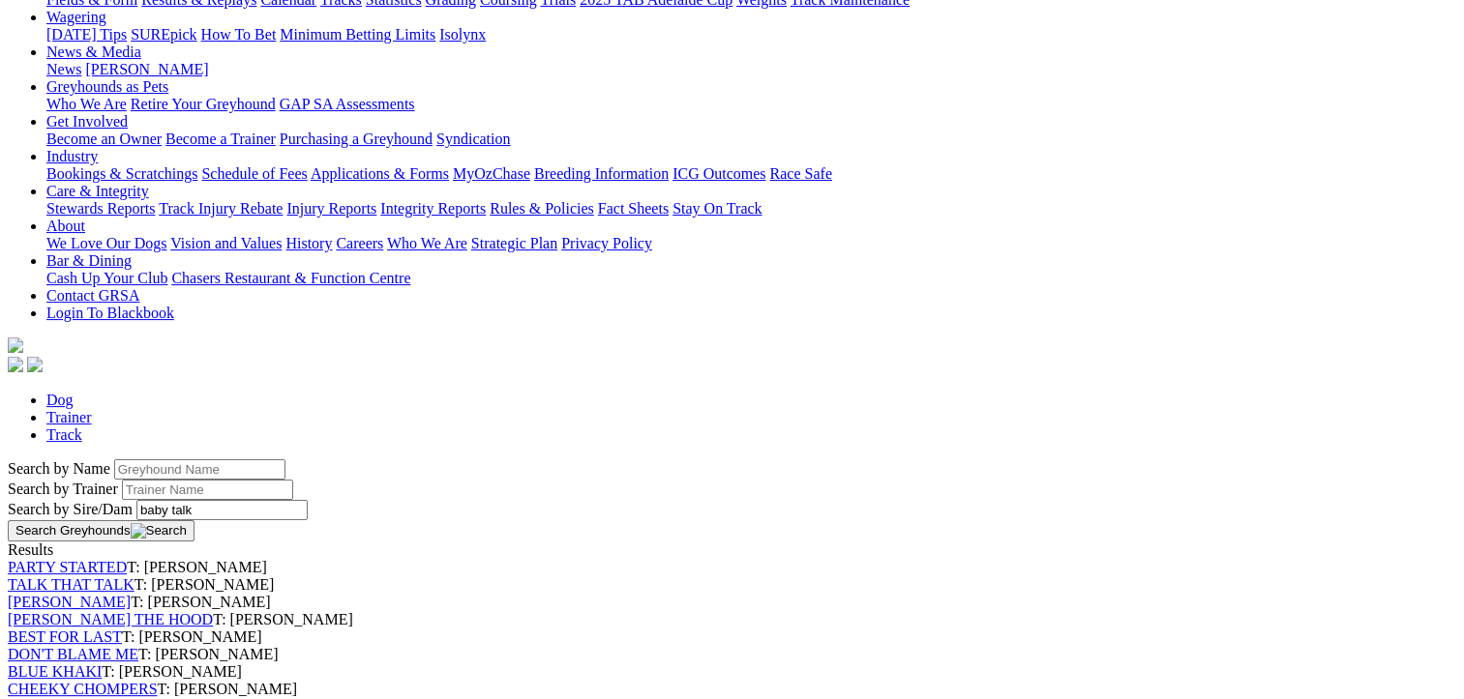
scroll to position [677, 0]
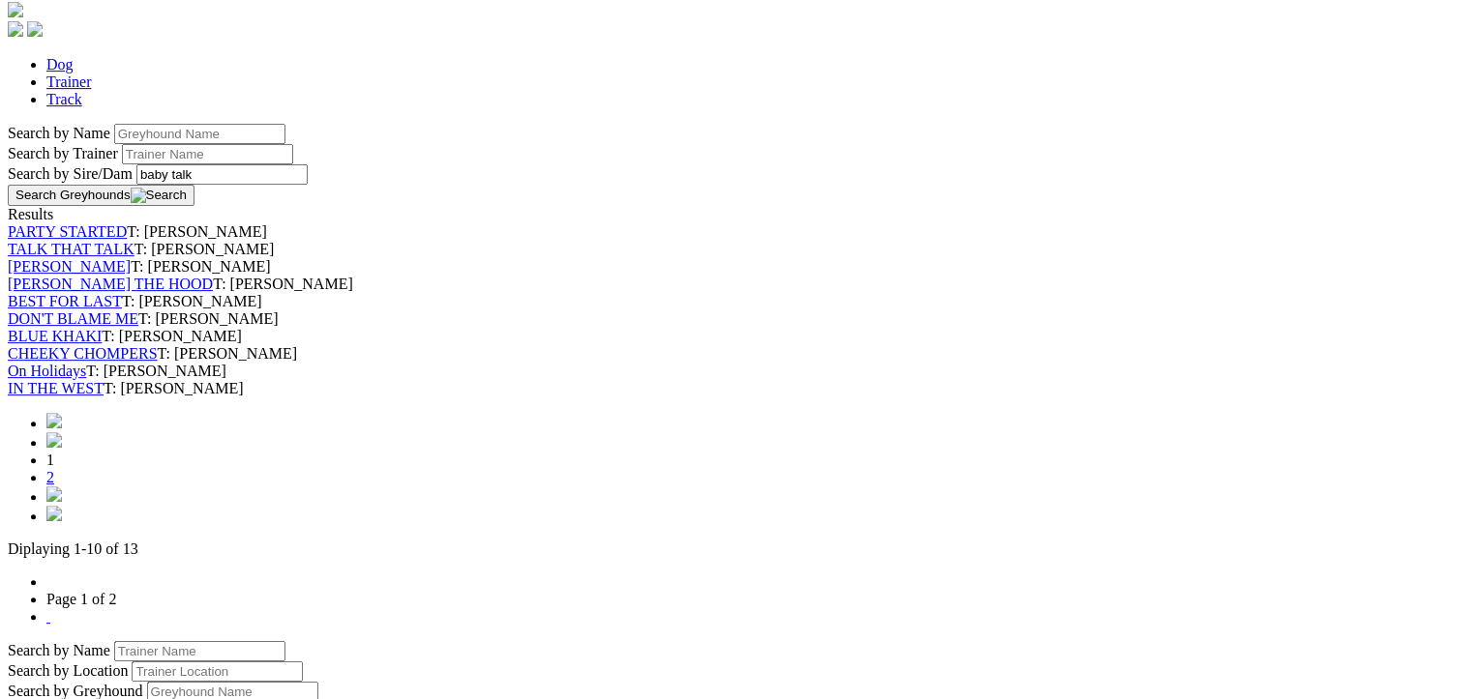
click at [102, 344] on link "BLUE KHAKI" at bounding box center [55, 336] width 94 height 16
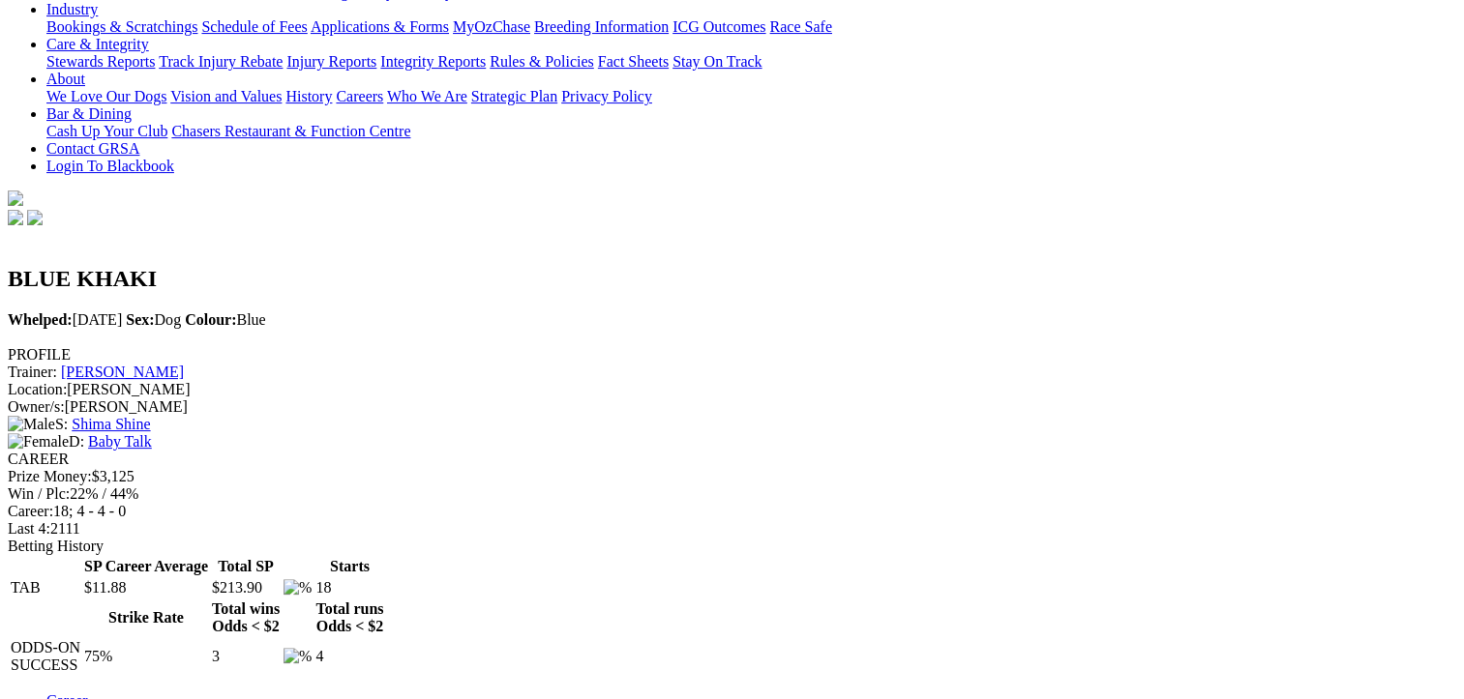
scroll to position [677, 0]
